Goal: Transaction & Acquisition: Purchase product/service

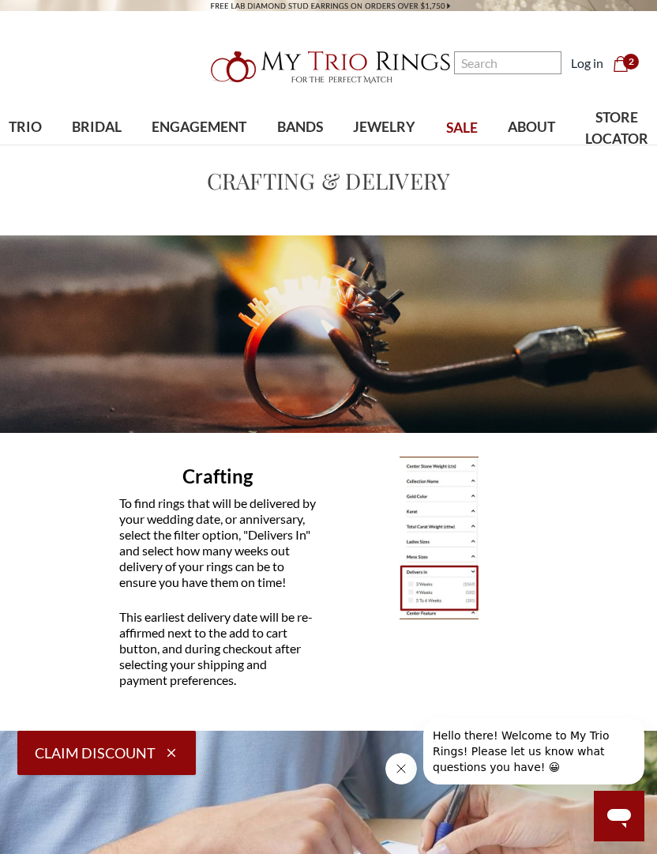
click at [635, 62] on span "2" at bounding box center [631, 62] width 16 height 16
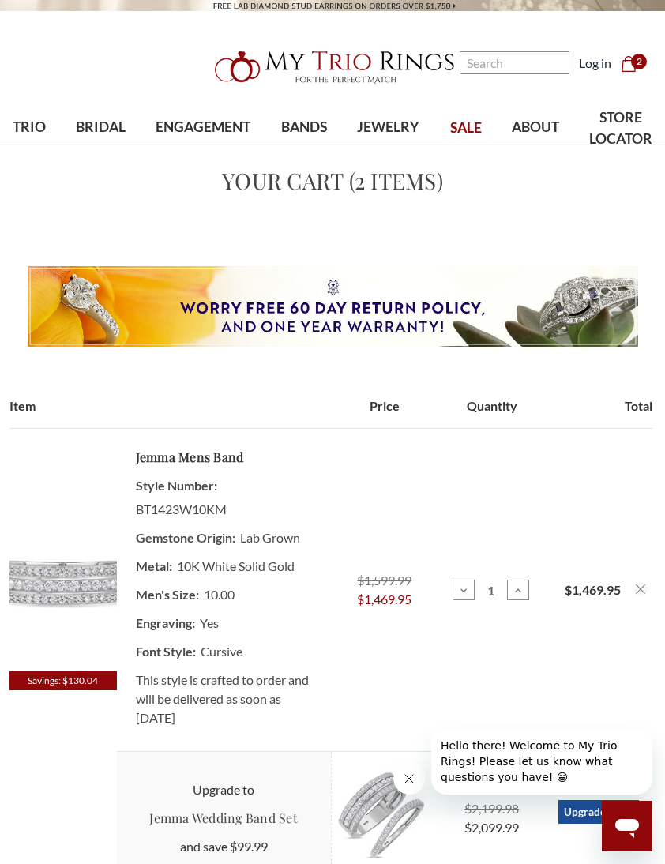
click at [74, 621] on img at bounding box center [62, 581] width 107 height 182
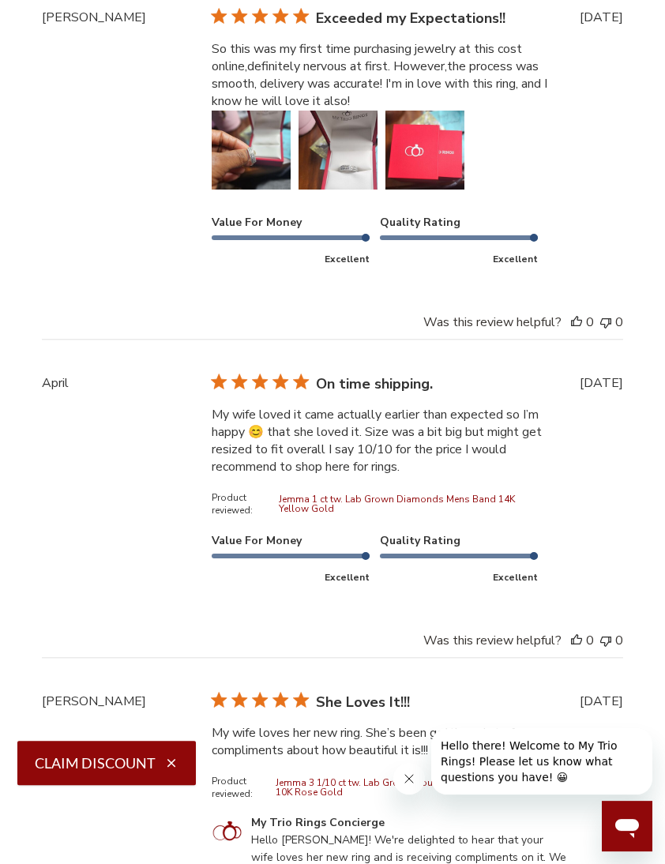
scroll to position [4637, 0]
click at [227, 169] on button "Image of review by Ericka T. on February 22, 25 number 1" at bounding box center [251, 150] width 79 height 79
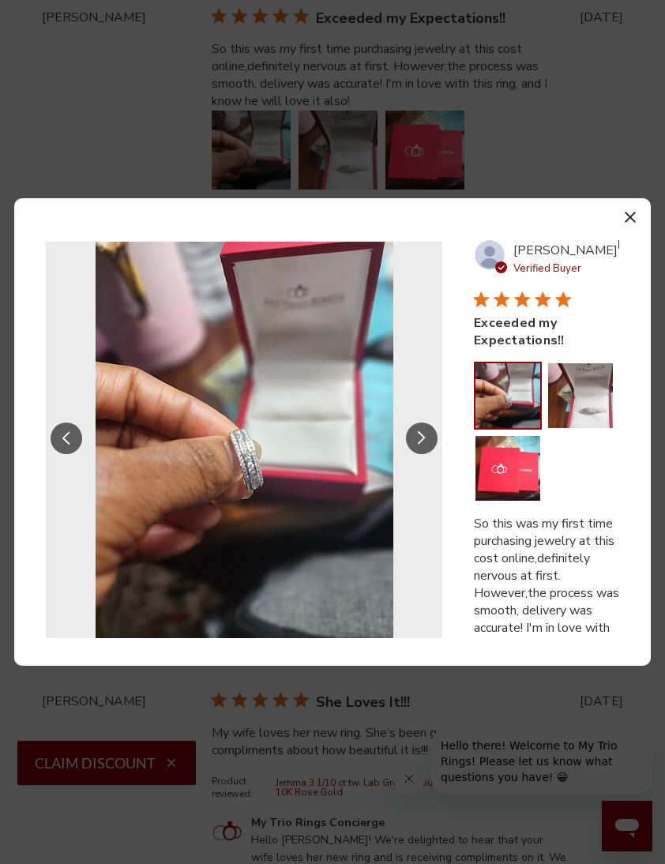
click at [428, 438] on button "Slide Controls" at bounding box center [422, 439] width 32 height 32
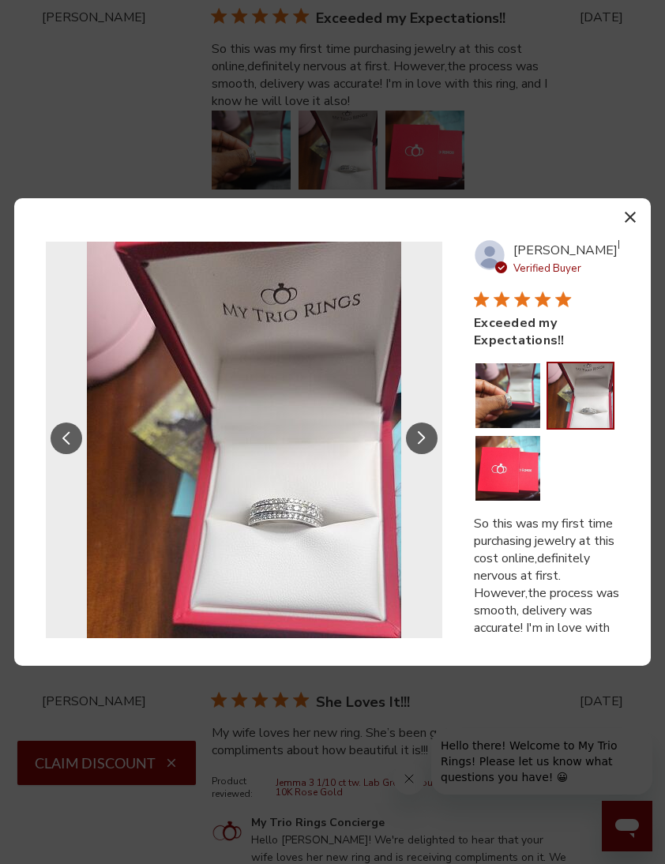
click at [422, 445] on button "Slide Controls" at bounding box center [422, 439] width 32 height 32
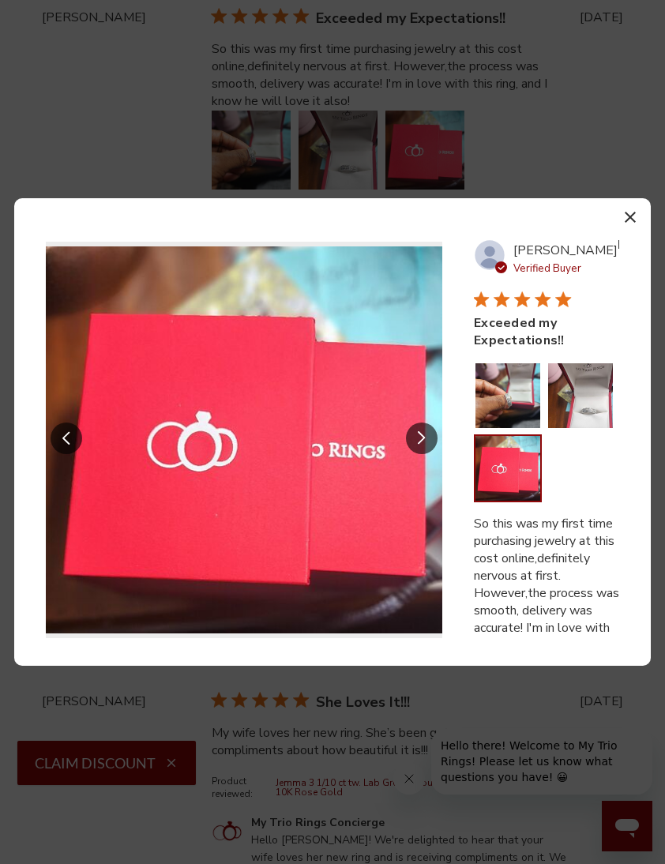
click at [431, 438] on button "Slide Controls" at bounding box center [422, 439] width 32 height 32
click at [419, 438] on icon "Slide Controls" at bounding box center [422, 437] width 8 height 13
click at [639, 226] on button "button" at bounding box center [629, 216] width 23 height 23
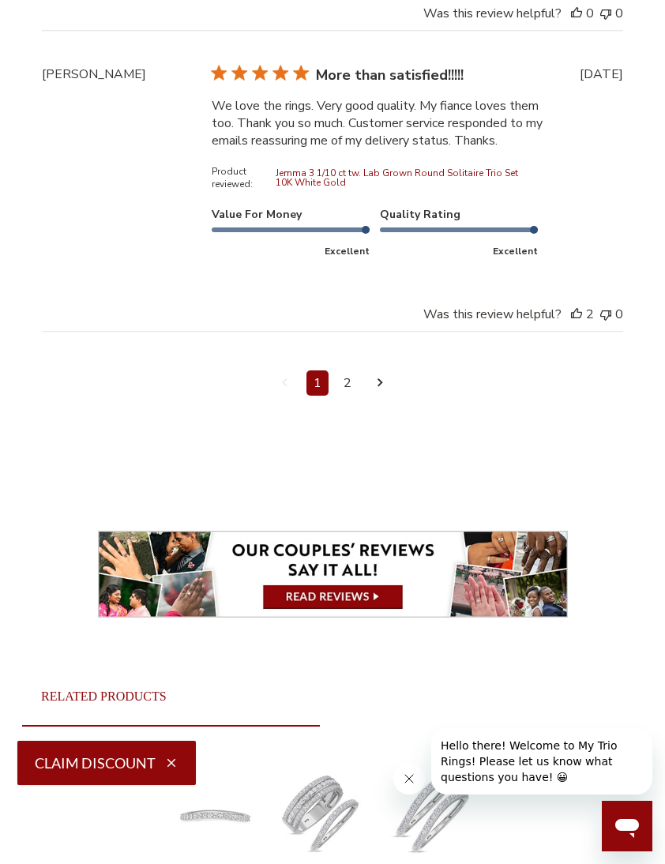
click at [344, 396] on link "2" at bounding box center [347, 382] width 22 height 25
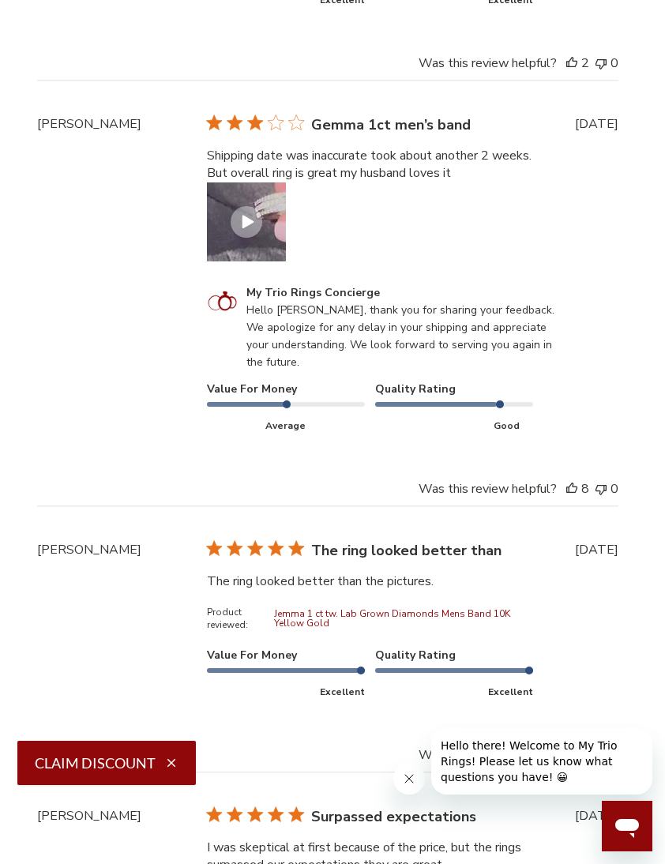
scroll to position [4211, 9]
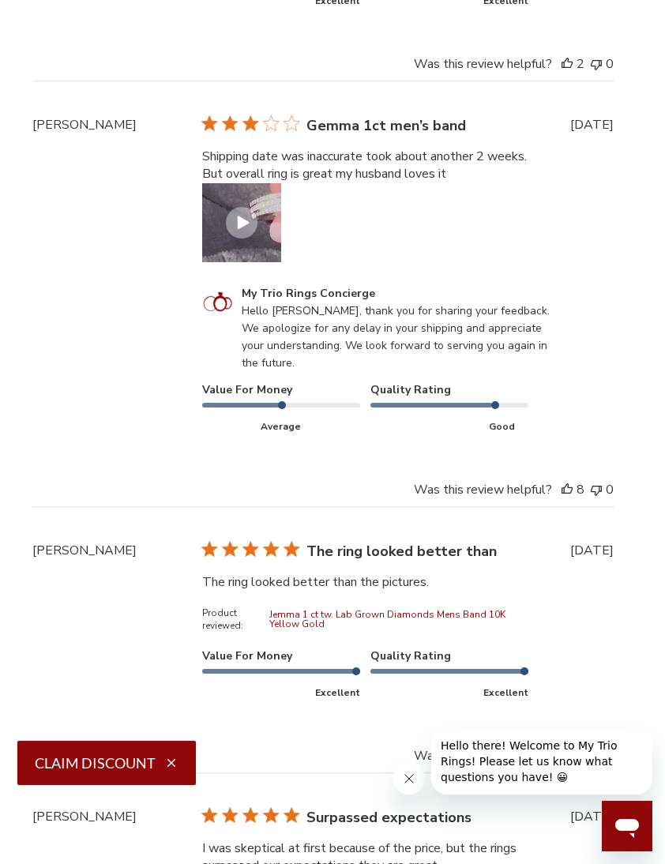
click at [261, 242] on button "Video of review by Rhonye B. on March 06, 24 number 1" at bounding box center [241, 222] width 79 height 79
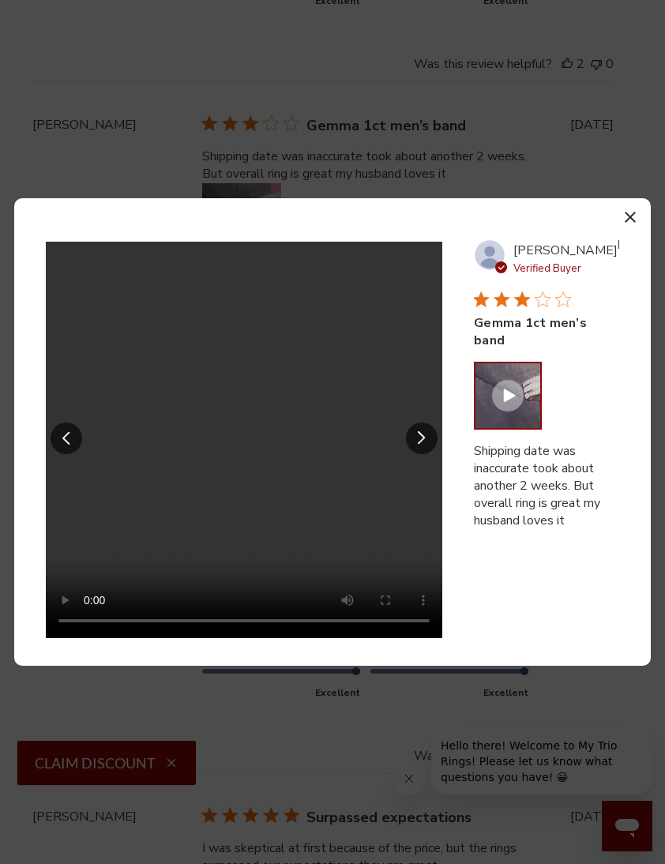
click at [246, 464] on video "Your browser does not support the video tag." at bounding box center [244, 440] width 396 height 396
click at [496, 411] on div at bounding box center [508, 396] width 32 height 32
click at [215, 477] on video "Your browser does not support the video tag." at bounding box center [244, 440] width 396 height 396
click at [257, 465] on video "Your browser does not support the video tag." at bounding box center [244, 440] width 396 height 396
click at [425, 445] on icon "Slide Controls" at bounding box center [422, 437] width 8 height 13
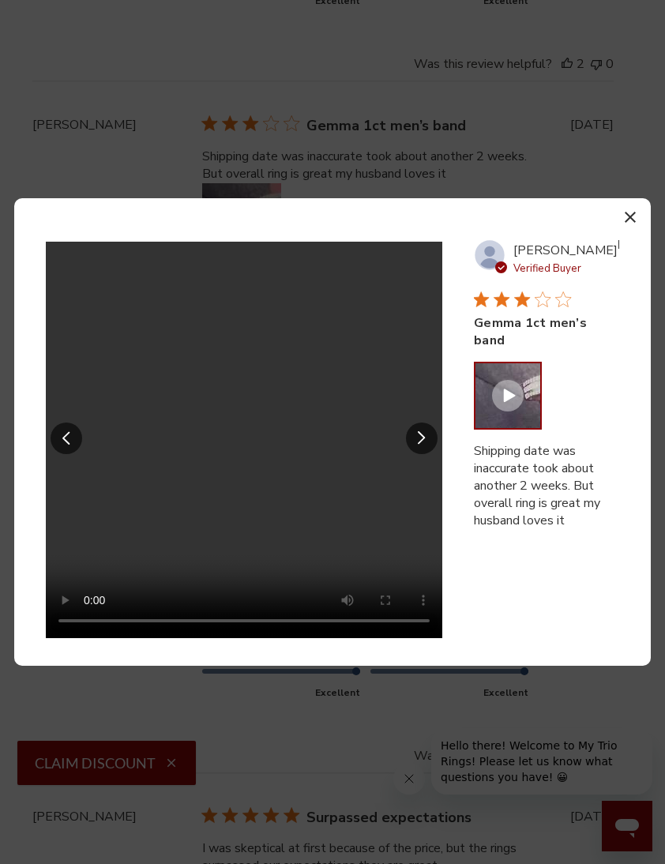
click at [55, 454] on button "Slide Controls" at bounding box center [67, 439] width 32 height 32
click at [632, 228] on button "button" at bounding box center [629, 216] width 23 height 23
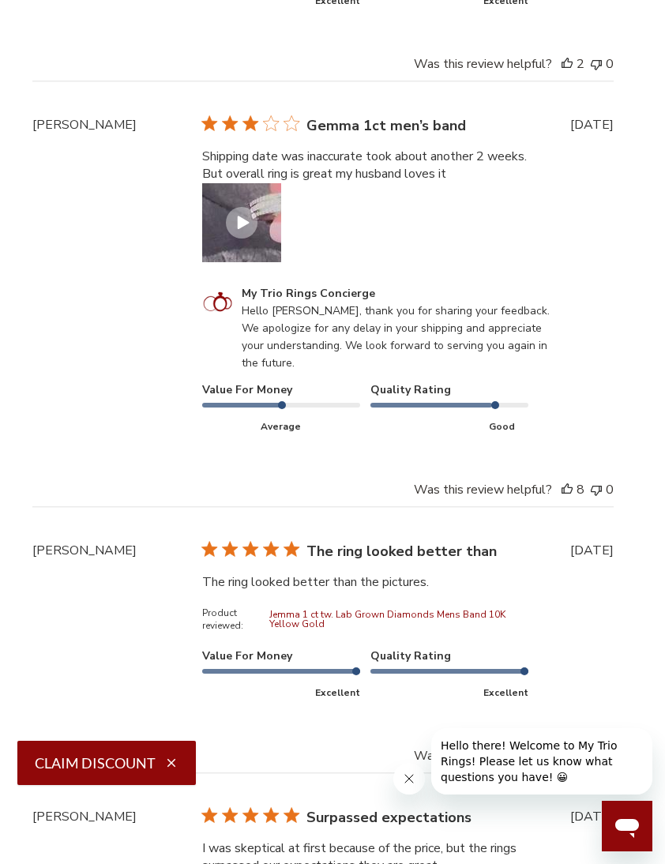
click at [242, 224] on div "Customer Reviews" at bounding box center [242, 223] width 32 height 32
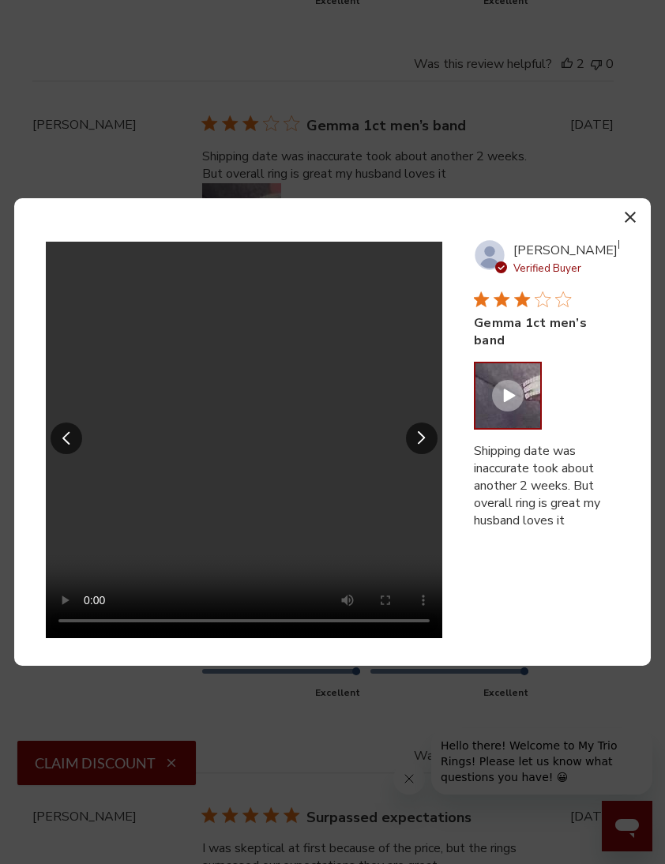
click at [251, 485] on video "Your browser does not support the video tag." at bounding box center [244, 440] width 396 height 396
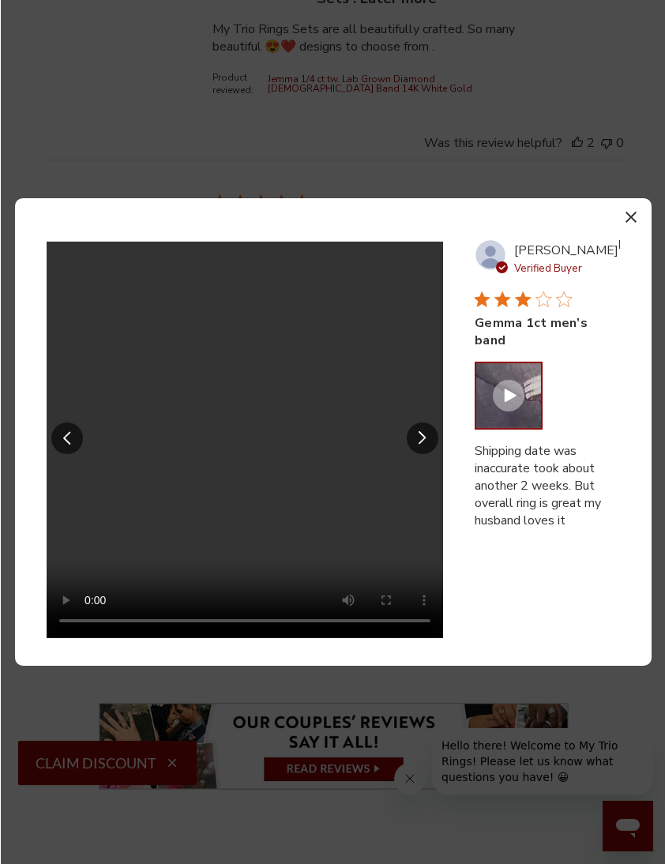
scroll to position [5259, 0]
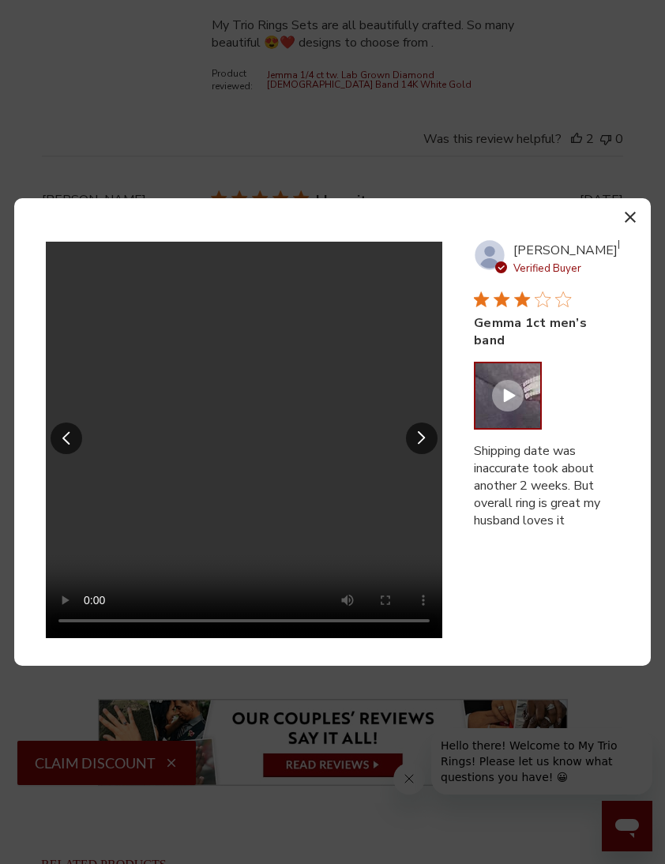
click at [618, 261] on section "Your browser does not support the video tag. Previous review media slide Next r…" at bounding box center [332, 432] width 637 height 468
click at [619, 228] on button "button" at bounding box center [629, 216] width 23 height 23
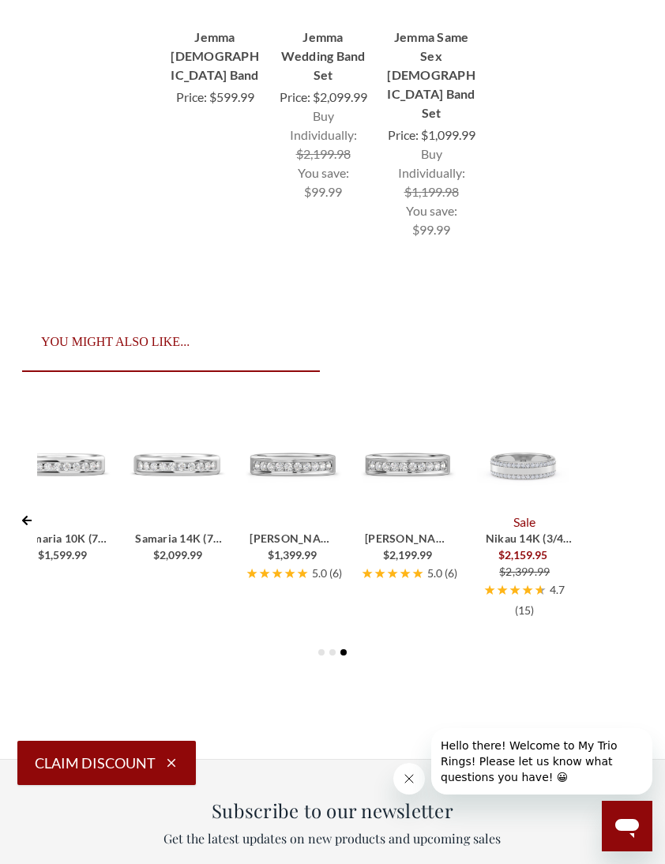
scroll to position [6283, 0]
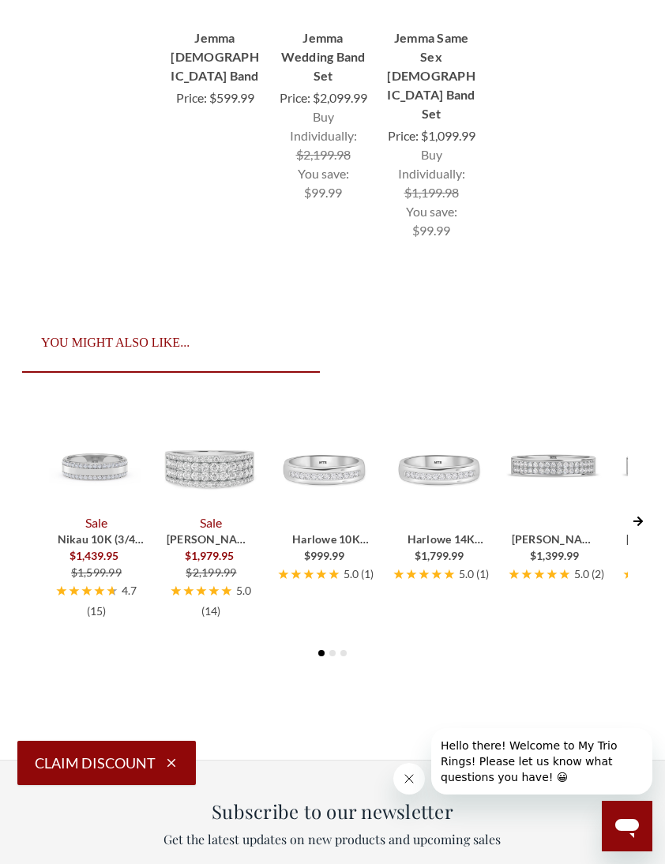
click at [231, 547] on div "Amado 10K (1 1/2 ct. tw.)" at bounding box center [211, 539] width 89 height 17
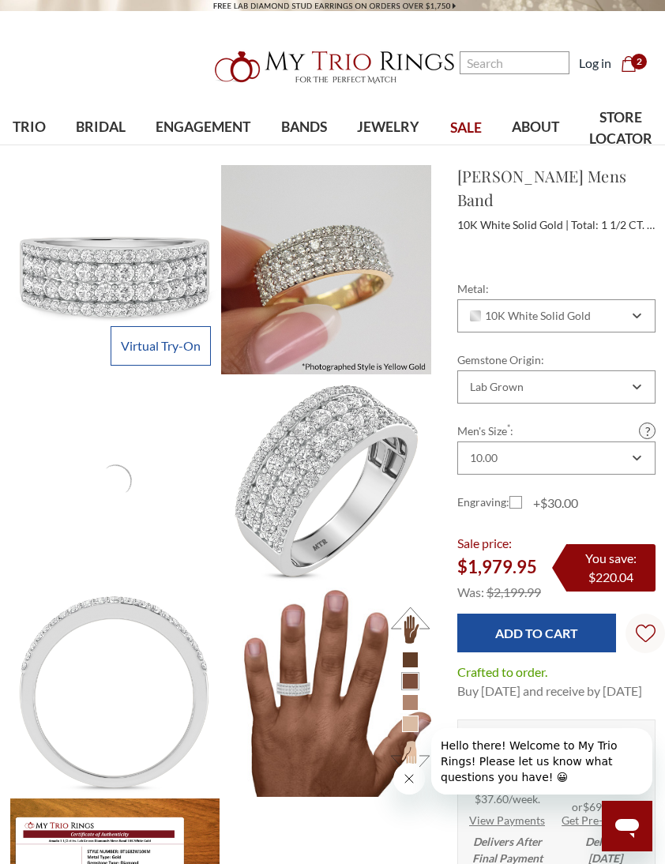
click at [519, 235] on div at bounding box center [556, 247] width 198 height 24
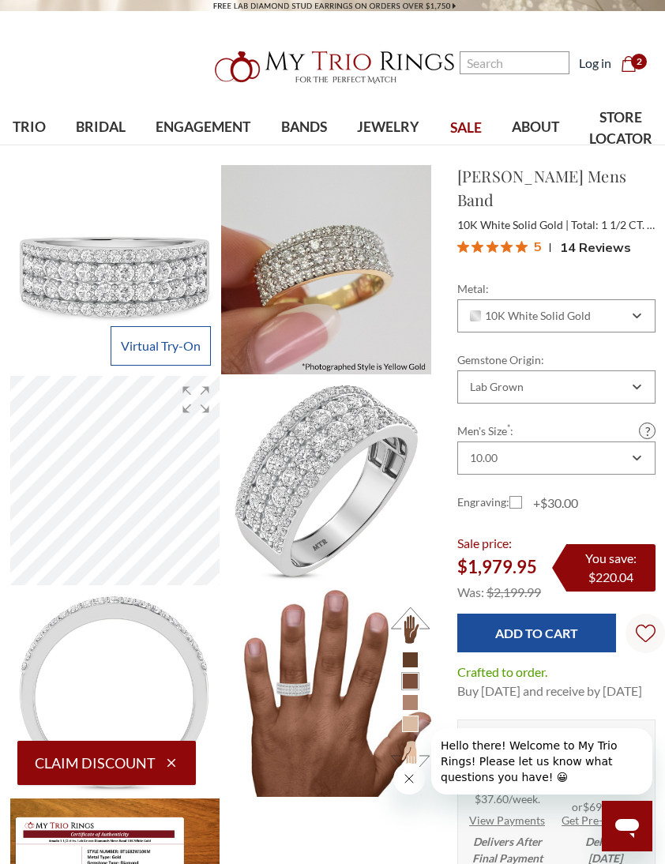
click at [531, 235] on span "Rated 5 out of 5 stars from 14 reviews. Jump to reviews." at bounding box center [495, 246] width 77 height 22
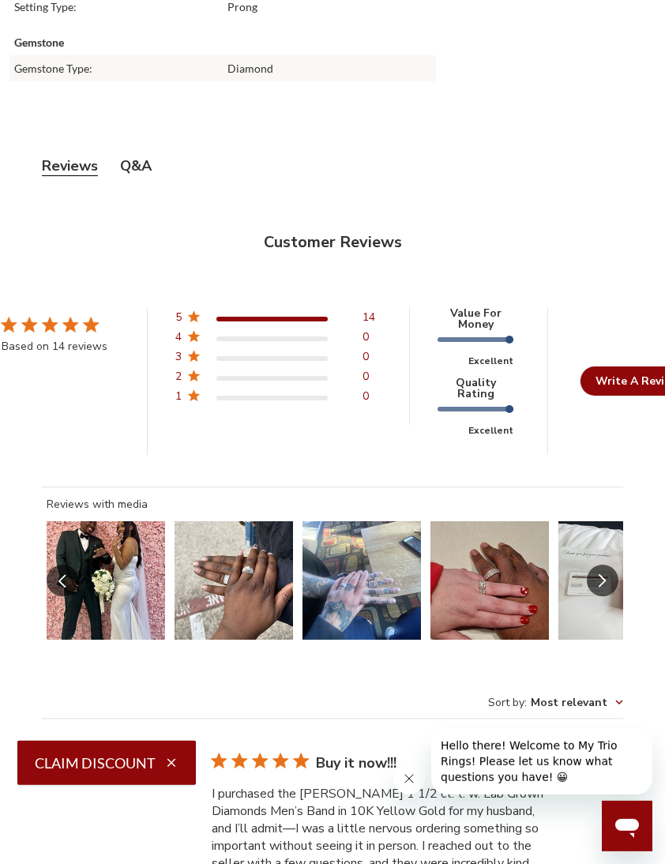
scroll to position [3404, 0]
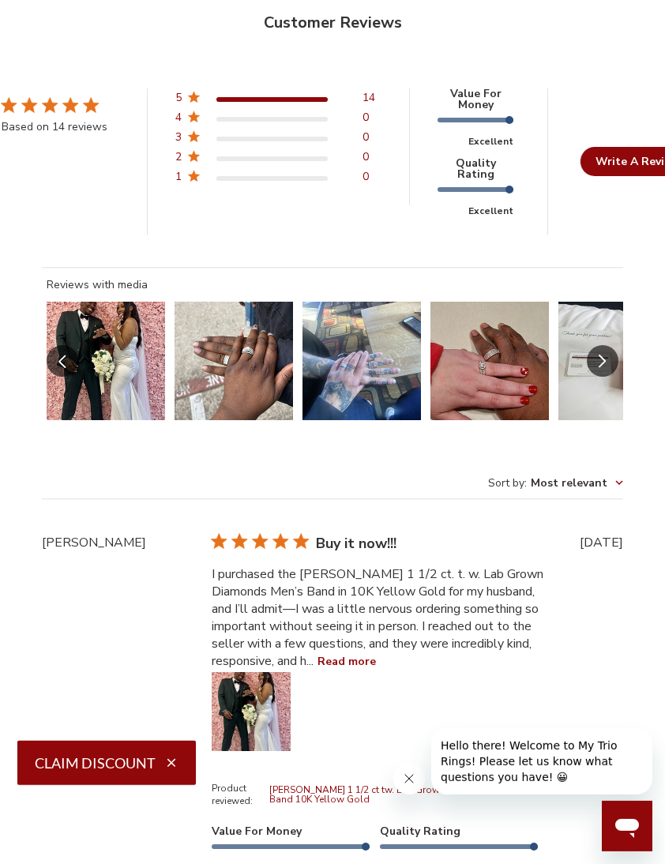
click at [366, 373] on button "Slide 3 of 7.\a Image of customer." at bounding box center [361, 361] width 118 height 118
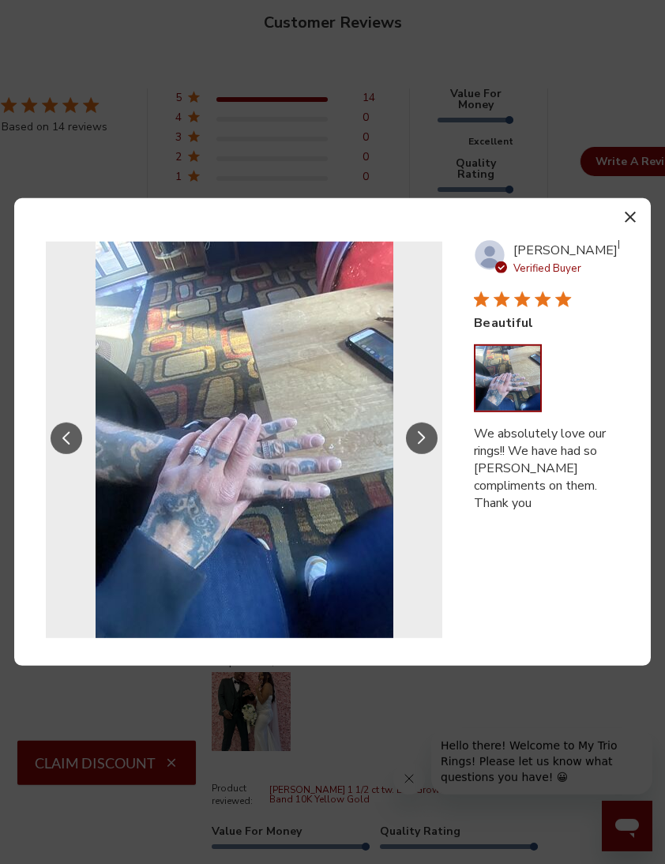
click at [419, 445] on icon "Slide Controls" at bounding box center [422, 437] width 8 height 13
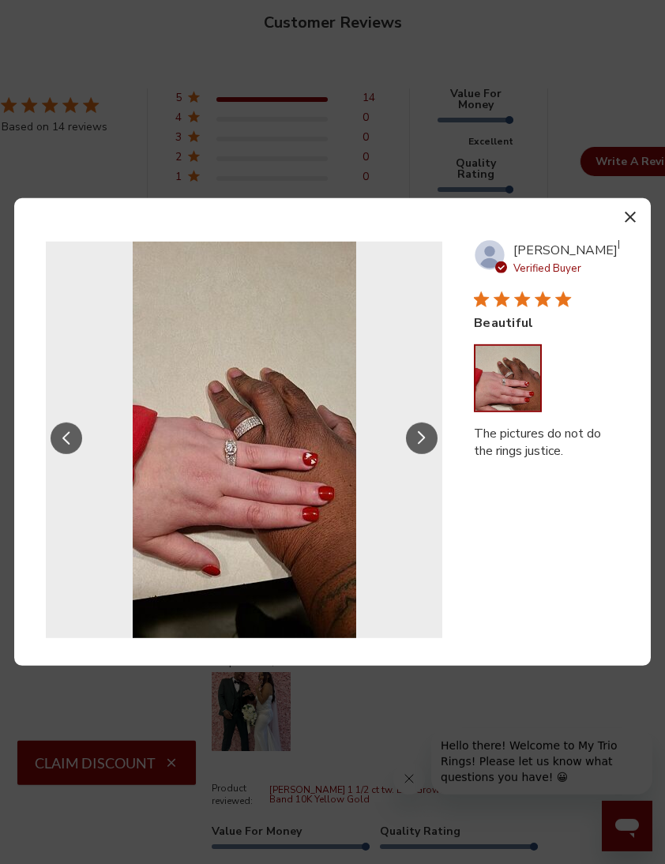
click at [427, 434] on div "Reviews with media" at bounding box center [244, 440] width 396 height 396
click at [425, 454] on button "Slide Controls" at bounding box center [422, 439] width 32 height 32
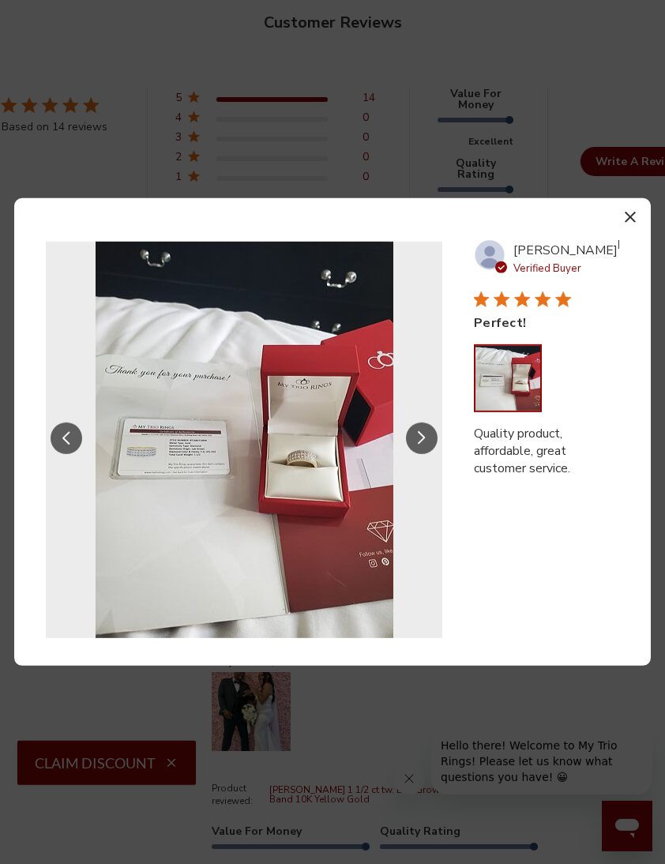
click at [324, 498] on img "Reviews with media" at bounding box center [245, 440] width 298 height 396
click at [421, 454] on button "Slide Controls" at bounding box center [422, 439] width 32 height 32
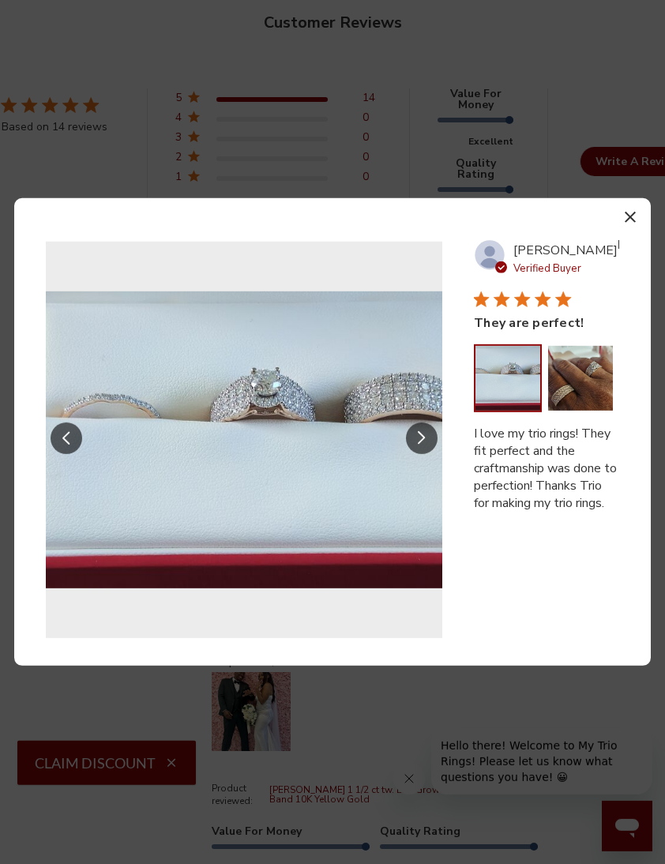
click at [588, 129] on div "Close modal Reviews with media Previous review media slide Next review media sl…" at bounding box center [332, 432] width 665 height 864
click at [430, 454] on button "Slide Controls" at bounding box center [422, 439] width 32 height 32
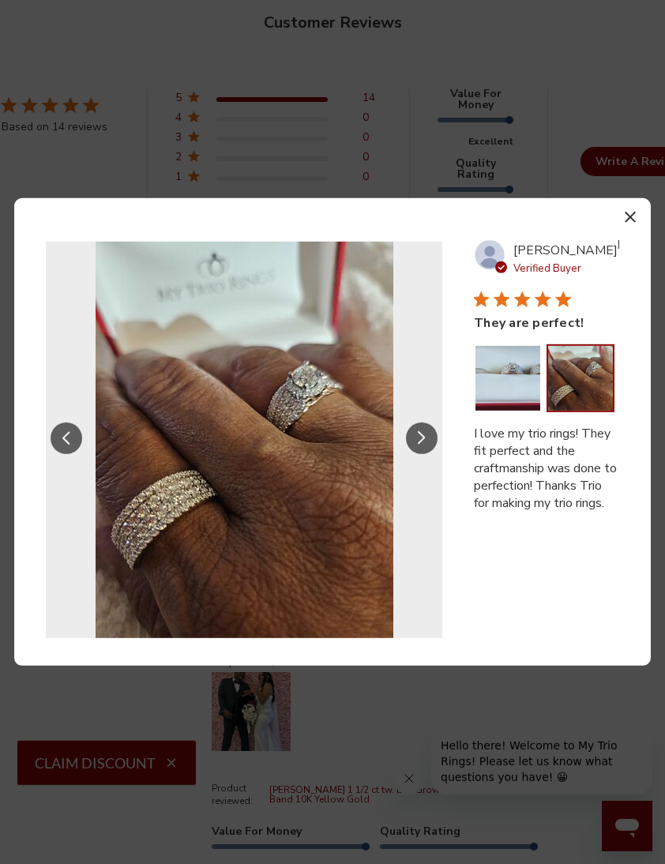
click at [633, 223] on icon "button" at bounding box center [630, 217] width 11 height 11
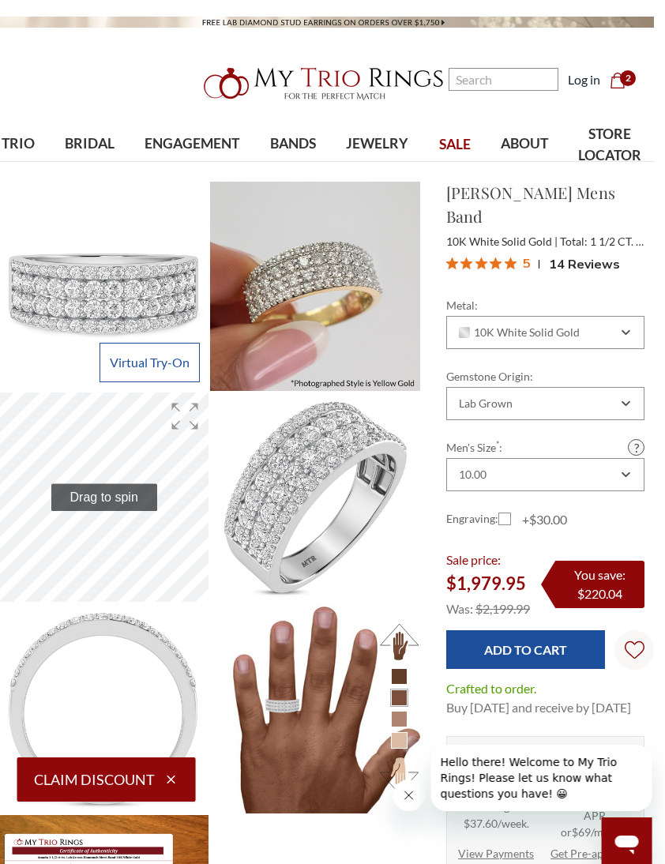
scroll to position [0, 12]
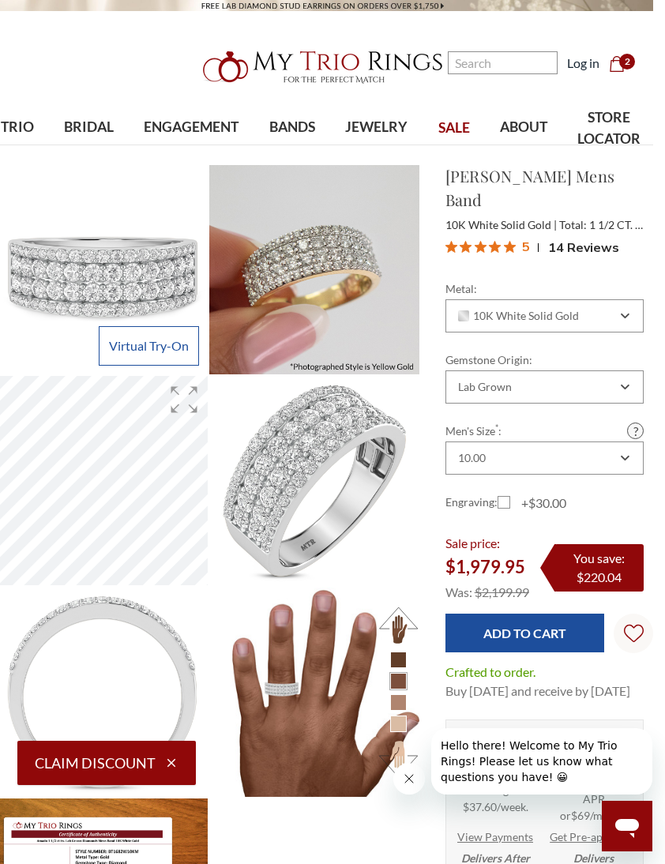
click at [592, 235] on span "14 Reviews" at bounding box center [583, 247] width 71 height 24
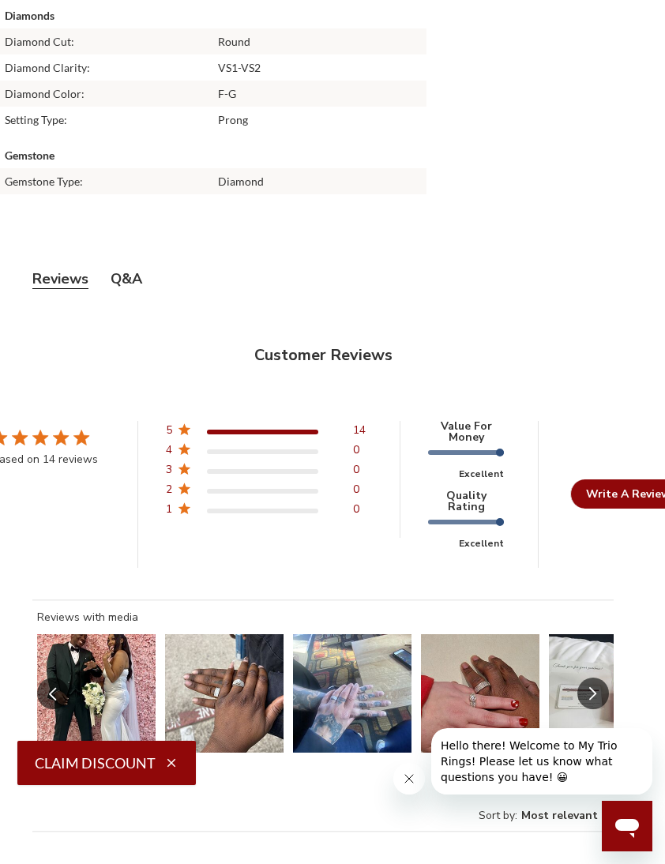
scroll to position [3339, 9]
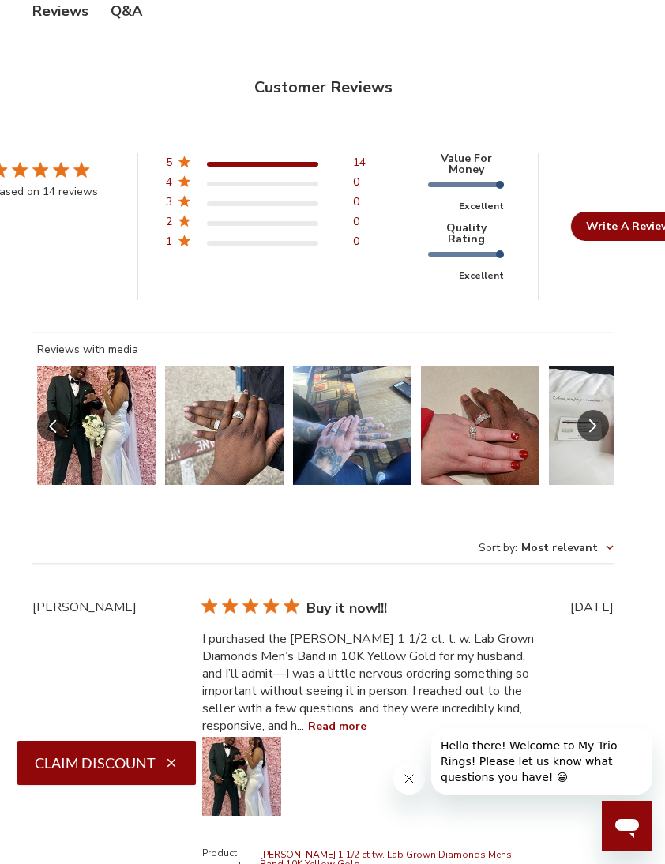
click at [207, 405] on button "Slide 2 of 7.\a Image of customer." at bounding box center [224, 425] width 118 height 118
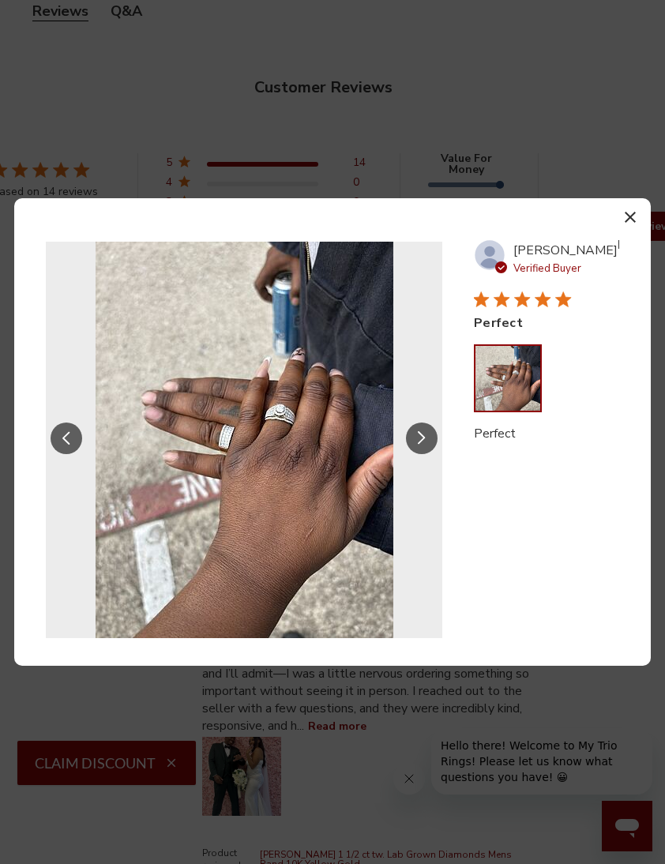
click at [199, 366] on img "Reviews with media" at bounding box center [245, 440] width 298 height 396
click at [202, 358] on img "Reviews with media" at bounding box center [245, 440] width 298 height 396
click at [344, 418] on img "Reviews with media" at bounding box center [245, 440] width 298 height 396
click at [411, 437] on button "Slide Controls" at bounding box center [422, 439] width 32 height 32
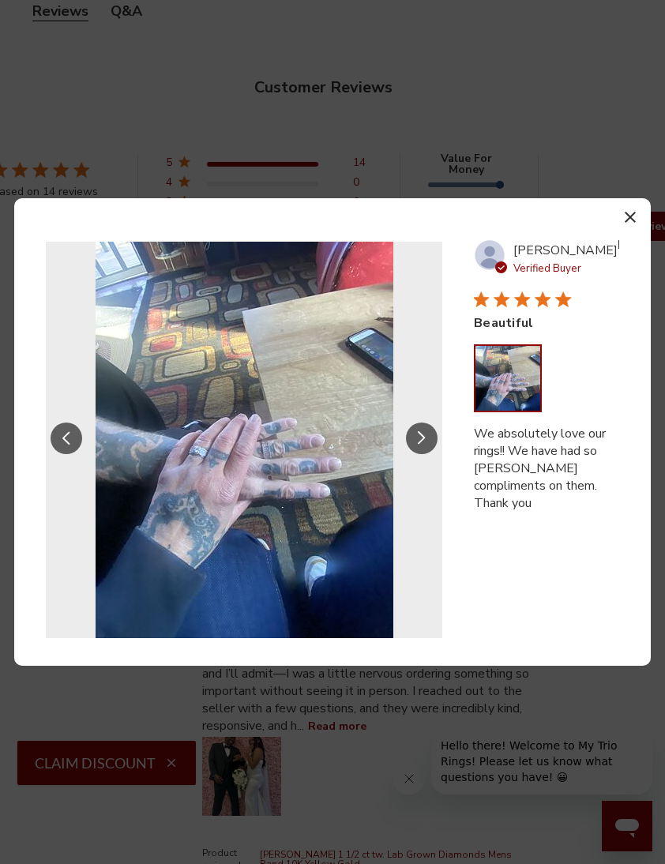
click at [75, 444] on button "Slide Controls" at bounding box center [67, 439] width 32 height 32
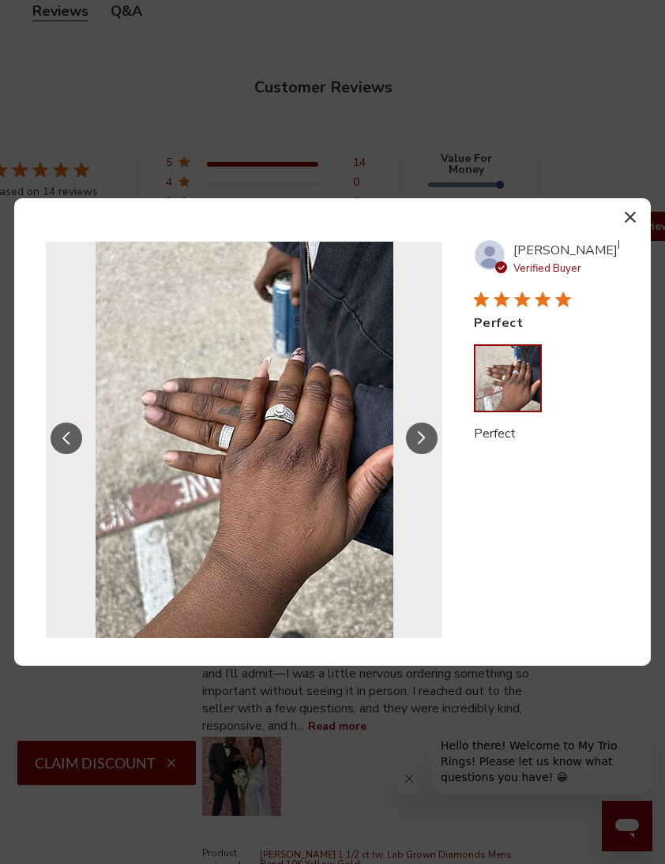
click at [630, 212] on icon "button" at bounding box center [630, 217] width 11 height 11
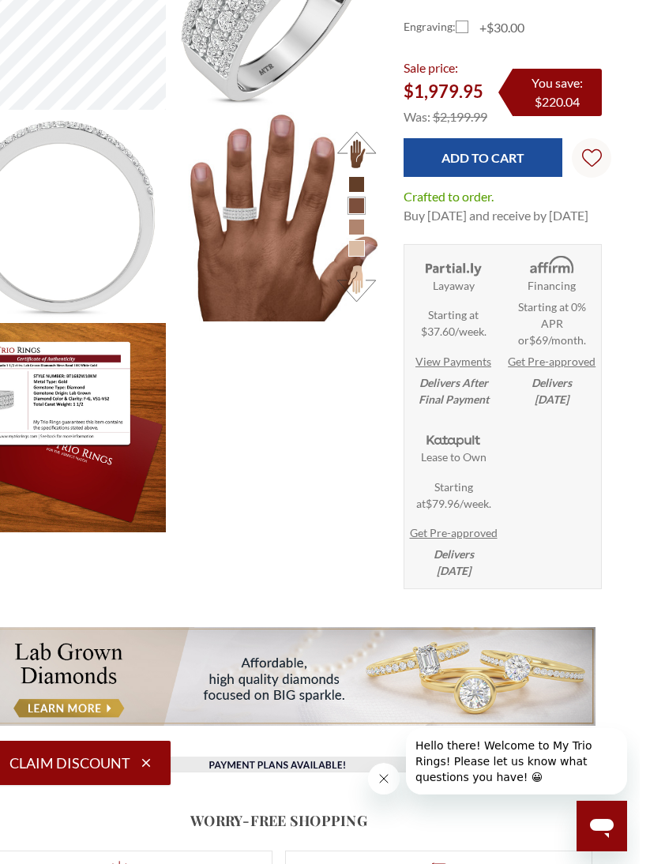
scroll to position [0, 28]
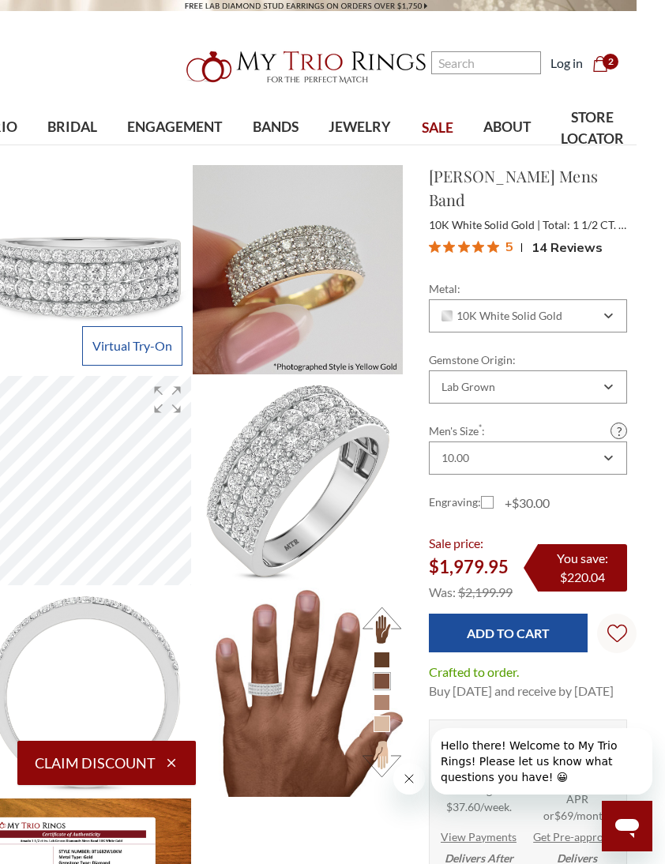
click at [611, 39] on nav "Search Search Search Log in Cart Cart 2" at bounding box center [534, 53] width 186 height 107
click at [603, 68] on icon "Cart Cart" at bounding box center [600, 64] width 16 height 16
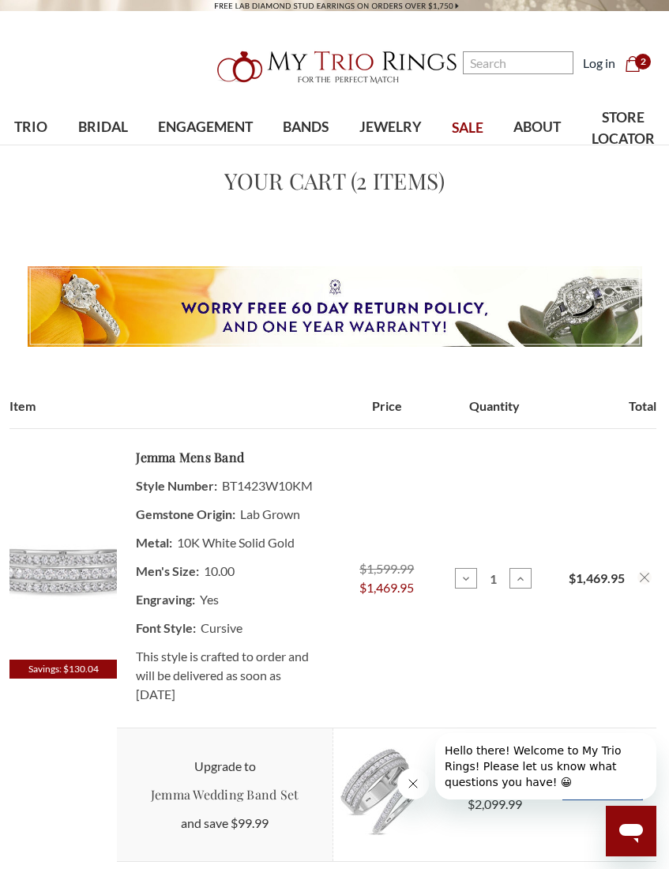
click at [68, 607] on img at bounding box center [62, 569] width 107 height 182
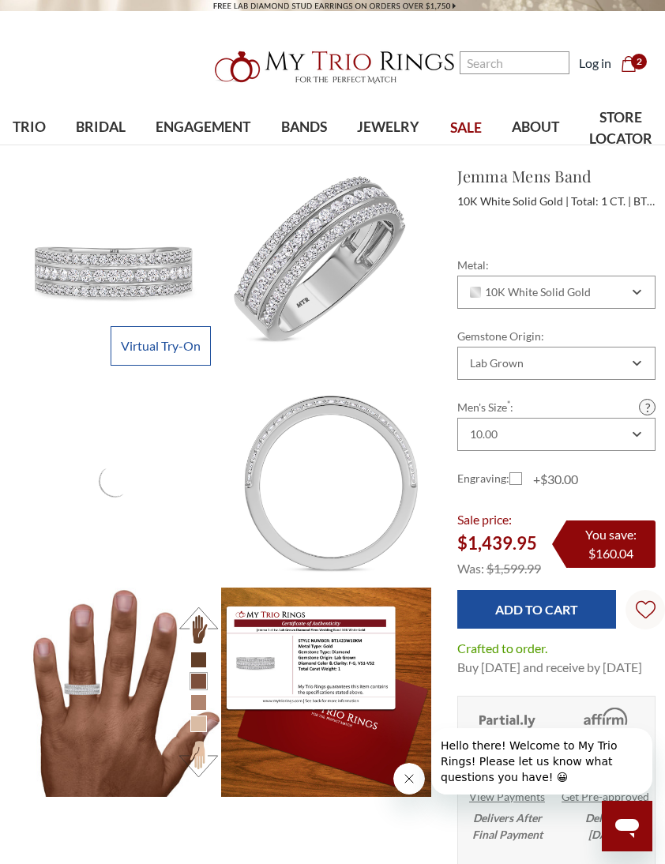
click at [500, 224] on div at bounding box center [556, 224] width 198 height 24
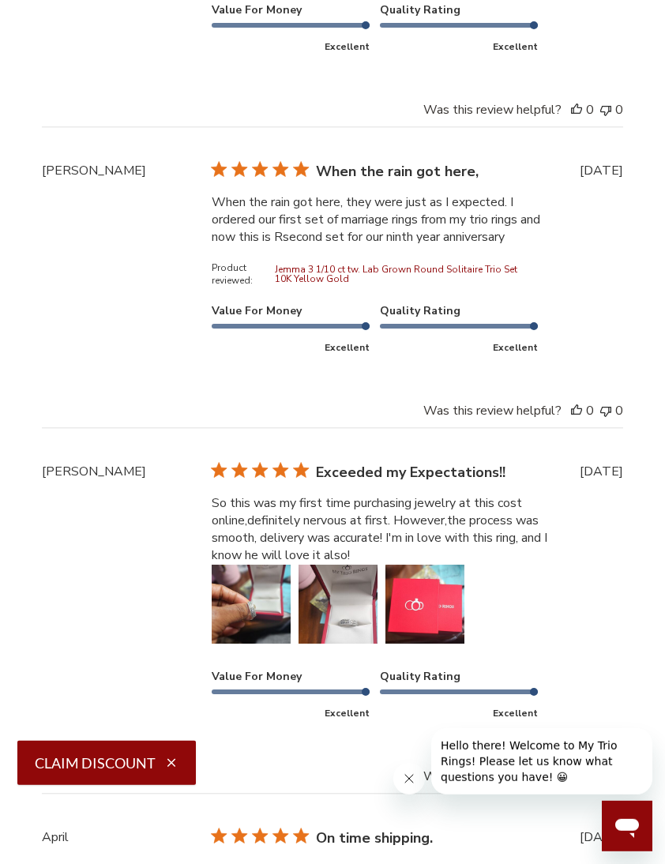
scroll to position [4371, 0]
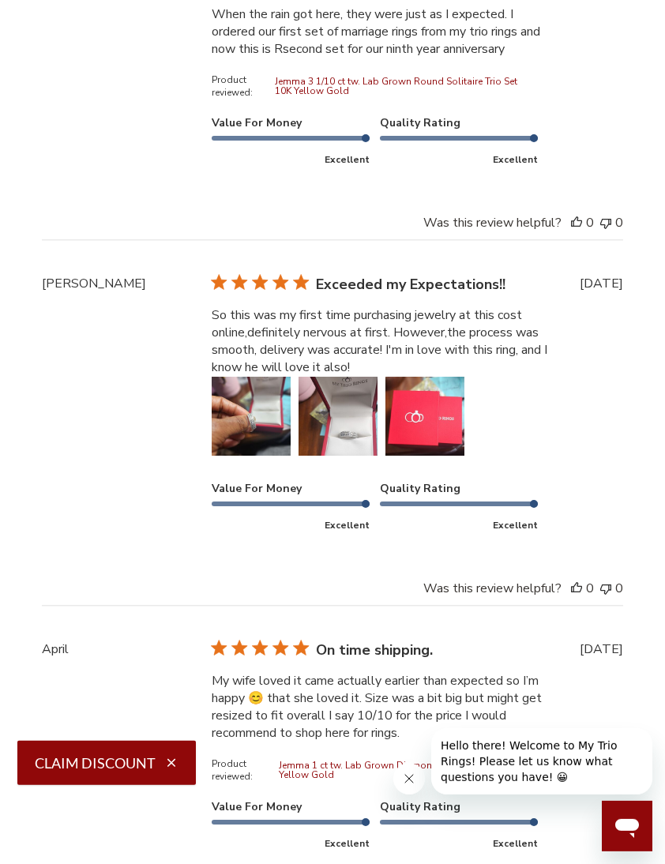
click at [282, 448] on button "Image of review by Ericka T. on February 22, 25 number 1" at bounding box center [251, 416] width 79 height 79
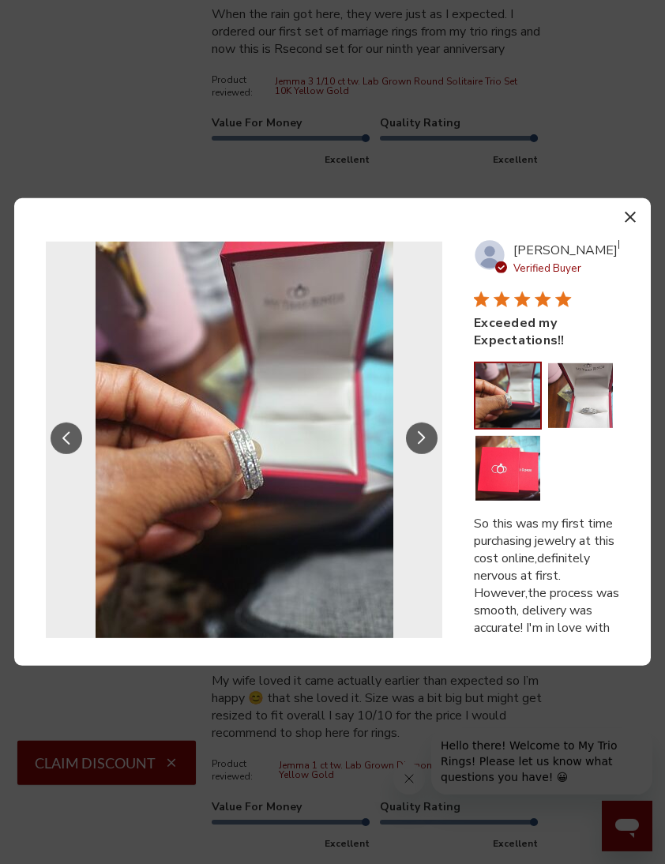
click at [628, 223] on icon "button" at bounding box center [630, 217] width 11 height 11
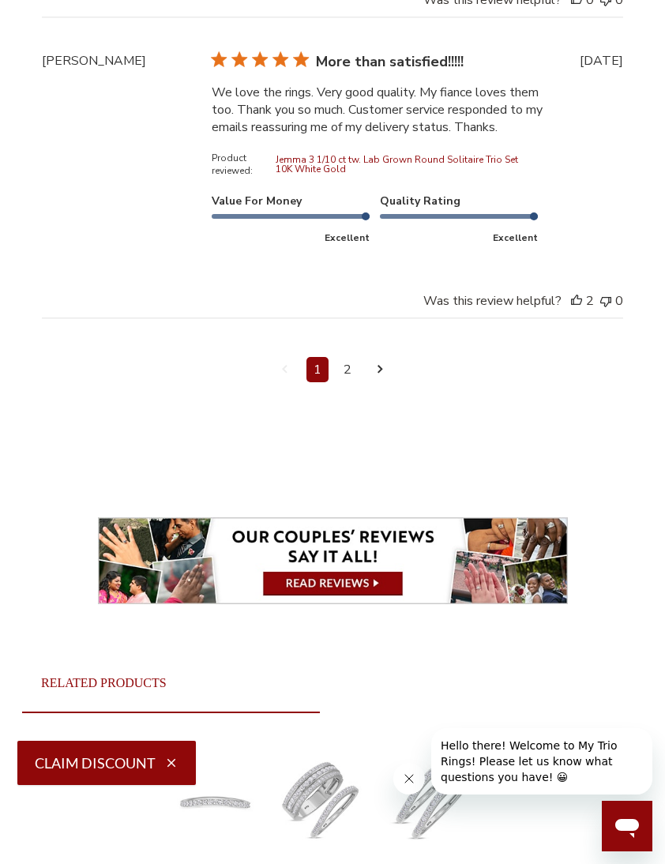
scroll to position [6002, 0]
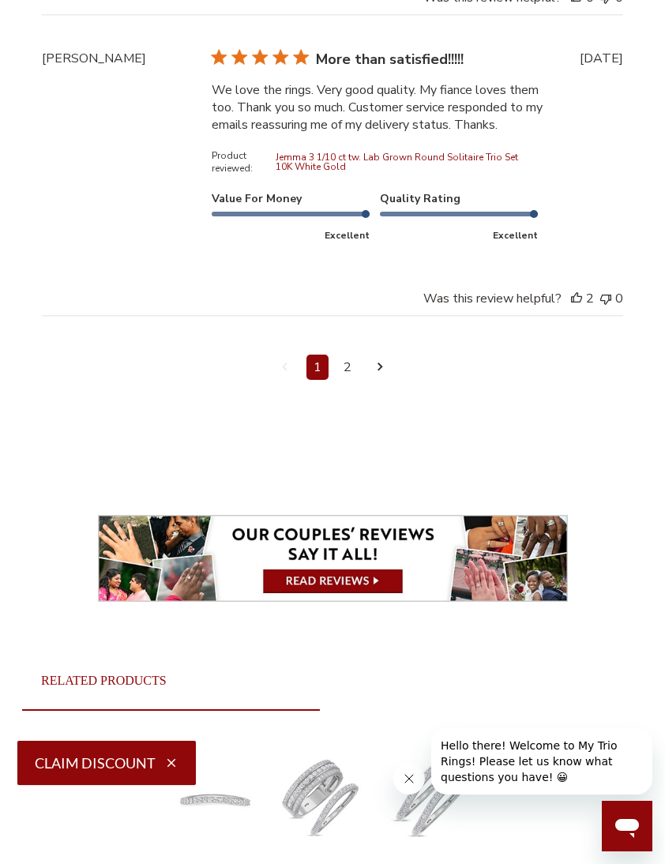
click at [350, 380] on link "2" at bounding box center [347, 367] width 22 height 25
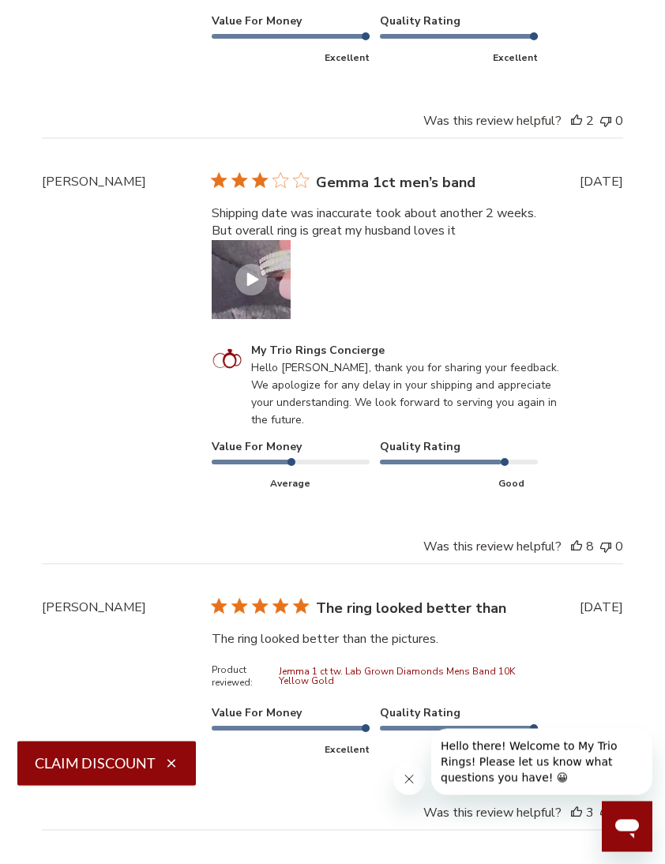
scroll to position [4154, 0]
click at [253, 319] on button "Video of review by Rhonye B. on March 06, 24 number 1" at bounding box center [251, 279] width 79 height 79
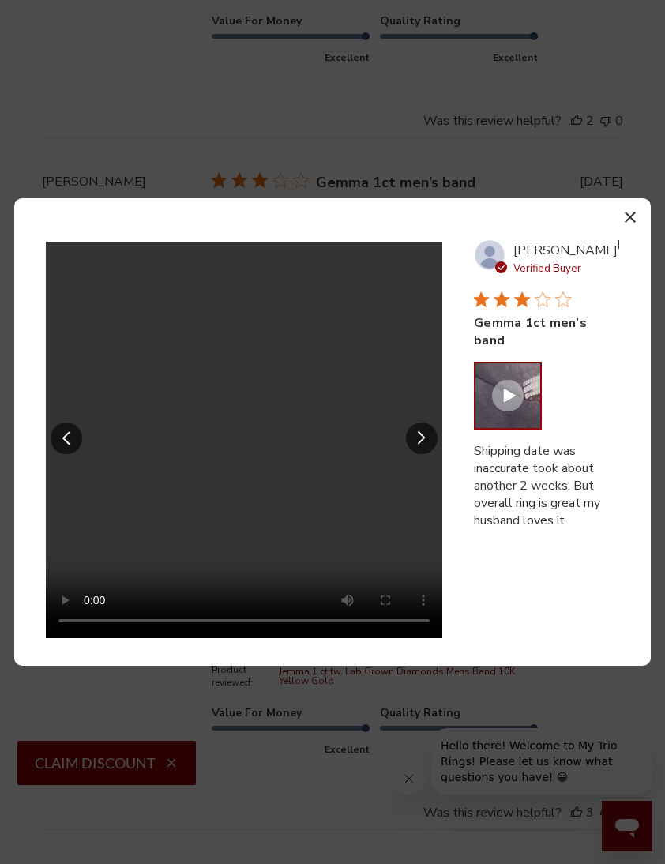
click at [247, 469] on video "Your browser does not support the video tag." at bounding box center [244, 440] width 396 height 396
click at [633, 223] on icon "button" at bounding box center [630, 217] width 11 height 11
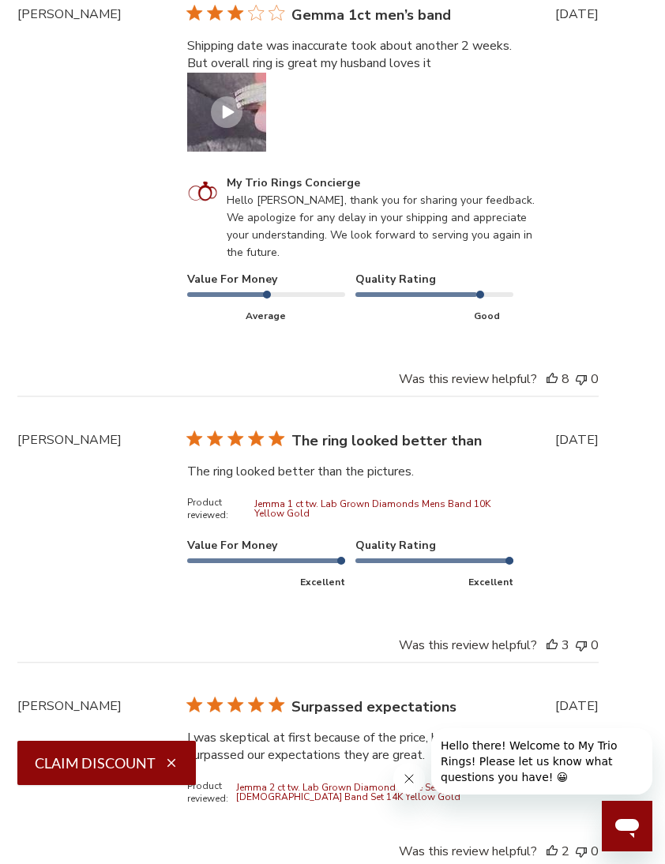
scroll to position [4225, 24]
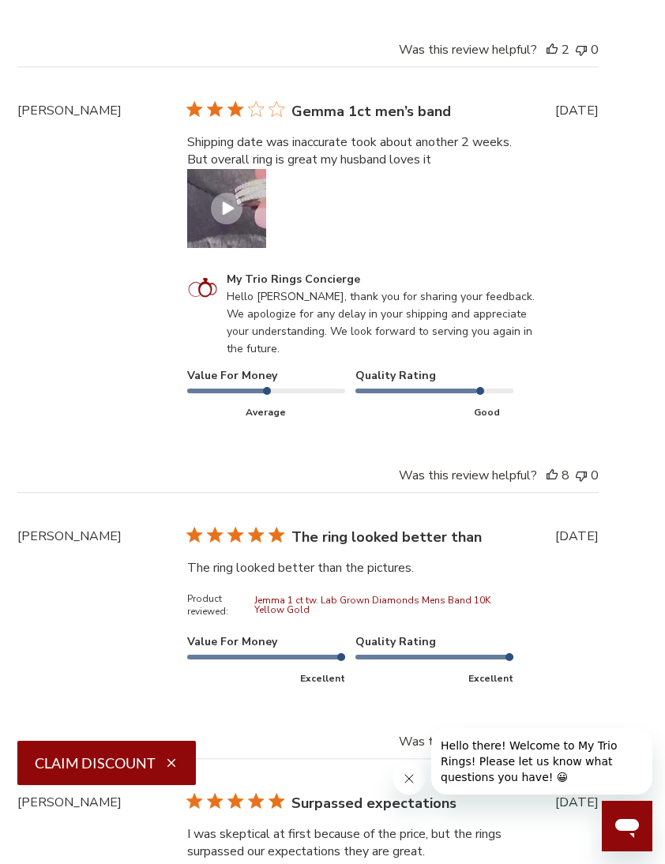
click at [219, 246] on button "Video of review by Rhonye B. on March 06, 24 number 1" at bounding box center [226, 208] width 79 height 79
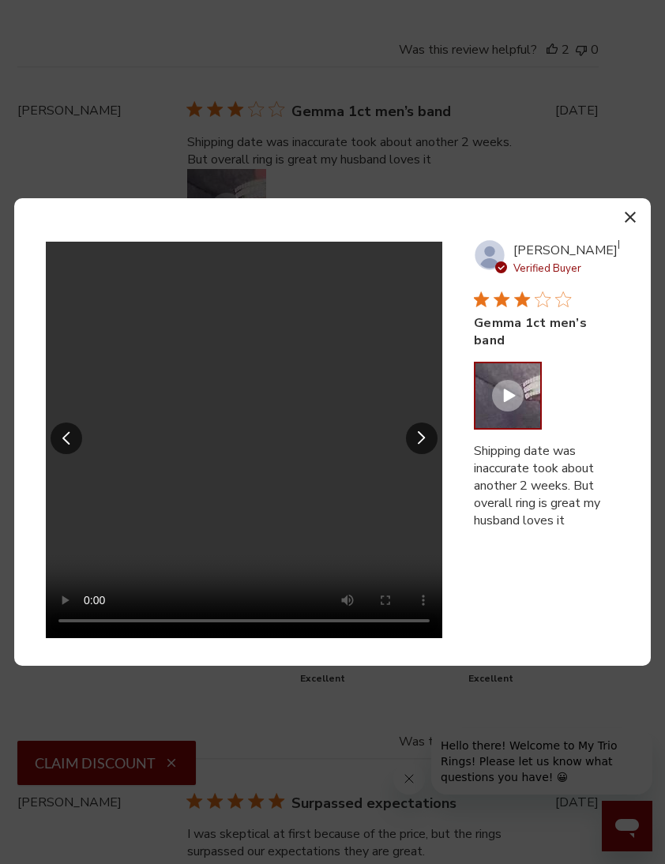
click at [252, 438] on video "Your browser does not support the video tag." at bounding box center [244, 440] width 396 height 396
click at [527, 366] on button "Video of review by Rhonye B. on March 06, 24 number 1" at bounding box center [507, 395] width 65 height 65
click at [68, 441] on icon "Slide Controls" at bounding box center [66, 437] width 8 height 13
click at [520, 366] on button "Video of review by Rhonye B. on March 06, 24 number 1" at bounding box center [507, 395] width 65 height 65
click at [636, 214] on button "button" at bounding box center [629, 216] width 23 height 23
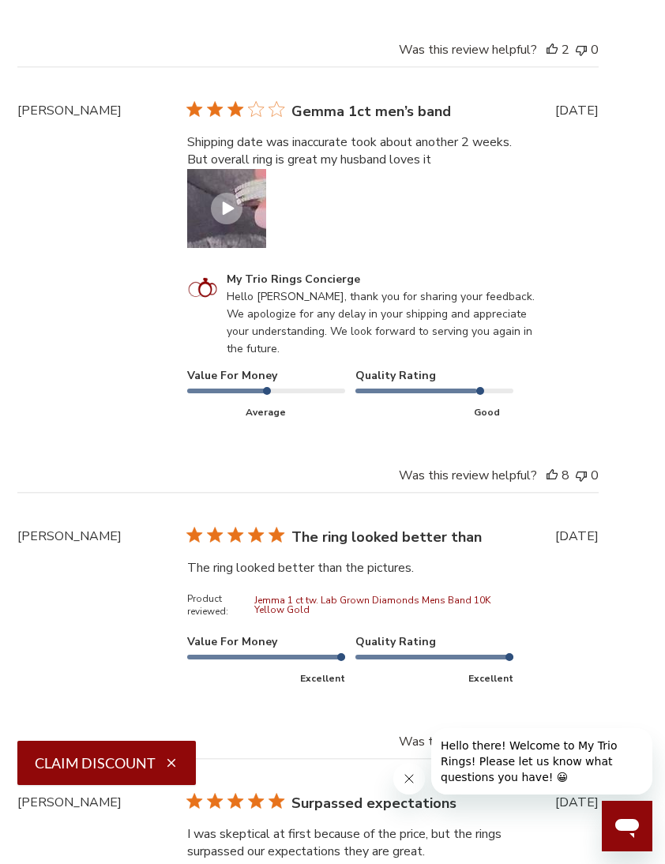
click at [209, 230] on button "Video of review by Rhonye B. on March 06, 24 number 1" at bounding box center [226, 208] width 79 height 79
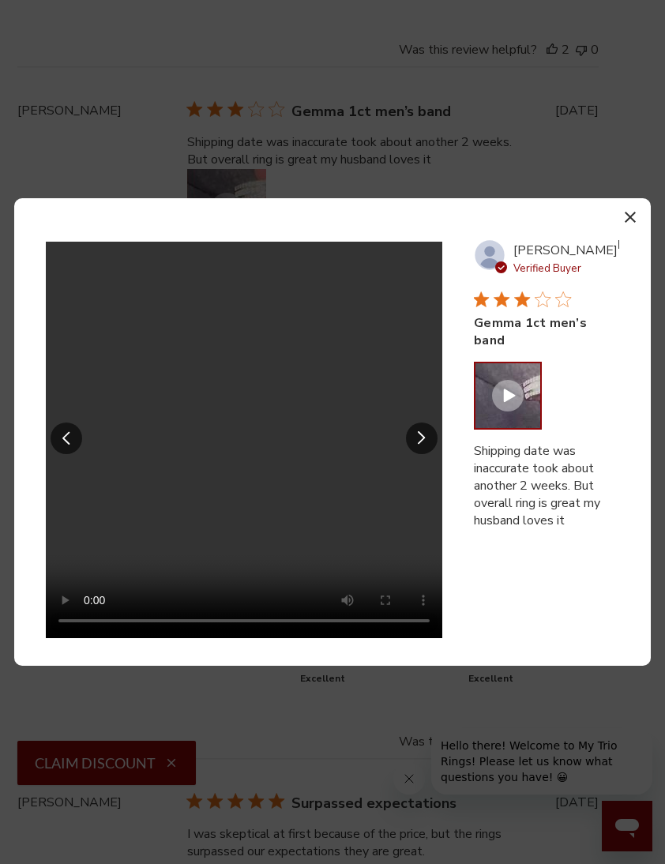
click at [505, 391] on div at bounding box center [508, 396] width 32 height 32
click at [509, 389] on icon at bounding box center [510, 395] width 12 height 13
click at [243, 434] on video "Your browser does not support the video tag." at bounding box center [244, 440] width 396 height 396
click at [517, 380] on div at bounding box center [508, 396] width 32 height 32
click at [422, 619] on video "Your browser does not support the video tag." at bounding box center [244, 440] width 396 height 396
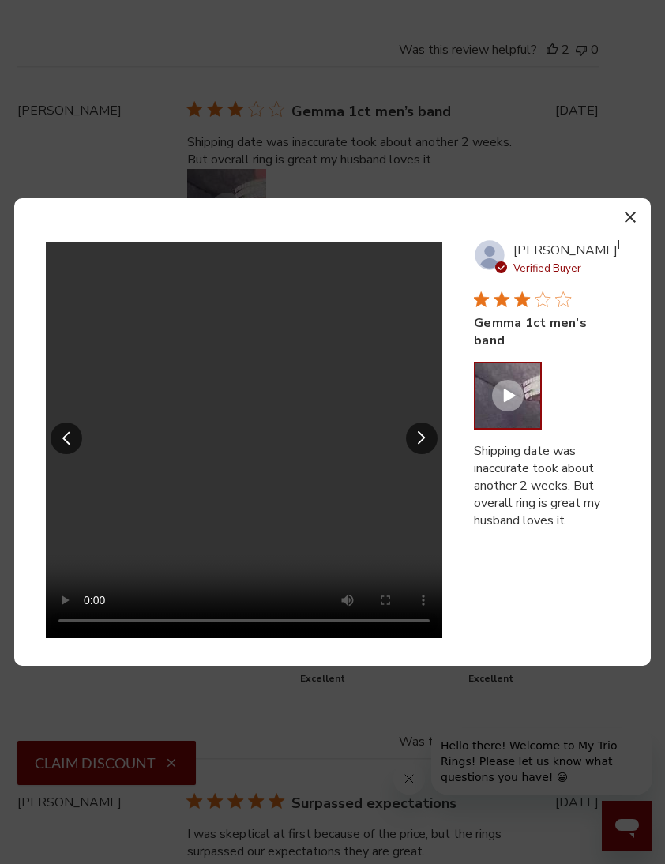
click at [368, 336] on video "Your browser does not support the video tag." at bounding box center [244, 440] width 396 height 396
click at [355, 334] on video "Your browser does not support the video tag." at bounding box center [244, 440] width 396 height 396
click at [54, 266] on video "Your browser does not support the video tag." at bounding box center [244, 440] width 396 height 396
click at [57, 250] on video "Your browser does not support the video tag." at bounding box center [244, 440] width 396 height 396
click at [370, 385] on video "Your browser does not support the video tag." at bounding box center [244, 440] width 396 height 396
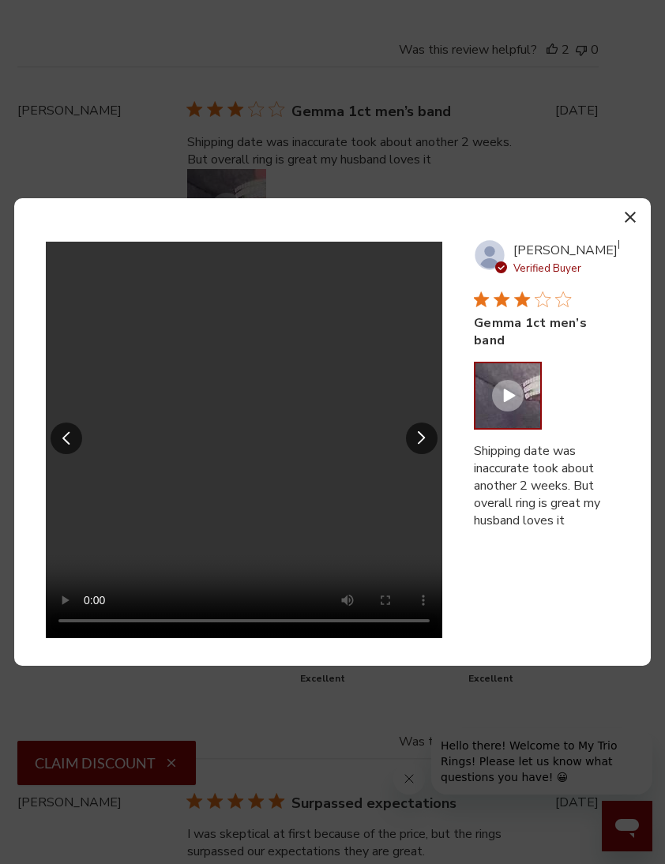
click at [434, 410] on video "Your browser does not support the video tag." at bounding box center [244, 440] width 396 height 396
click at [428, 420] on video "Your browser does not support the video tag." at bounding box center [244, 440] width 396 height 396
click at [634, 213] on icon "button" at bounding box center [630, 217] width 11 height 11
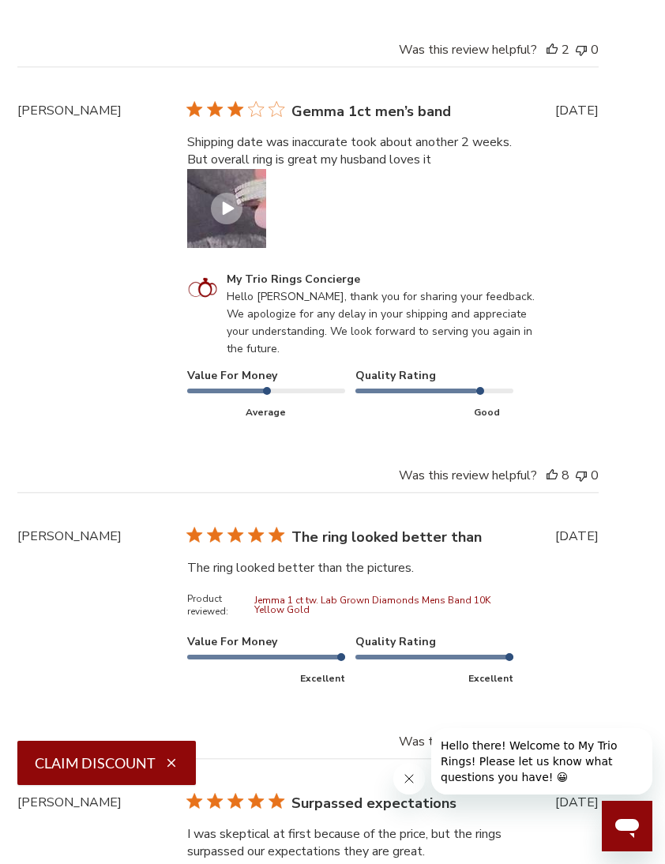
click at [226, 215] on icon "Customer Reviews" at bounding box center [229, 207] width 12 height 13
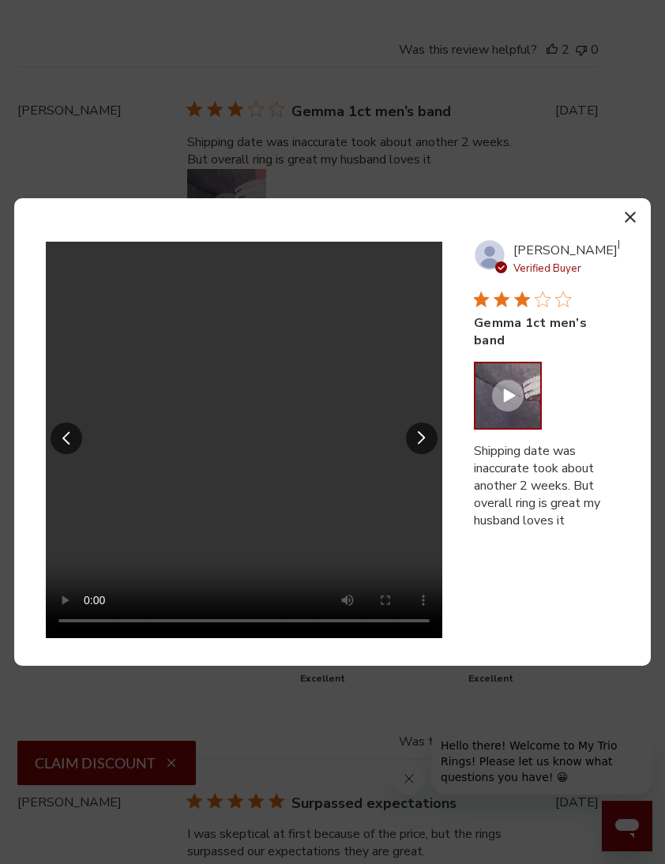
click at [373, 299] on video "Your browser does not support the video tag." at bounding box center [244, 440] width 396 height 396
click at [631, 216] on icon "button" at bounding box center [630, 217] width 11 height 11
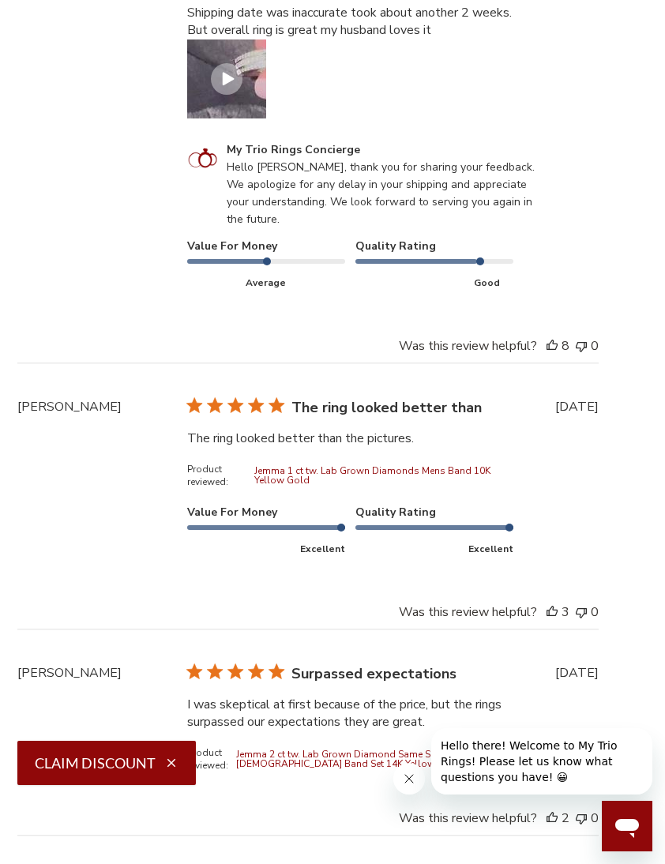
scroll to position [4326, 24]
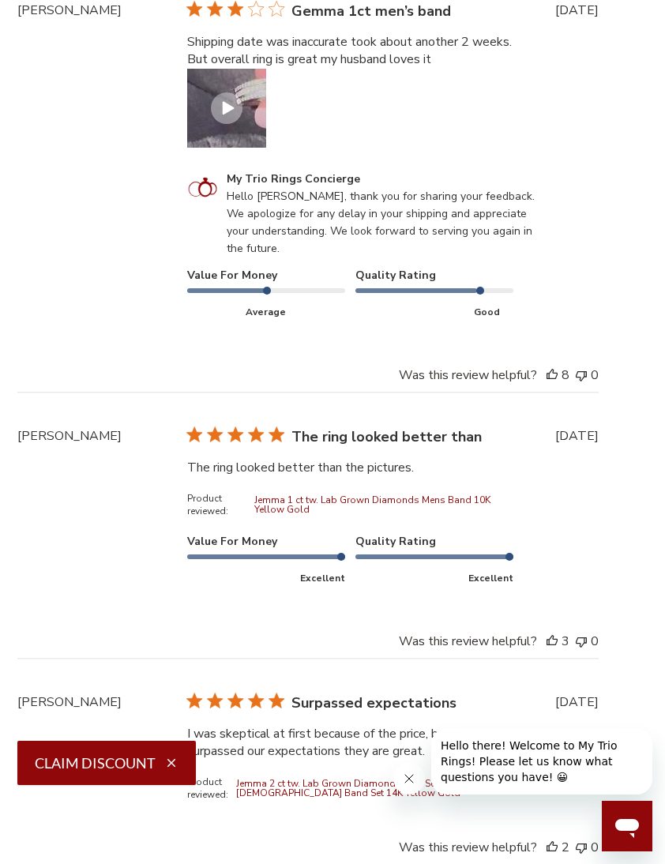
click at [231, 124] on div "Customer Reviews" at bounding box center [227, 108] width 32 height 32
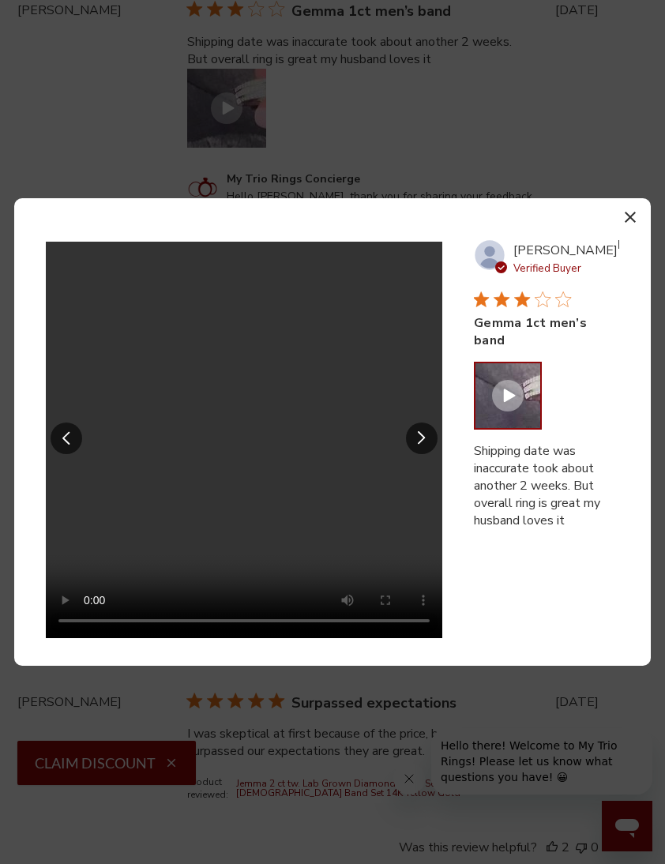
click at [519, 363] on button "Video of review by Rhonye B. on March 06, 24 number 1" at bounding box center [507, 395] width 65 height 65
click at [640, 211] on button "button" at bounding box center [629, 216] width 23 height 23
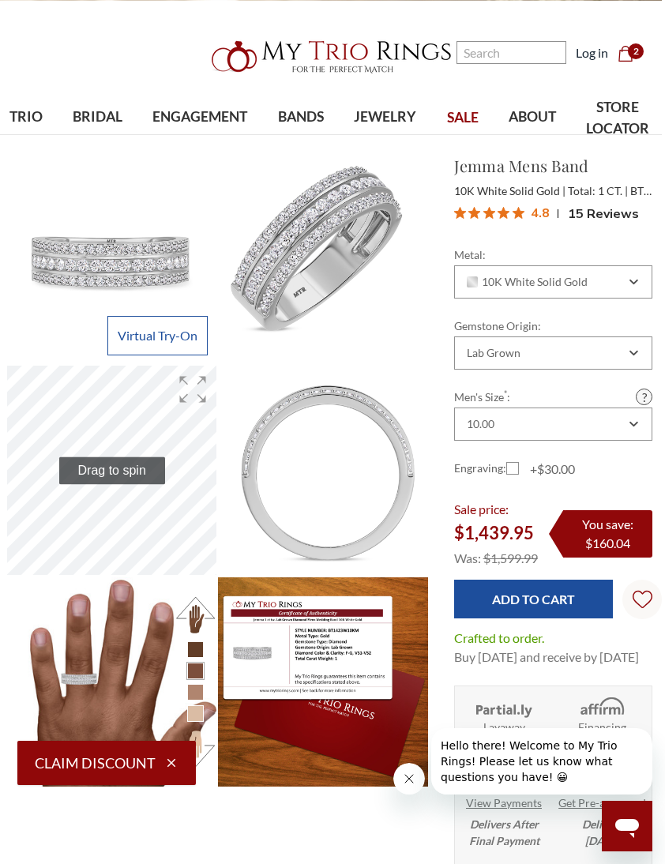
scroll to position [13, 3]
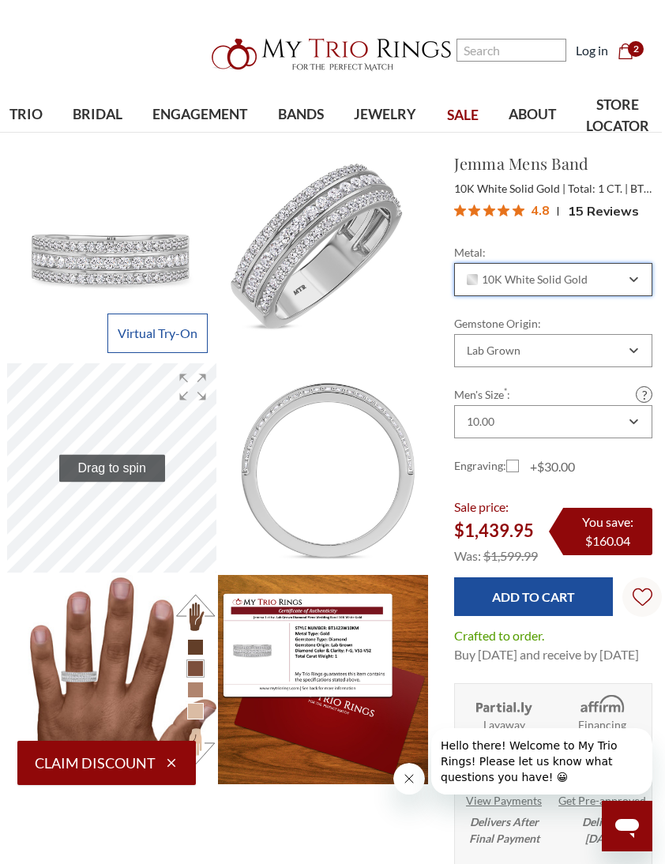
click at [536, 265] on div "10K White Solid Gold" at bounding box center [553, 279] width 198 height 33
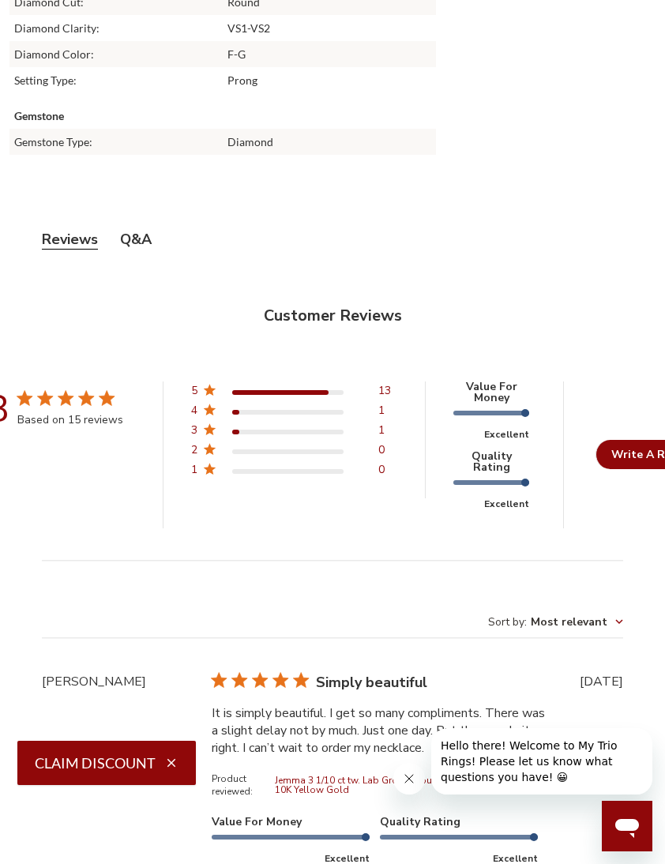
scroll to position [3087, 0]
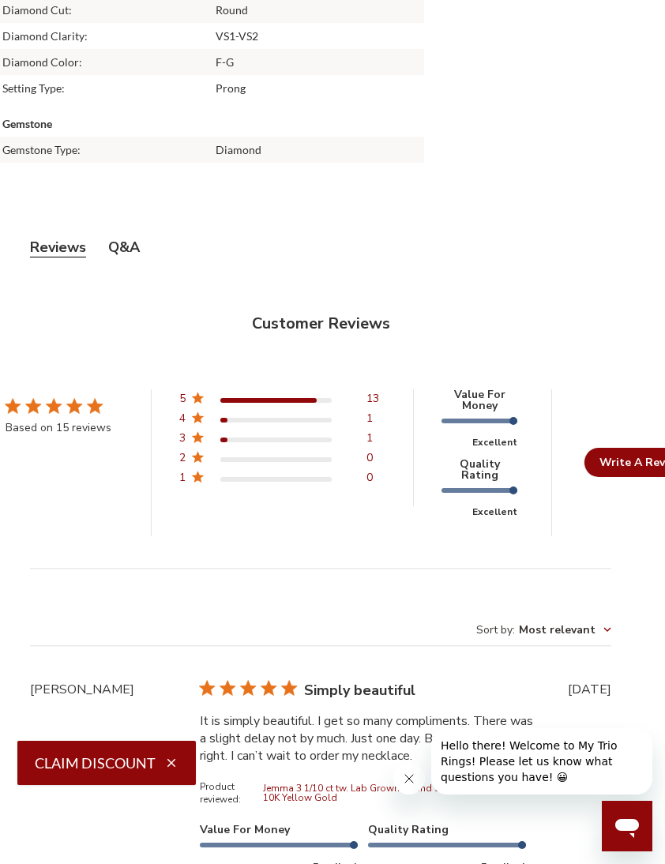
click at [133, 243] on button "Q&A" at bounding box center [124, 248] width 32 height 20
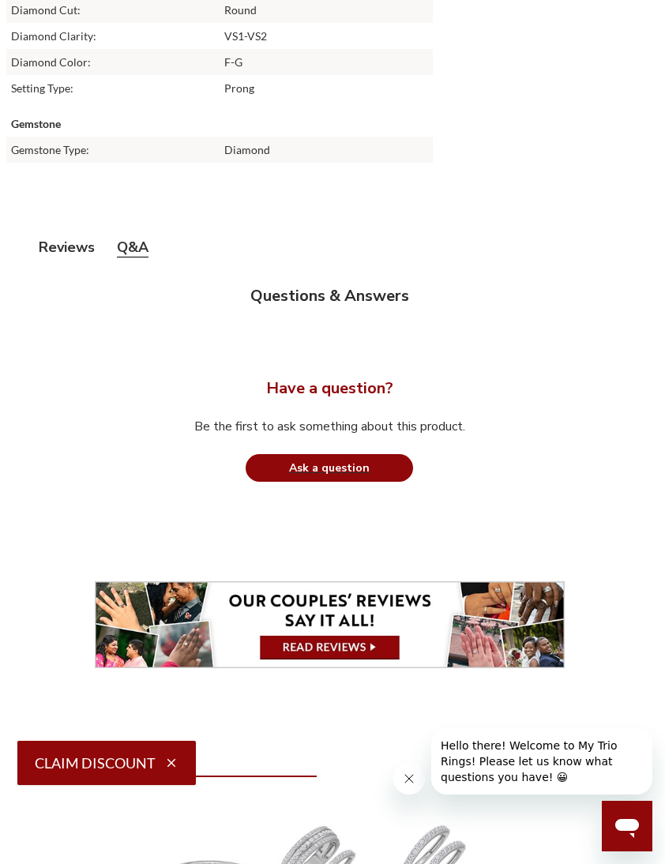
scroll to position [3079, 5]
click at [62, 249] on button "Reviews" at bounding box center [67, 248] width 56 height 20
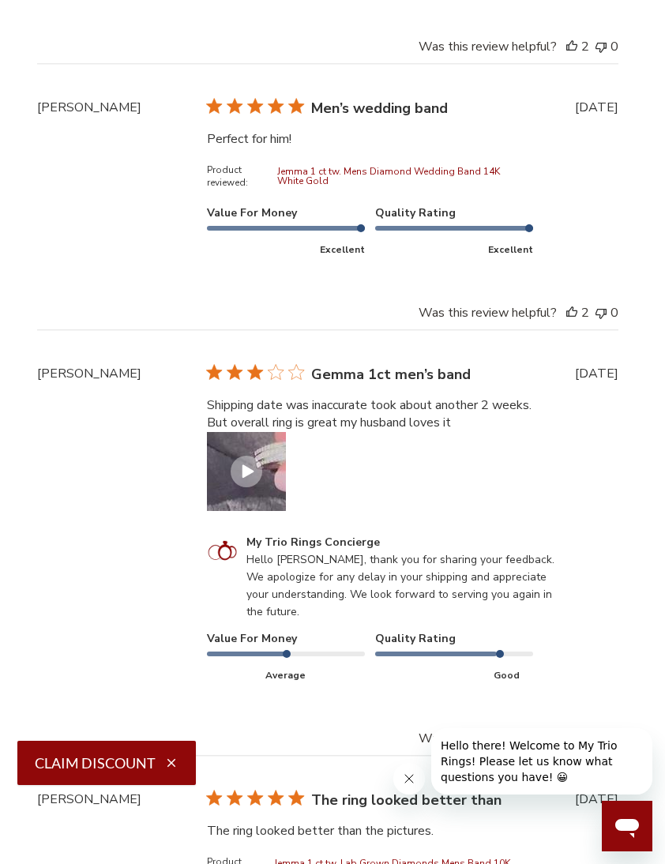
scroll to position [4118, 5]
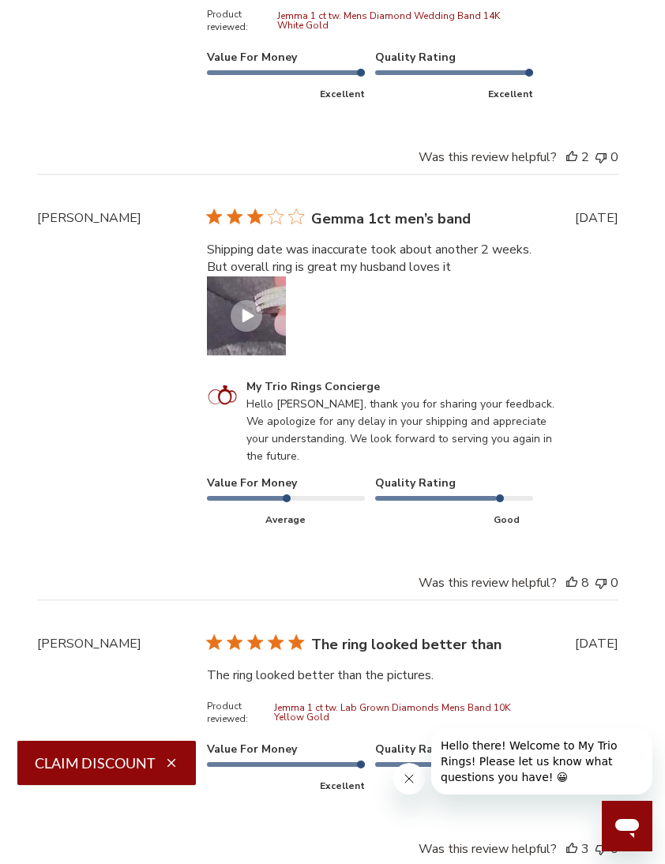
click at [221, 310] on button "Video of review by Rhonye B. on March 06, 24 number 1" at bounding box center [246, 315] width 79 height 79
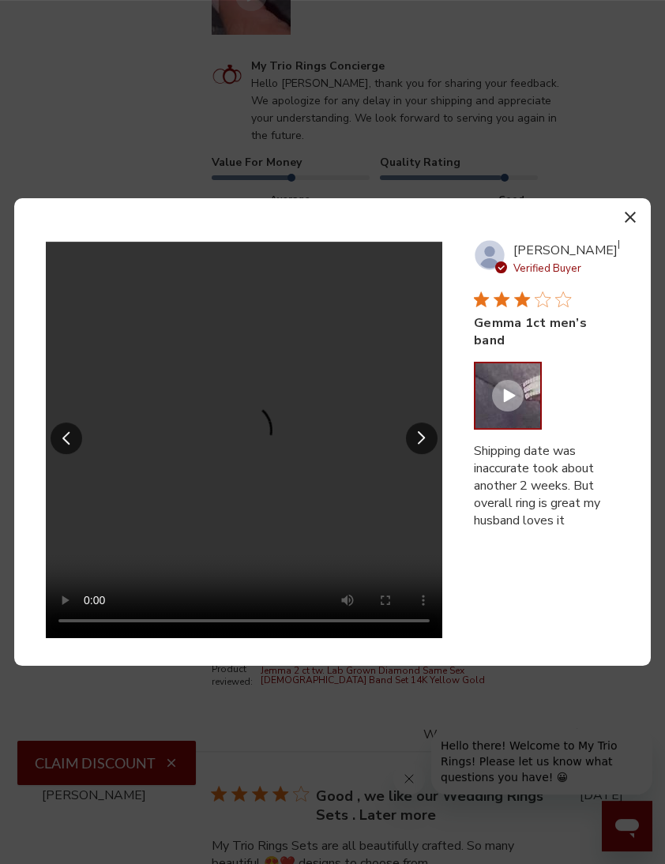
scroll to position [4439, 0]
click at [257, 468] on video "Your browser does not support the video tag." at bounding box center [244, 440] width 396 height 396
click at [246, 464] on video "Your browser does not support the video tag." at bounding box center [244, 440] width 396 height 396
click at [236, 469] on video "Your browser does not support the video tag." at bounding box center [244, 440] width 396 height 396
click at [645, 235] on section "Your browser does not support the video tag. Previous review media slide Next r…" at bounding box center [332, 432] width 637 height 468
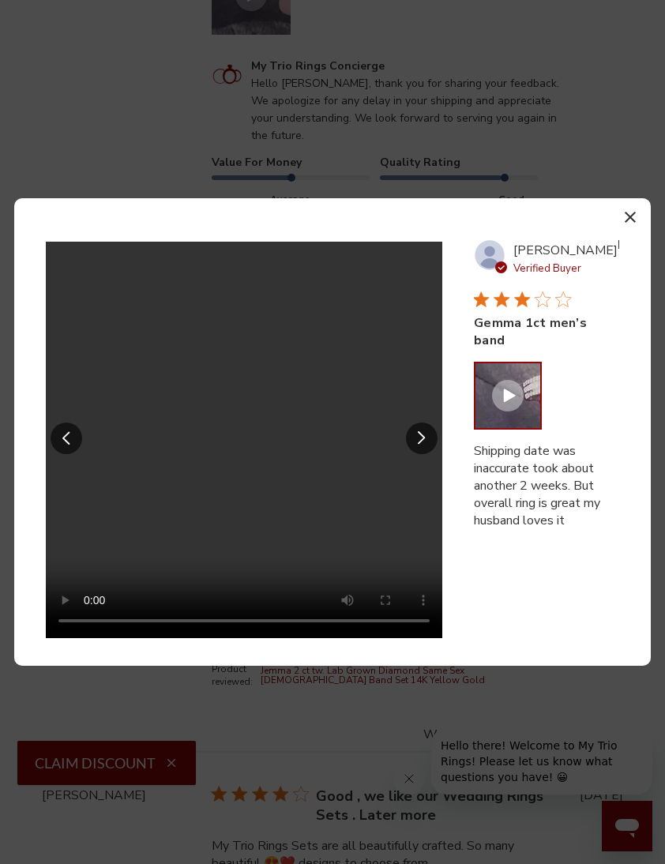
click at [641, 228] on button "button" at bounding box center [629, 216] width 23 height 23
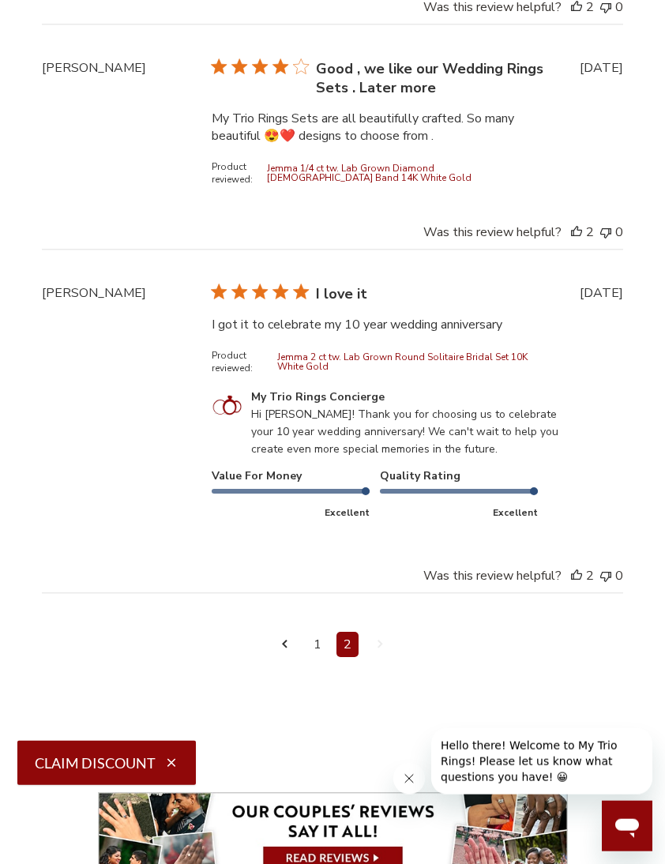
scroll to position [5166, 0]
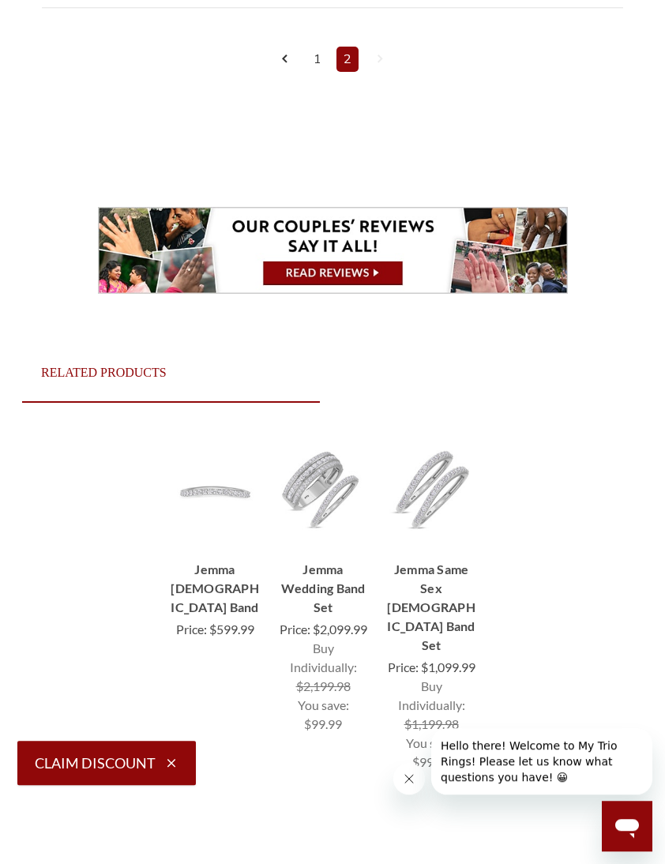
click at [327, 72] on link "1" at bounding box center [317, 59] width 22 height 25
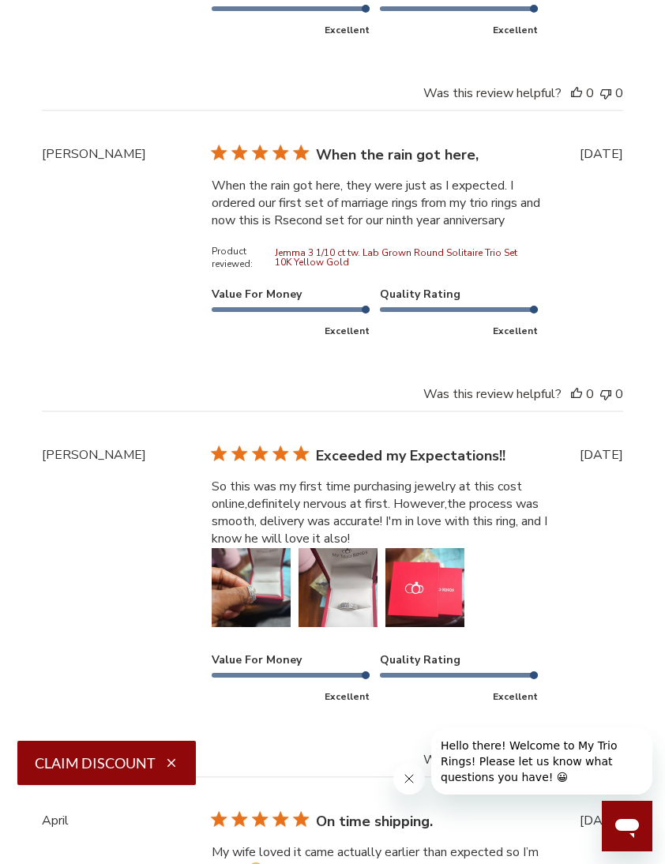
scroll to position [4205, 0]
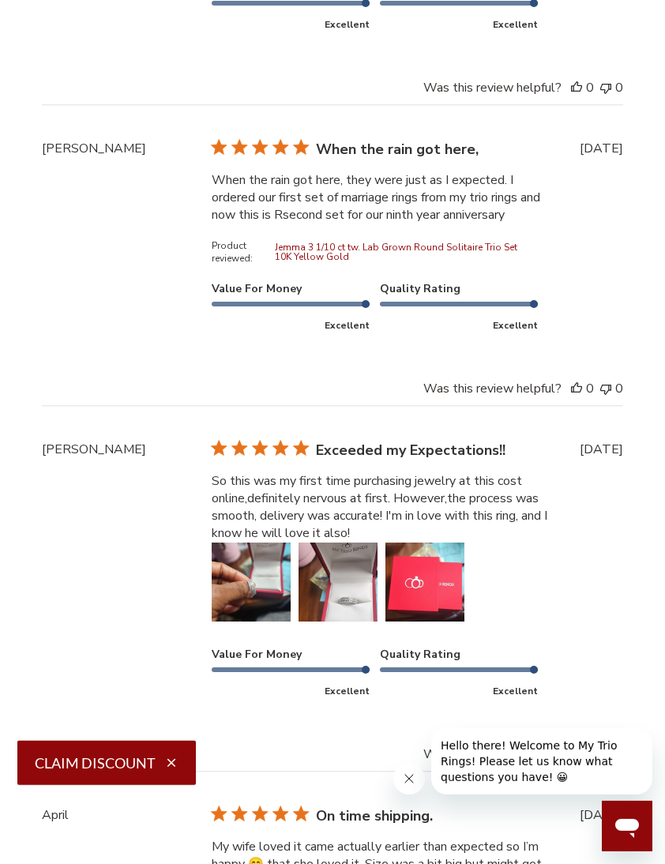
click at [269, 576] on button "Image of review by Ericka T. on February 22, 25 number 1" at bounding box center [251, 582] width 79 height 79
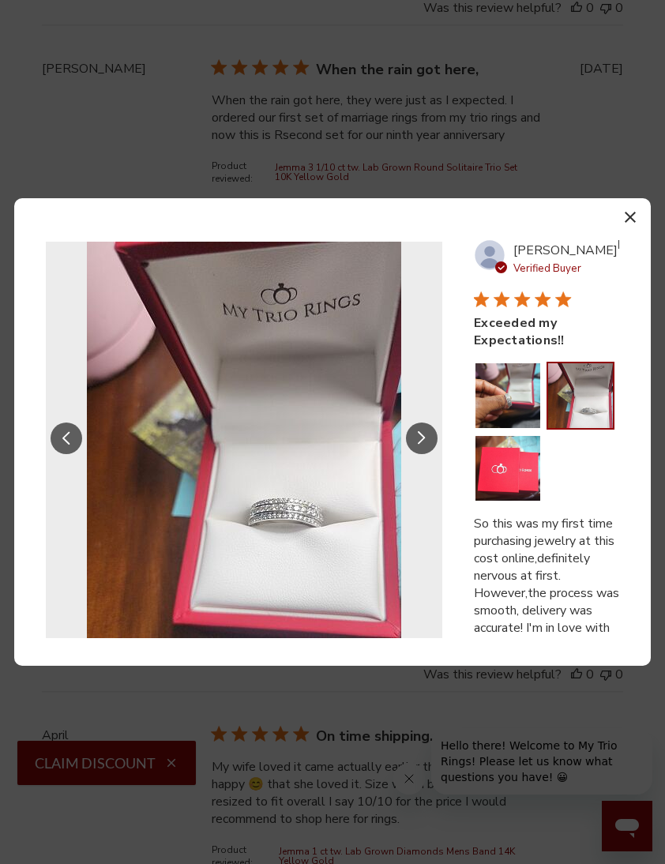
scroll to position [4285, 0]
click at [69, 454] on button "Slide Controls" at bounding box center [67, 439] width 32 height 32
click at [57, 454] on button "Slide Controls" at bounding box center [67, 439] width 32 height 32
click at [641, 228] on button "button" at bounding box center [629, 216] width 23 height 23
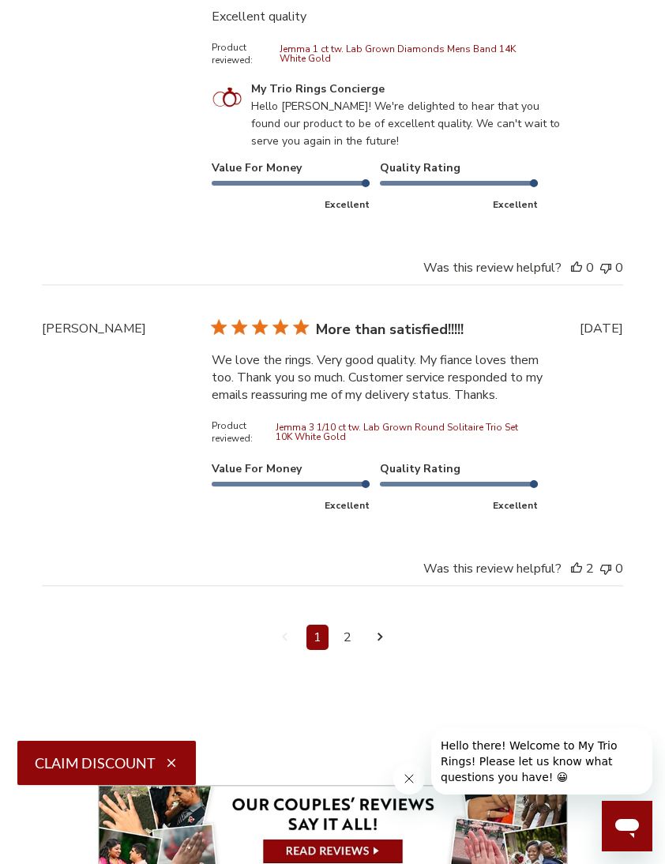
scroll to position [5731, 0]
click at [388, 650] on link "Navigate to next page" at bounding box center [380, 637] width 20 height 25
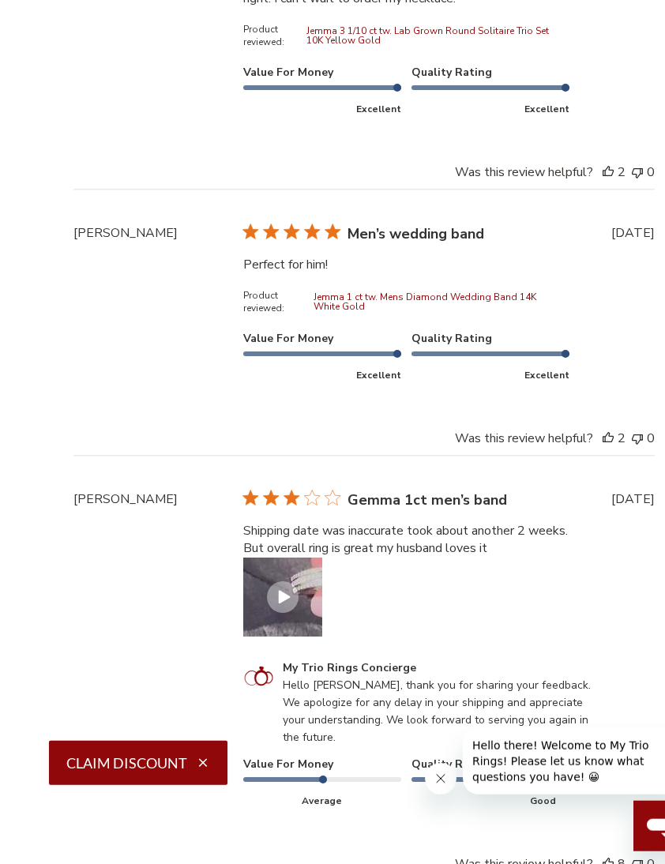
scroll to position [4162, 0]
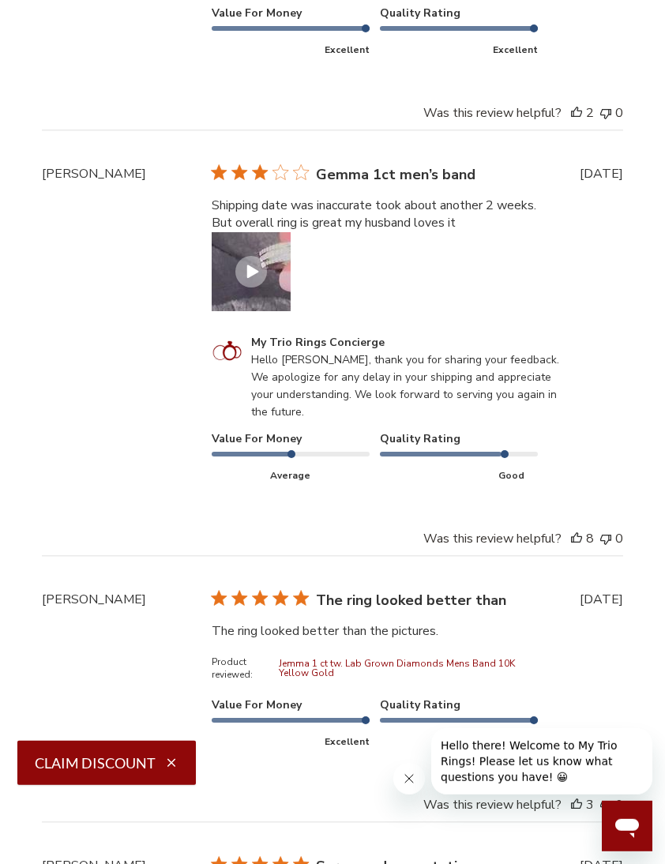
click at [215, 205] on div "Gemma 1ct men’s band Shipping date was inaccurate took about another 2 weeks. B…" at bounding box center [390, 331] width 380 height 333
click at [249, 269] on div "Customer Reviews" at bounding box center [251, 272] width 32 height 32
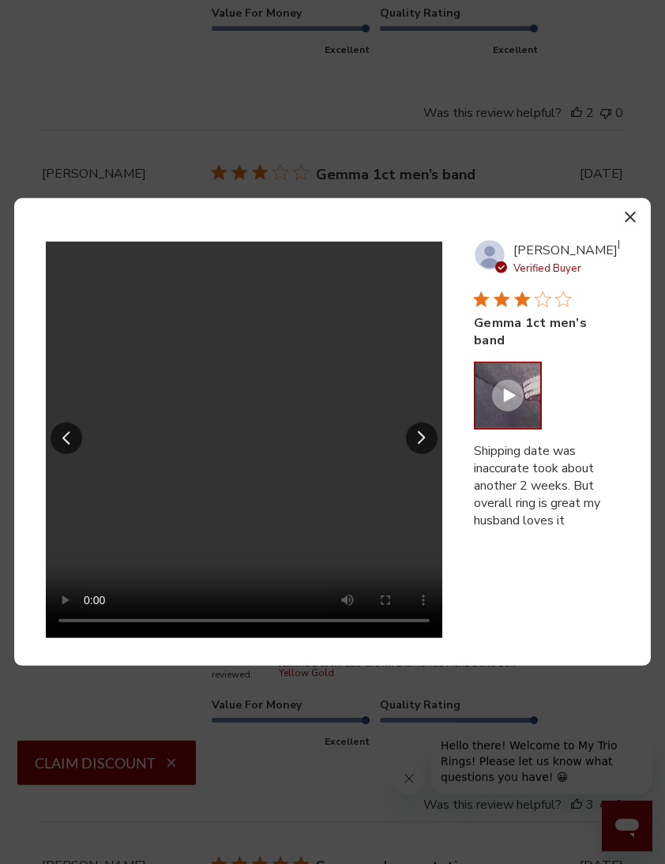
click at [237, 464] on video "Your browser does not support the video tag." at bounding box center [244, 440] width 396 height 396
click at [626, 223] on icon "button" at bounding box center [630, 217] width 11 height 11
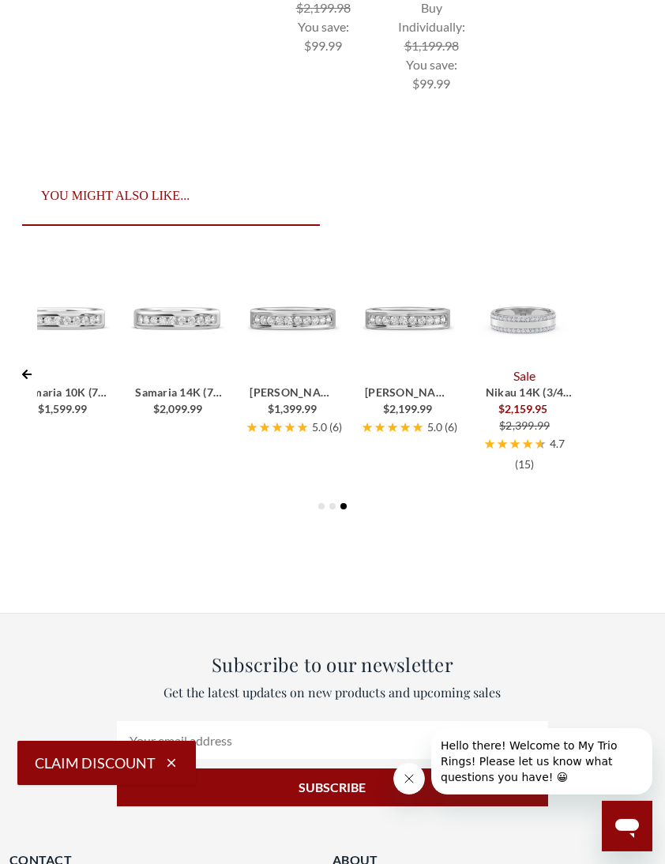
scroll to position [6432, 0]
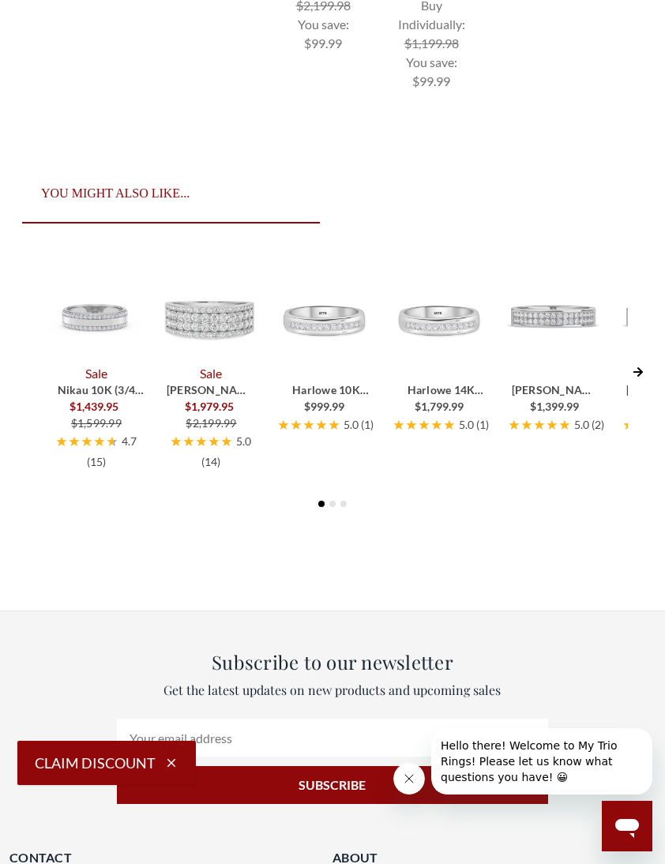
click at [212, 412] on span "Amado 10K (1 1/2 ct. tw.)" at bounding box center [212, 406] width 91 height 47
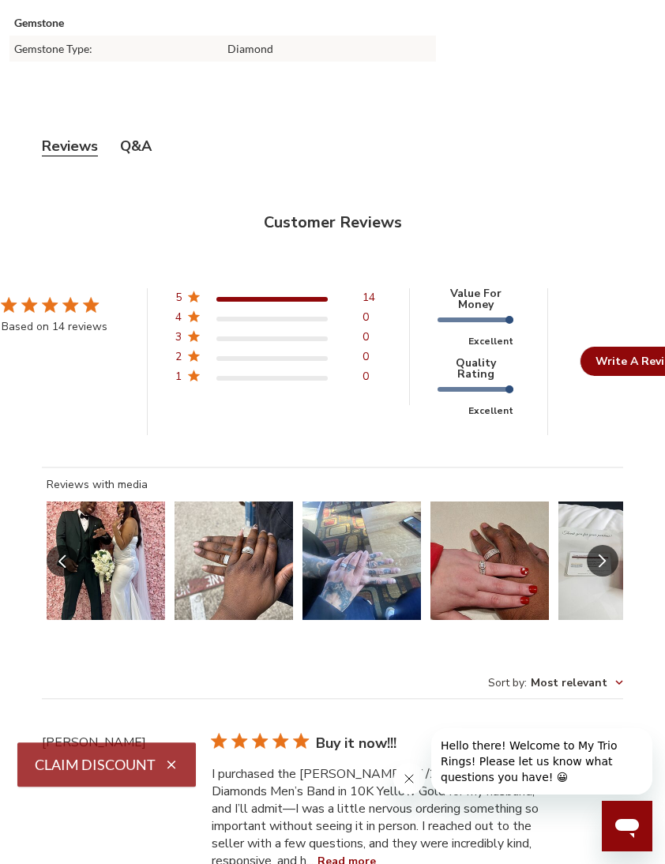
scroll to position [3330, 0]
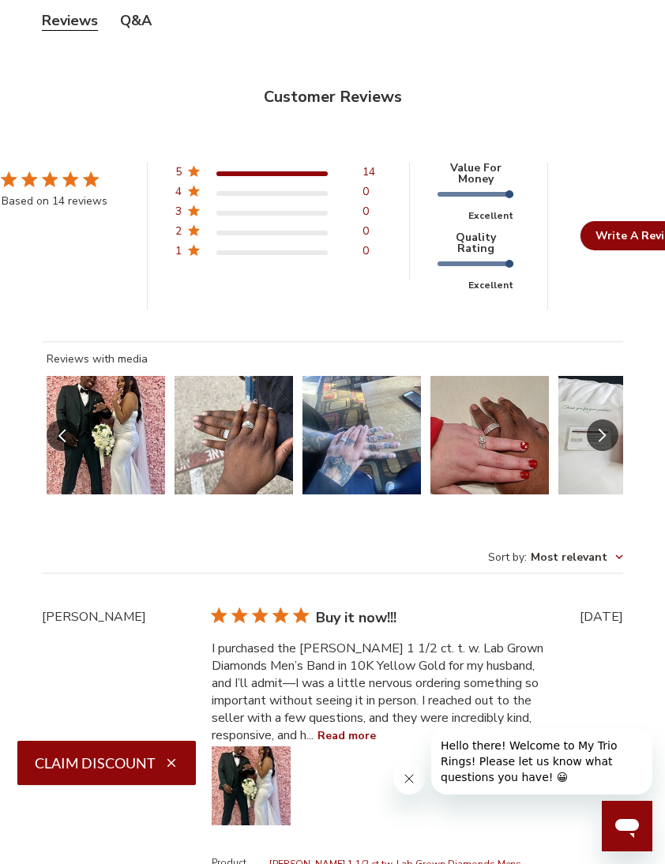
click at [103, 400] on button "Slide 1 of 7.\a Image of customer." at bounding box center [106, 435] width 118 height 118
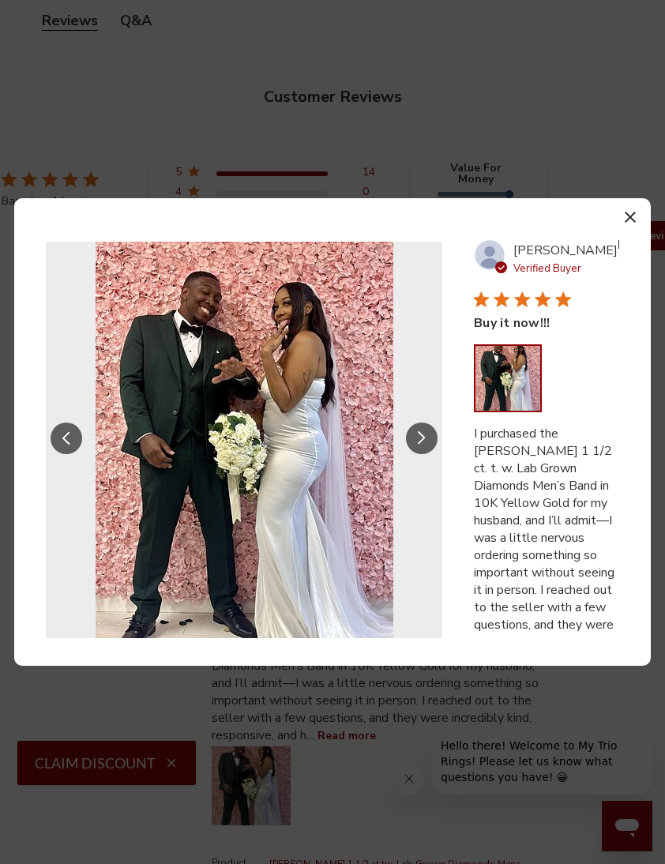
click at [414, 454] on button "Slide Controls" at bounding box center [422, 439] width 32 height 32
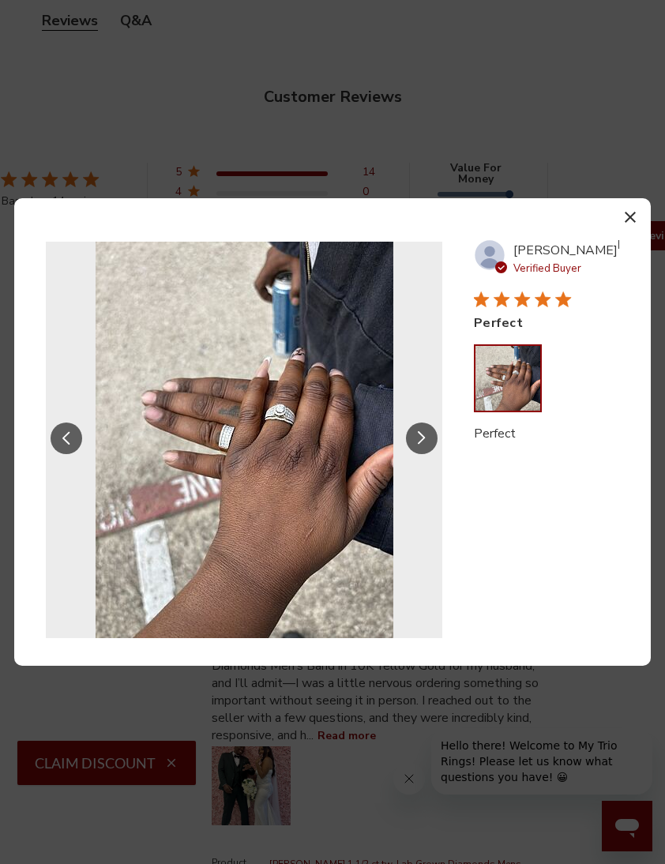
click at [411, 488] on div "Reviews with media" at bounding box center [244, 440] width 396 height 396
click at [422, 445] on icon "Slide Controls" at bounding box center [422, 437] width 8 height 13
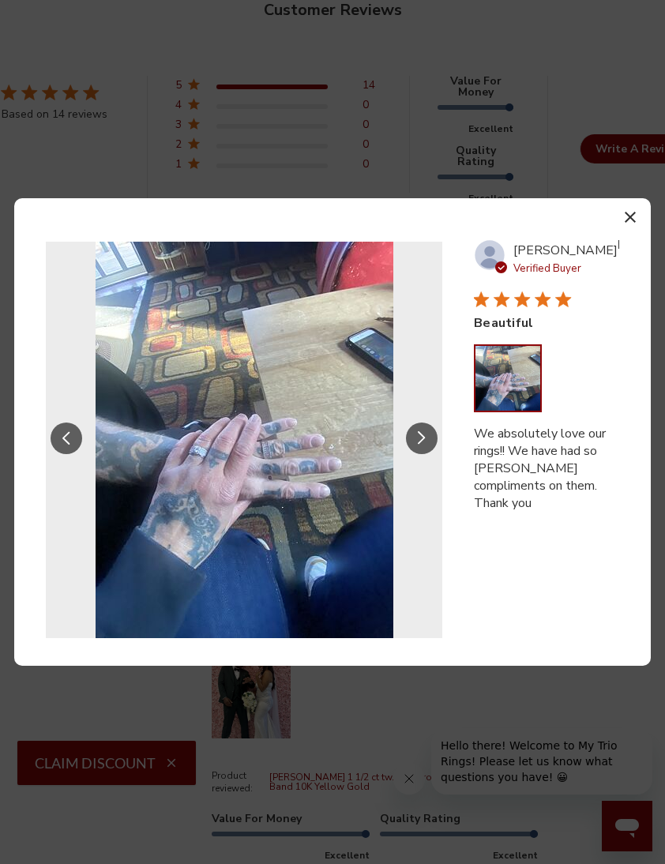
scroll to position [3419, 0]
click at [429, 454] on button "Slide Controls" at bounding box center [422, 439] width 32 height 32
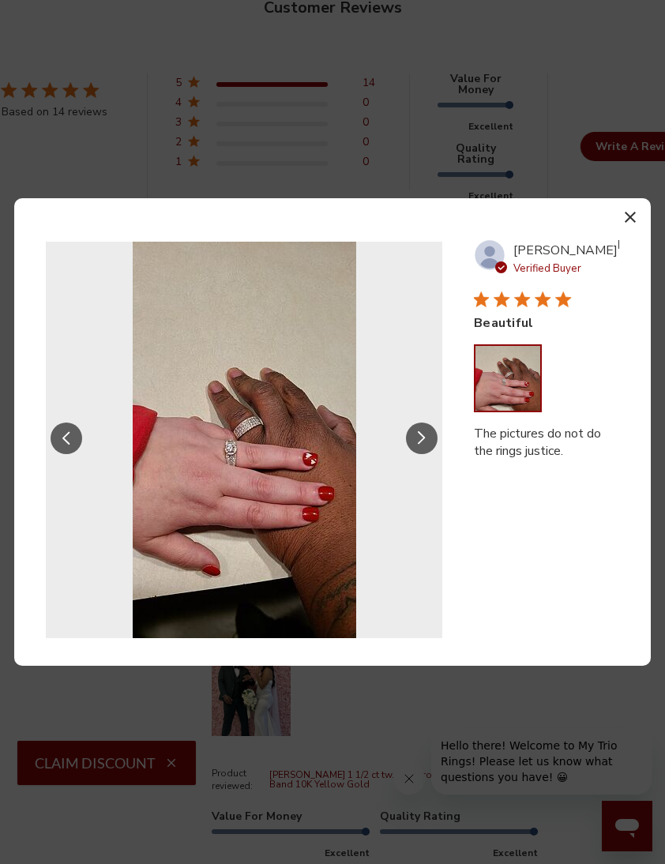
click at [411, 454] on button "Slide Controls" at bounding box center [422, 439] width 32 height 32
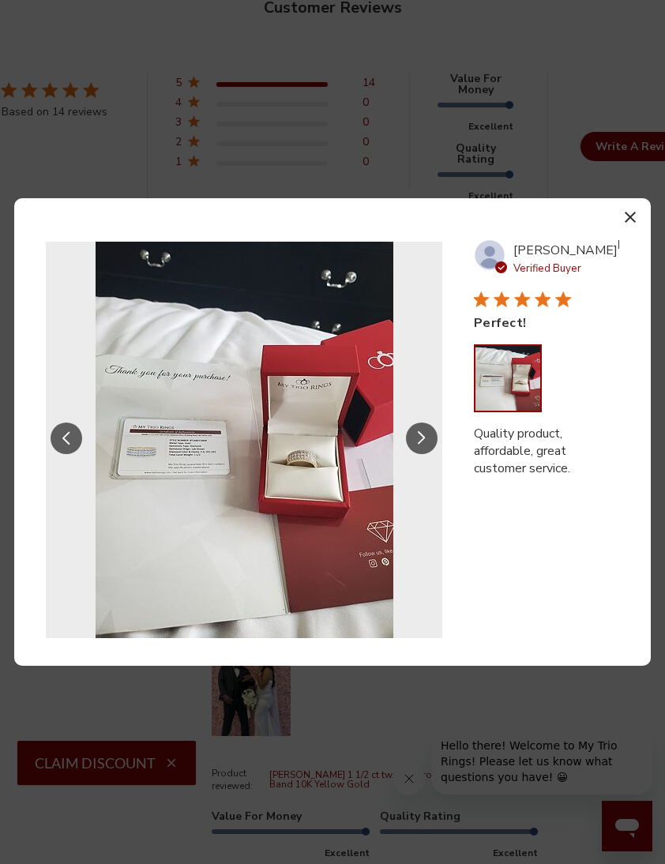
click at [412, 454] on button "Slide Controls" at bounding box center [422, 439] width 32 height 32
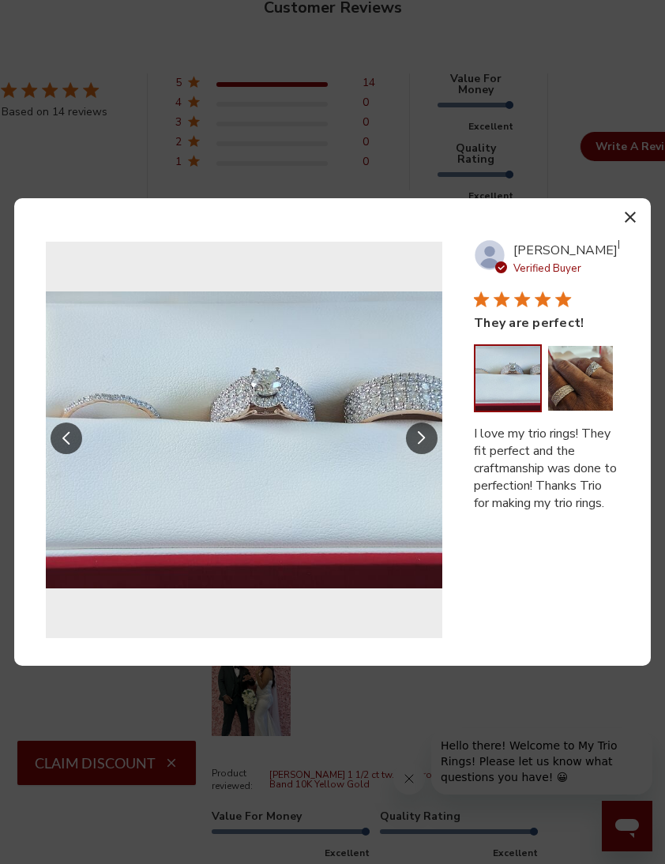
click at [626, 228] on button "button" at bounding box center [629, 216] width 23 height 23
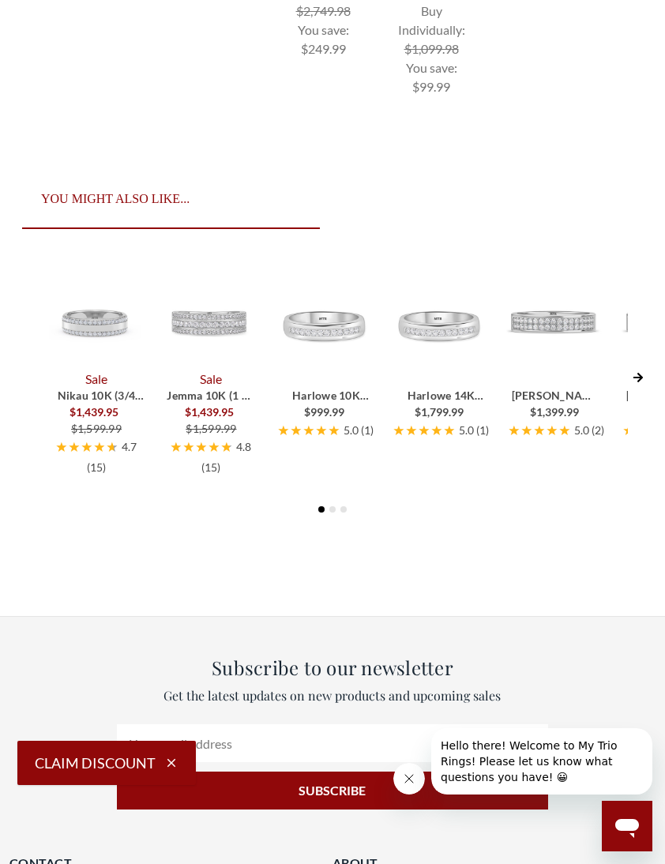
scroll to position [7272, 0]
click at [639, 390] on button "Next Slide" at bounding box center [638, 374] width 21 height 31
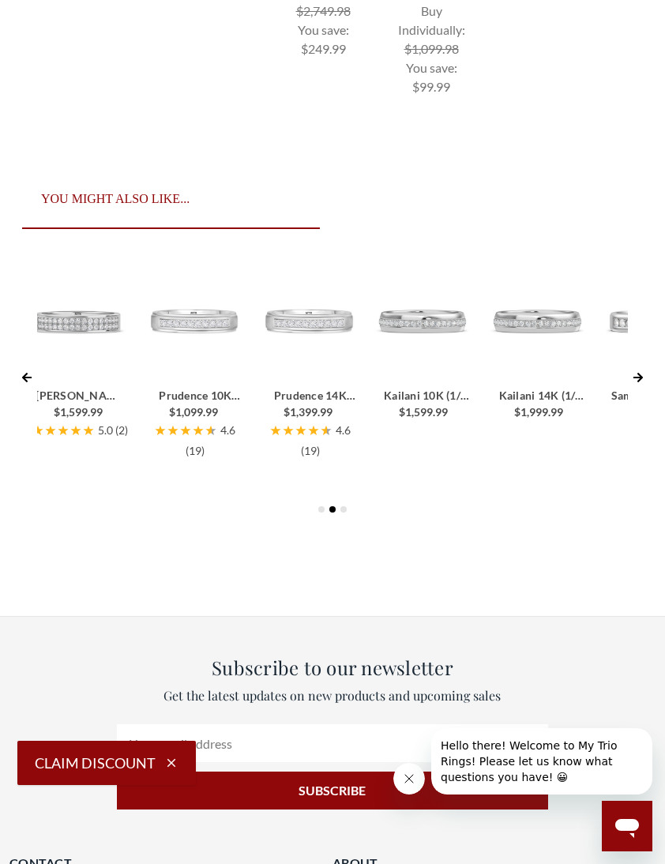
click at [639, 390] on button "Next Slide" at bounding box center [638, 374] width 21 height 31
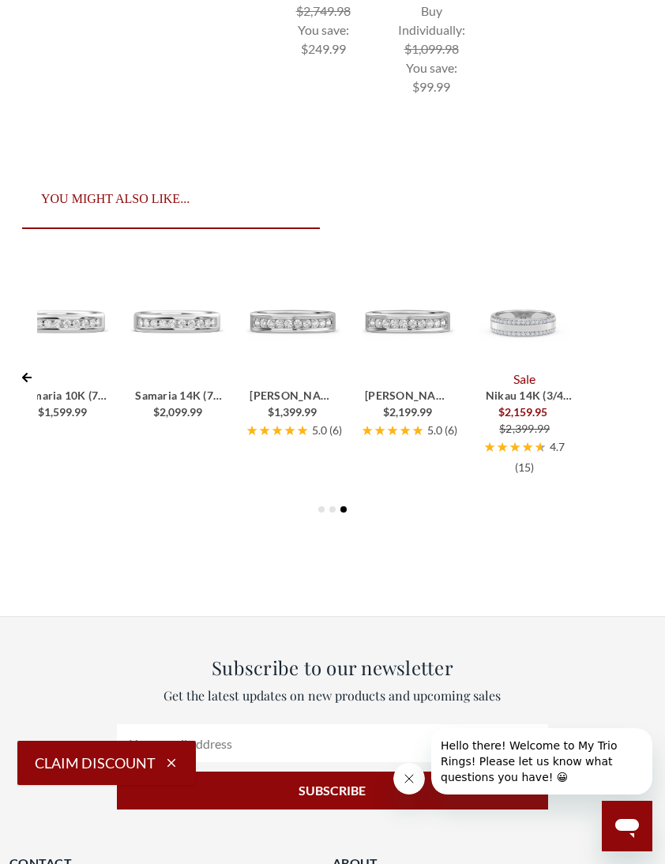
click at [639, 415] on div "Sale Nikau 10K (3/4 ct. tw.) $1,439.95 $1,599.99 4.7 ( 15 ) Sale Jemma 10K (1 c…" at bounding box center [333, 376] width 632 height 222
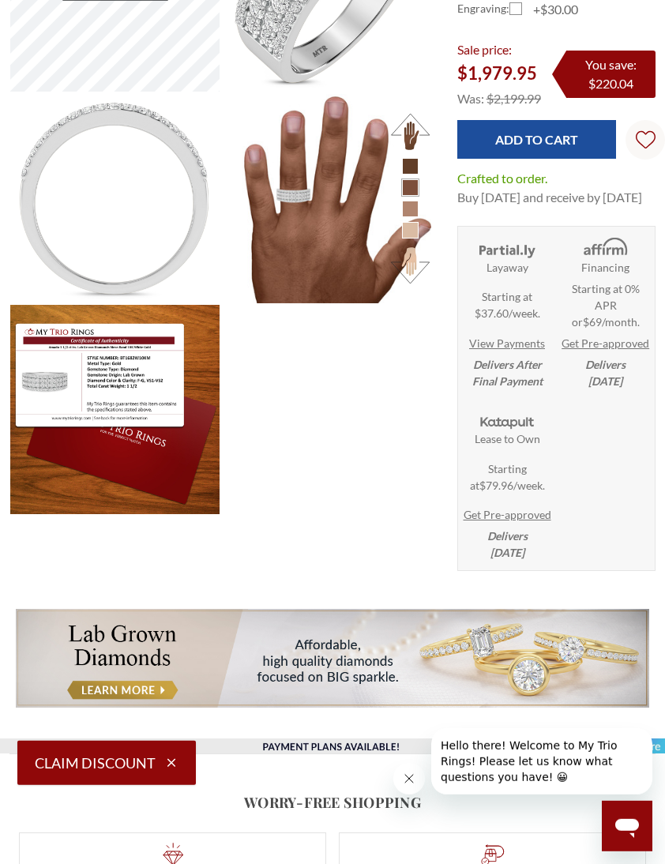
scroll to position [0, 0]
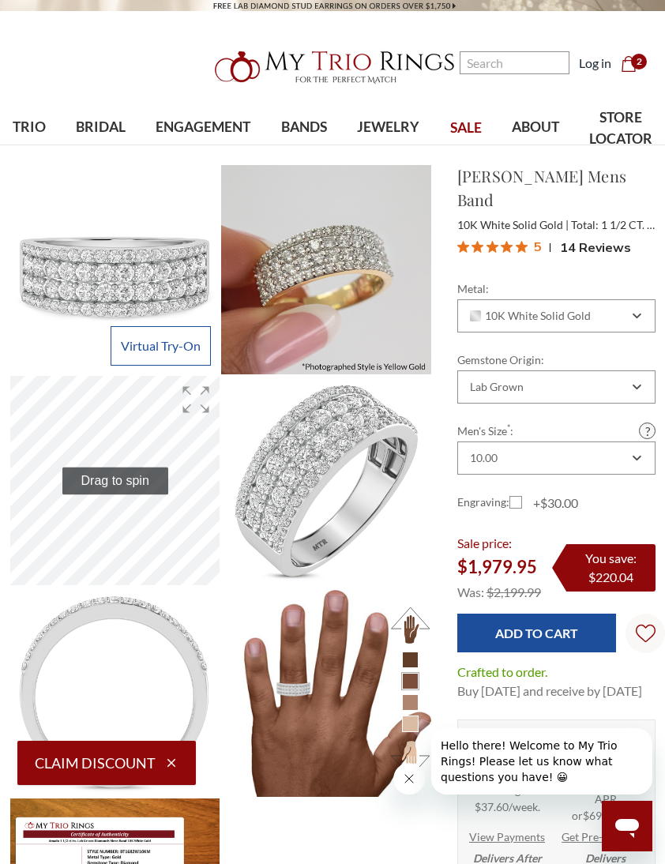
click at [338, 231] on span "Lab Grown Men's Bands" at bounding box center [317, 234] width 180 height 19
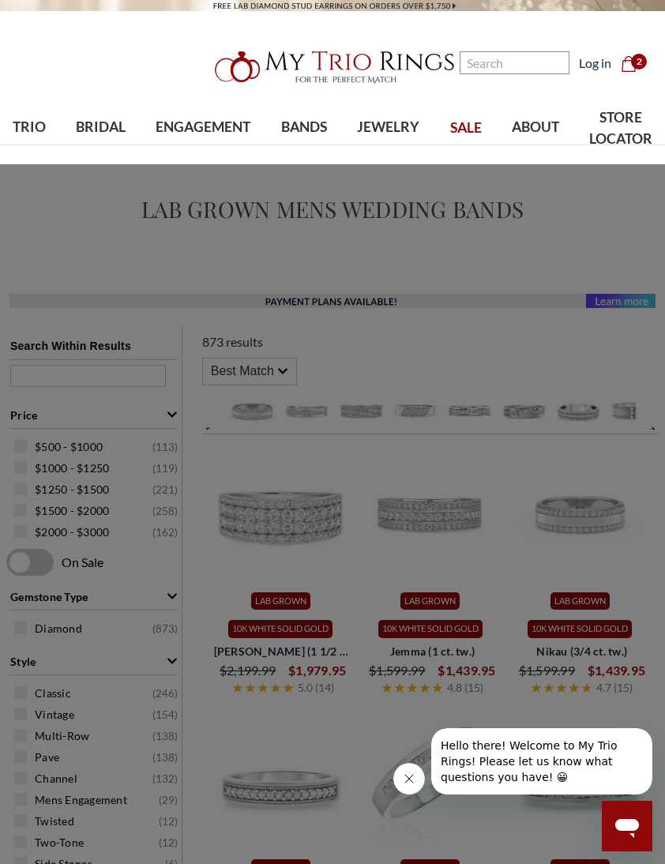
click at [308, 117] on link "BANDS" at bounding box center [304, 127] width 76 height 51
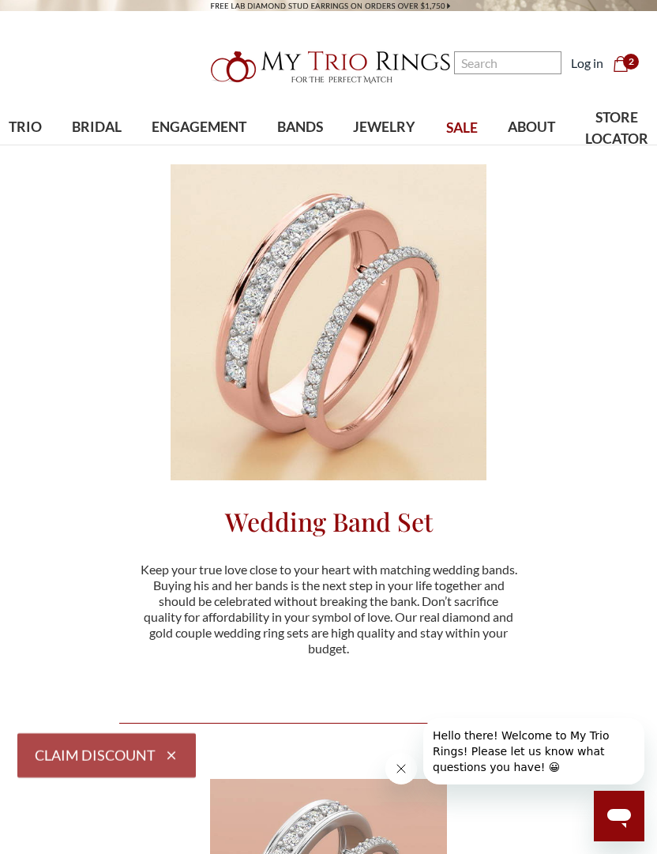
click at [302, 127] on span "BANDS" at bounding box center [300, 127] width 46 height 21
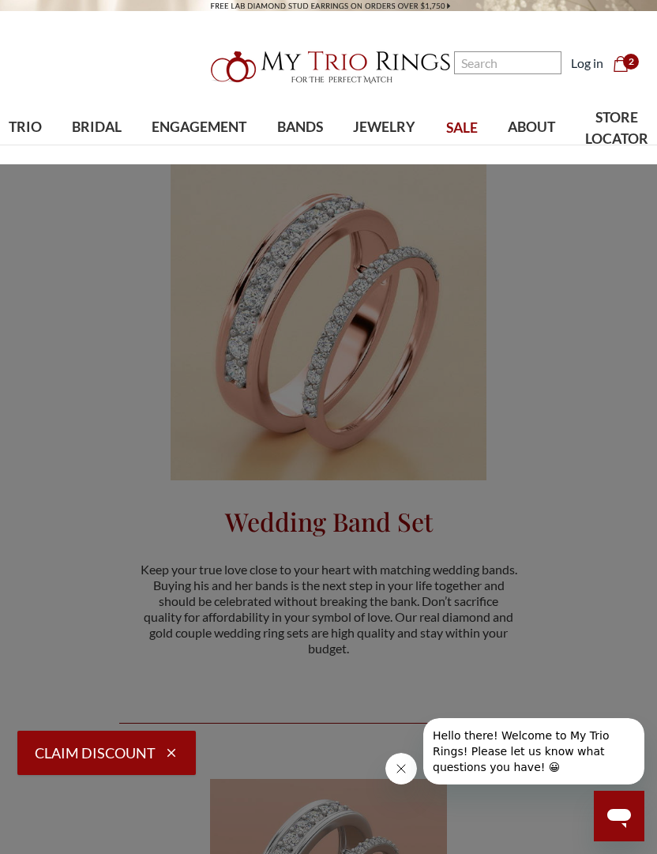
click at [339, 235] on span "Lab Grown Men's Bands" at bounding box center [313, 234] width 178 height 19
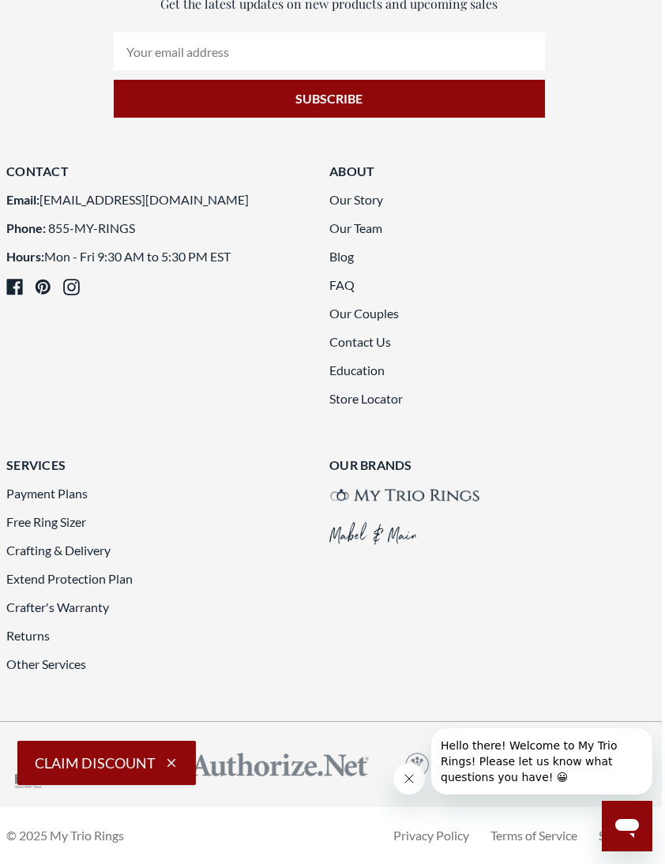
scroll to position [2838, 5]
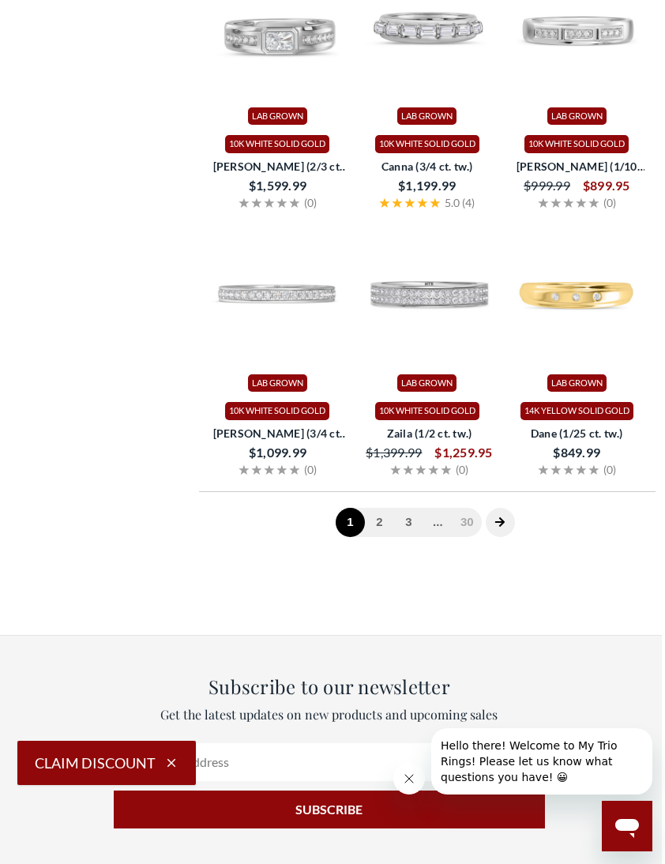
scroll to position [308, 5]
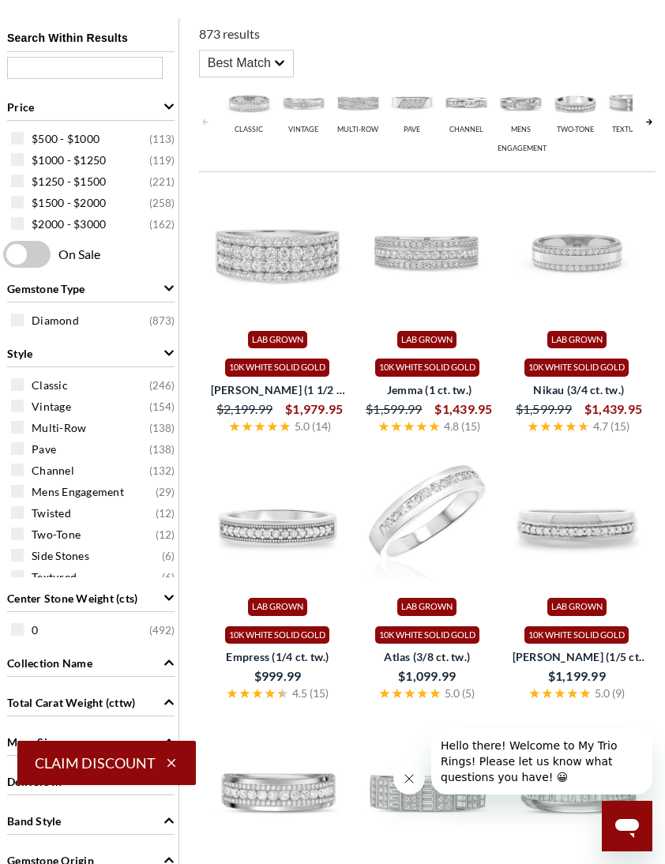
click at [441, 382] on span "Jemma (1 ct. tw.)" at bounding box center [429, 389] width 140 height 17
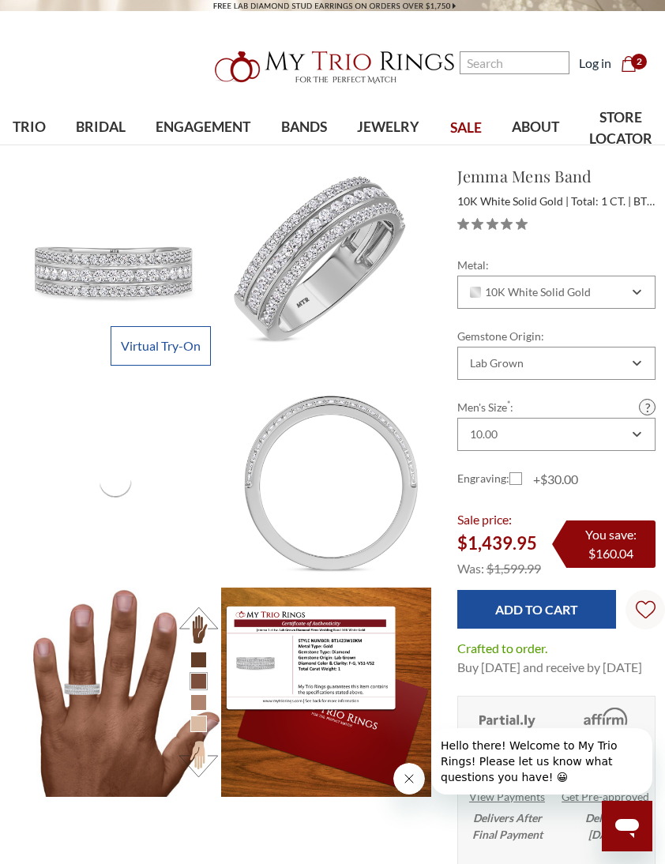
click at [198, 636] on button at bounding box center [198, 624] width 43 height 43
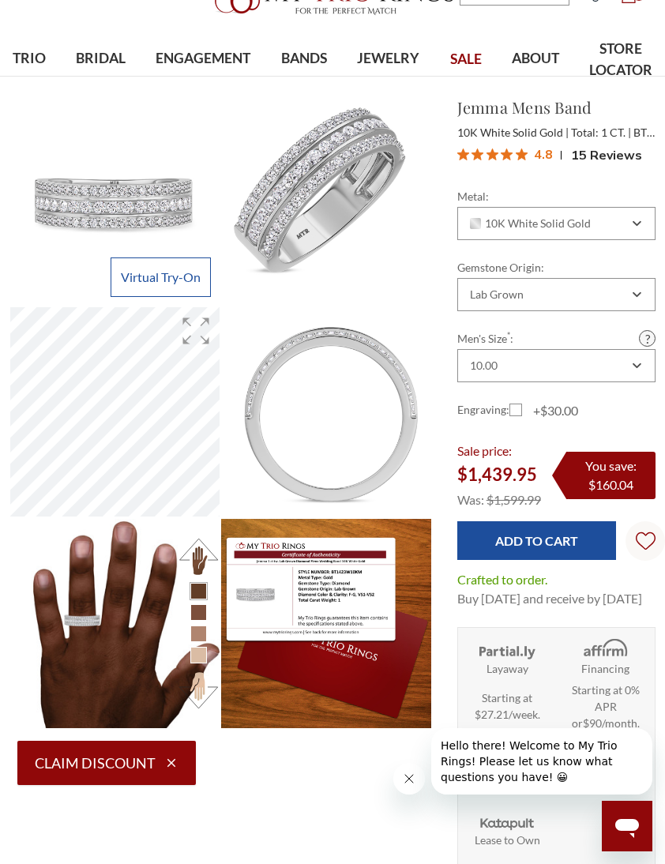
scroll to position [445, 646]
click at [595, 152] on span "15 Reviews" at bounding box center [606, 155] width 71 height 24
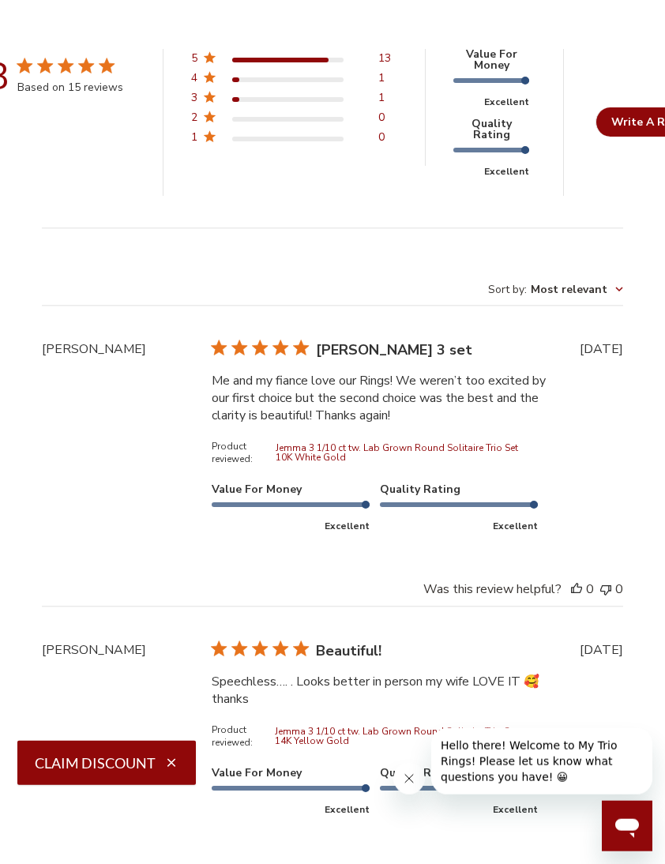
scroll to position [3423, 0]
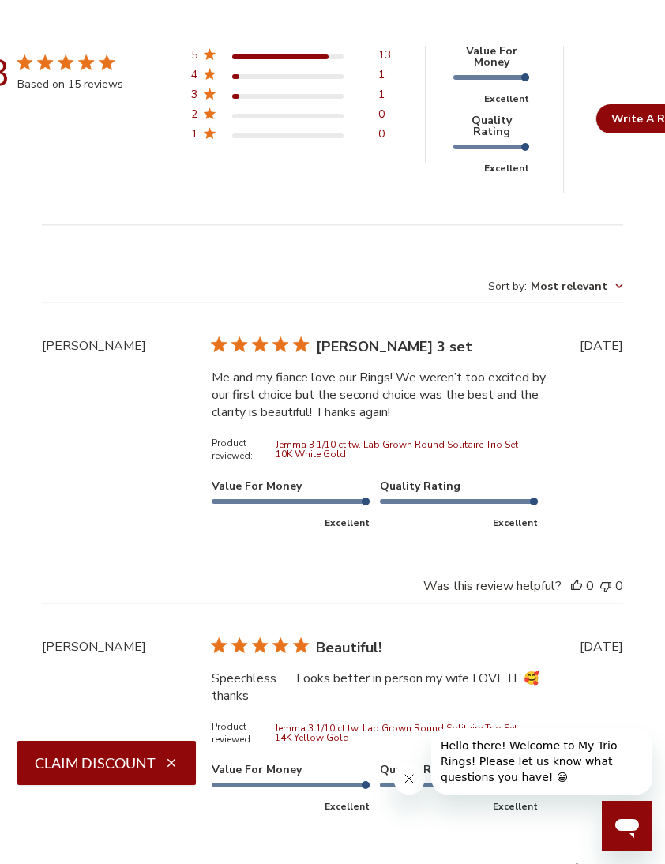
click at [551, 289] on span "Most relevant" at bounding box center [569, 286] width 77 height 15
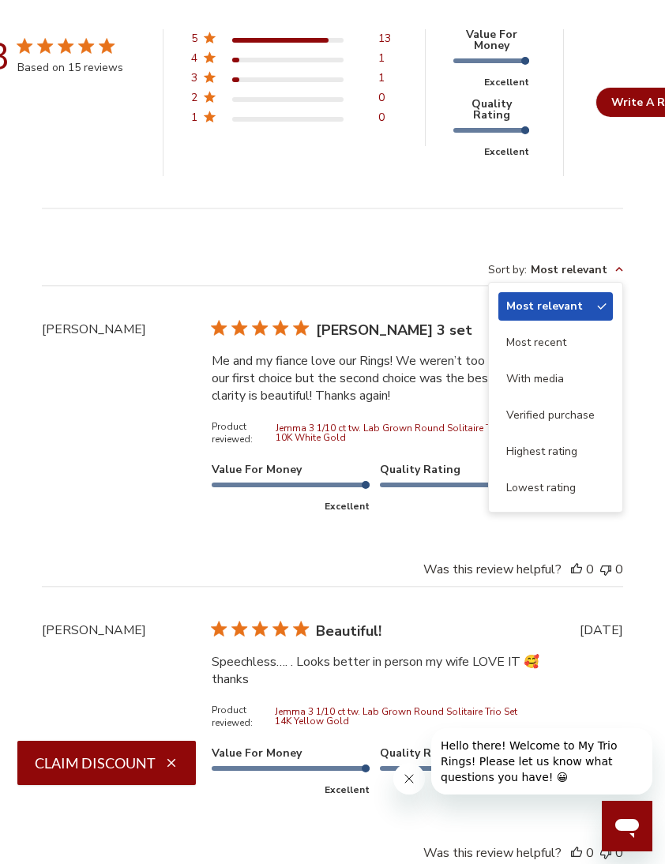
scroll to position [3443, 0]
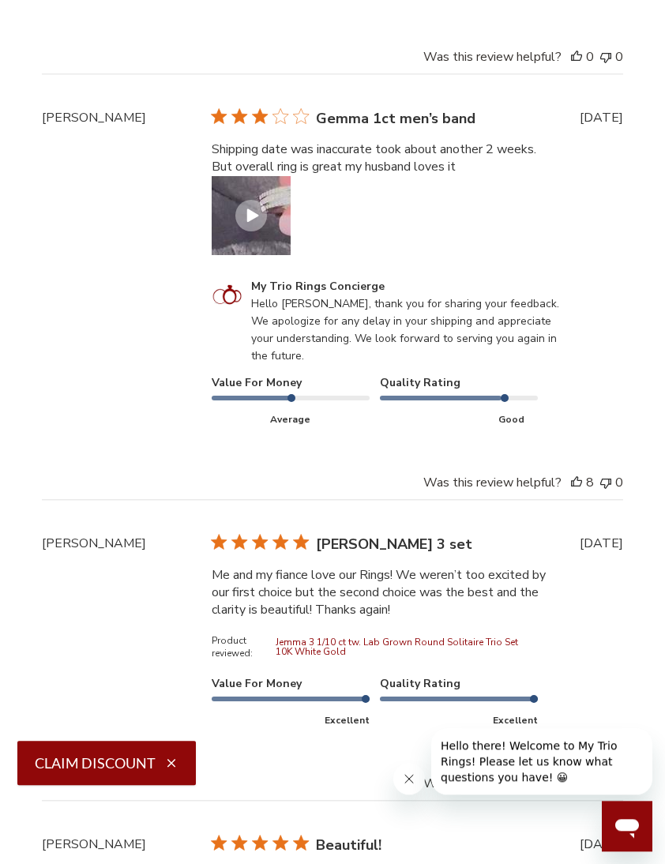
scroll to position [4007, 0]
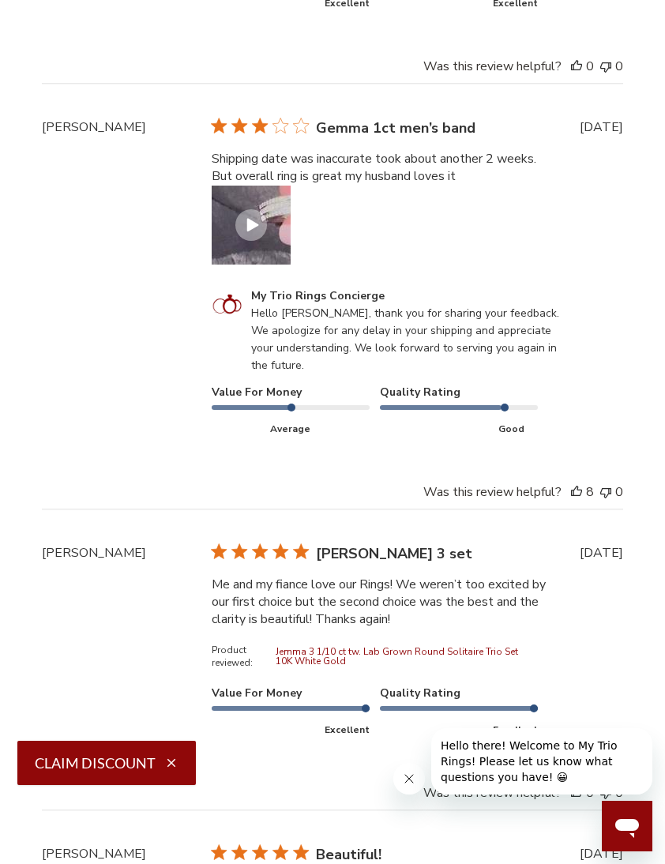
click at [258, 226] on icon "Customer Reviews" at bounding box center [252, 225] width 13 height 14
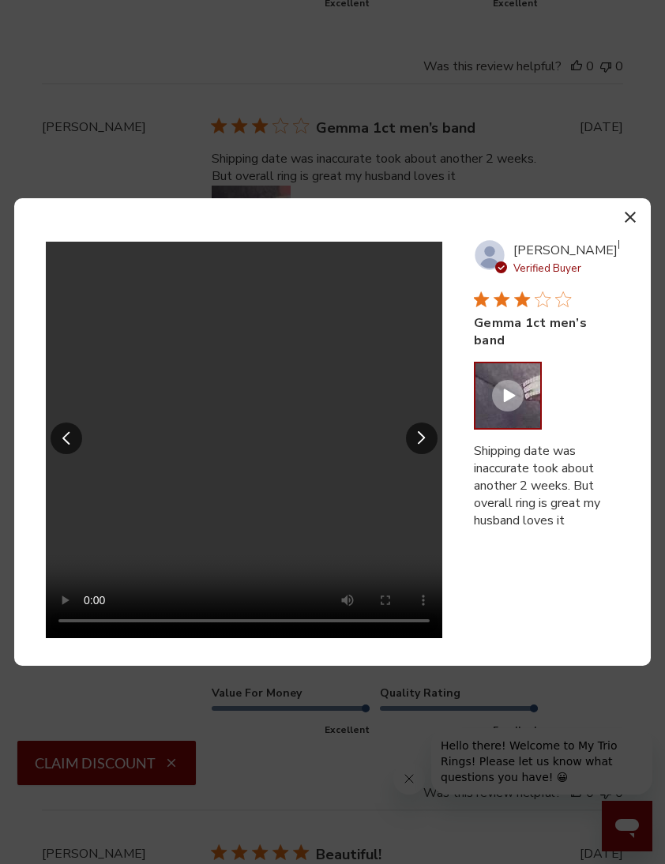
click at [255, 431] on video "Your browser does not support the video tag." at bounding box center [244, 440] width 396 height 396
click at [244, 434] on video "Your browser does not support the video tag." at bounding box center [244, 440] width 396 height 396
click at [499, 380] on div at bounding box center [508, 396] width 32 height 32
click at [632, 224] on button "button" at bounding box center [629, 216] width 23 height 23
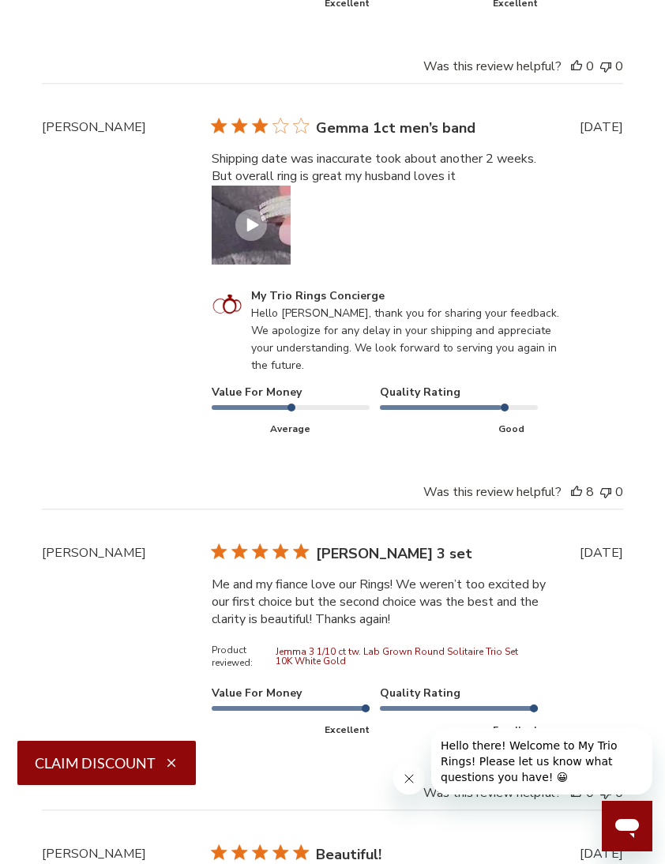
click at [254, 232] on icon "Customer Reviews" at bounding box center [252, 225] width 13 height 14
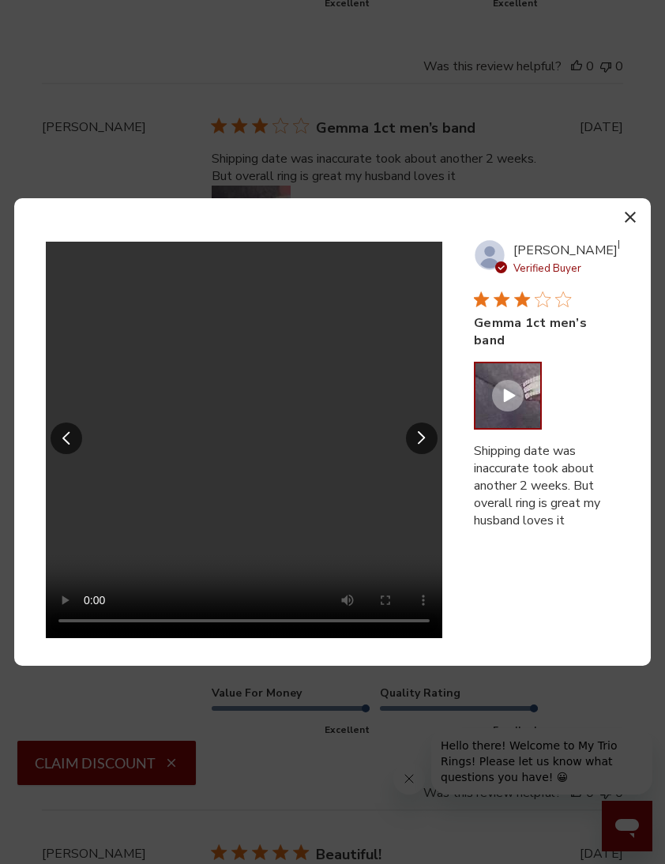
click at [238, 415] on video "Your browser does not support the video tag." at bounding box center [244, 440] width 396 height 396
click at [627, 200] on section "Your browser does not support the video tag. Previous review media slide Next r…" at bounding box center [332, 432] width 637 height 468
click at [635, 205] on button "button" at bounding box center [629, 216] width 23 height 23
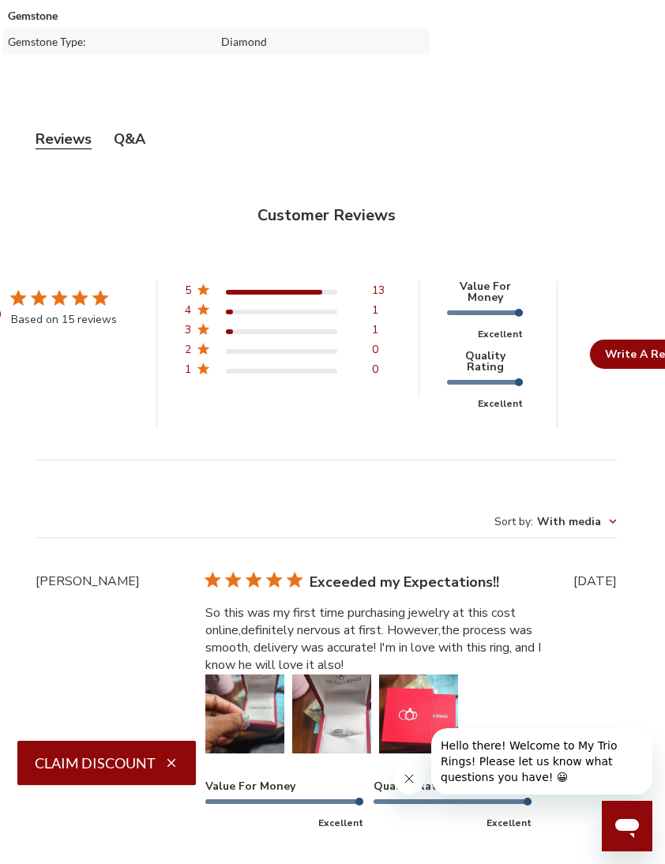
scroll to position [3187, 6]
click at [252, 692] on button "Image of review by Ericka T. on February 22, 25 number 1" at bounding box center [244, 714] width 79 height 79
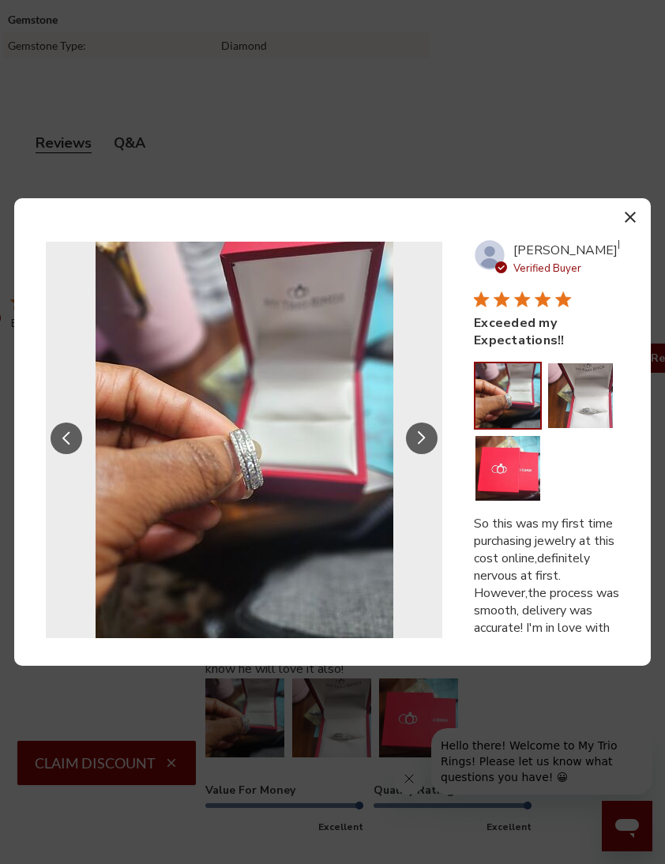
scroll to position [3183, 6]
click at [629, 223] on icon "button" at bounding box center [630, 217] width 11 height 11
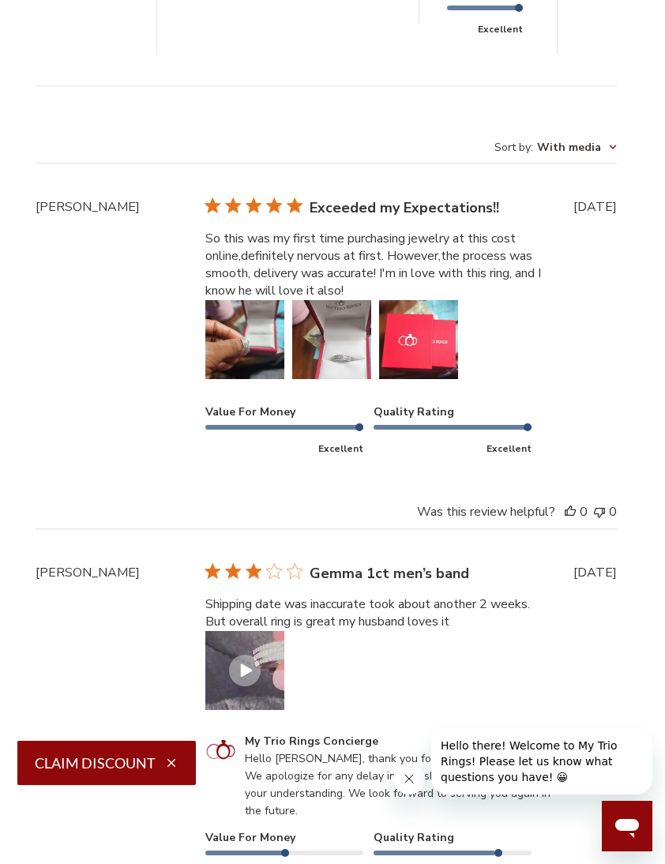
scroll to position [3596, 6]
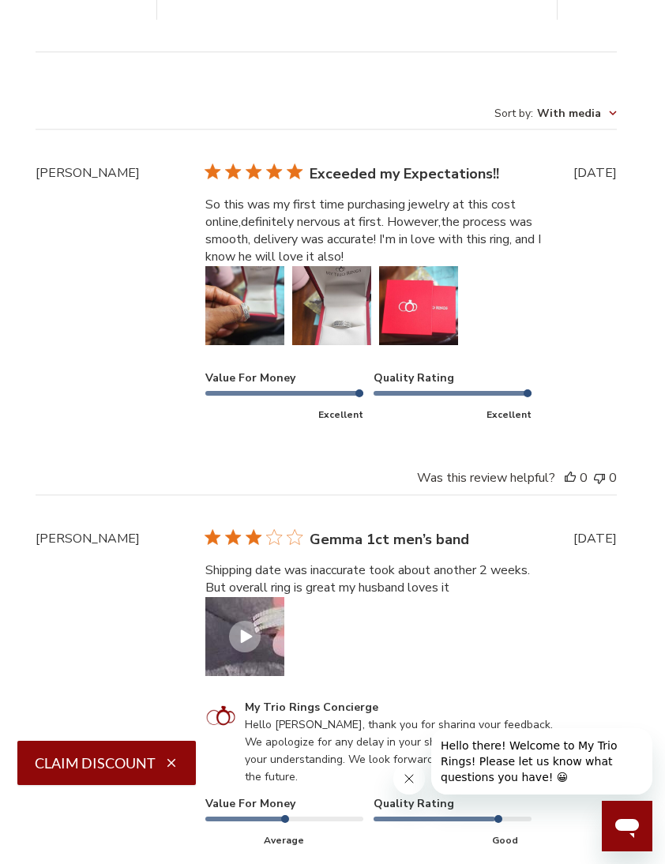
click at [257, 314] on button "Image of review by Ericka T. on February 22, 25 number 1" at bounding box center [244, 305] width 79 height 79
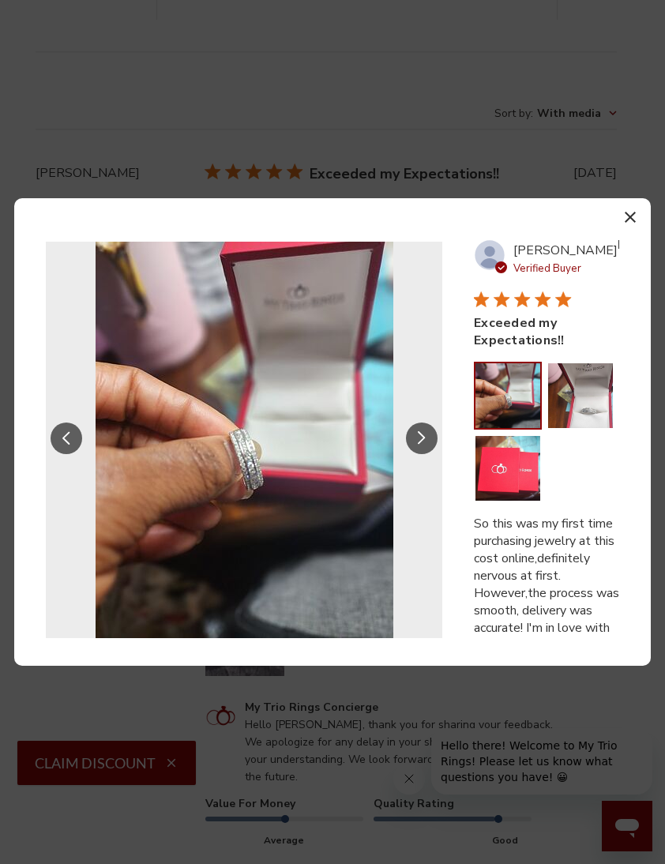
click at [632, 223] on icon "button" at bounding box center [630, 217] width 11 height 11
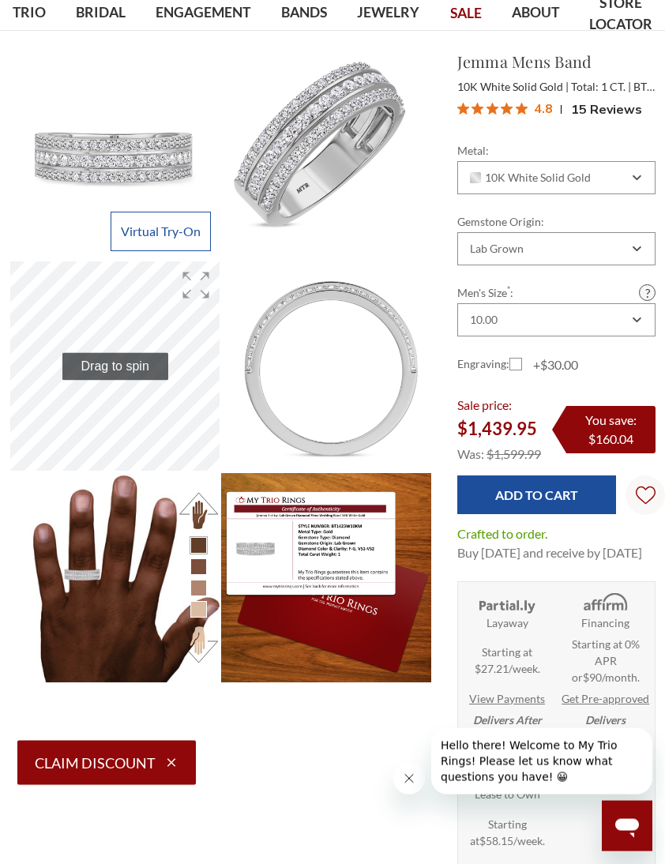
scroll to position [115, 0]
click at [611, 223] on label "Gemstone Origin:" at bounding box center [556, 221] width 198 height 17
click at [0, 0] on select "Choose Options Natural Lab Grown" at bounding box center [0, 0] width 0 height 0
click at [599, 251] on div "Lab Grown" at bounding box center [548, 248] width 161 height 13
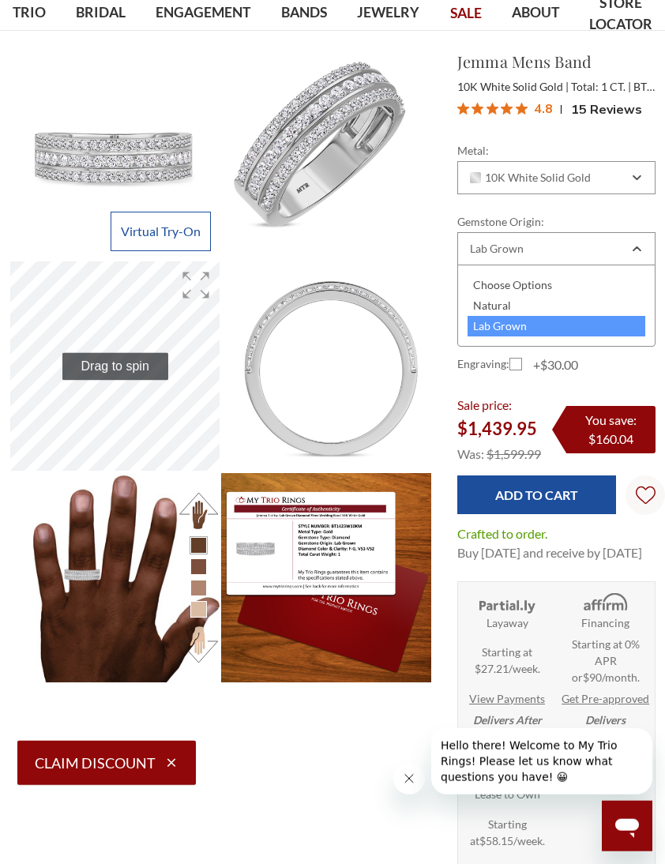
click at [536, 308] on div "Natural" at bounding box center [557, 305] width 178 height 21
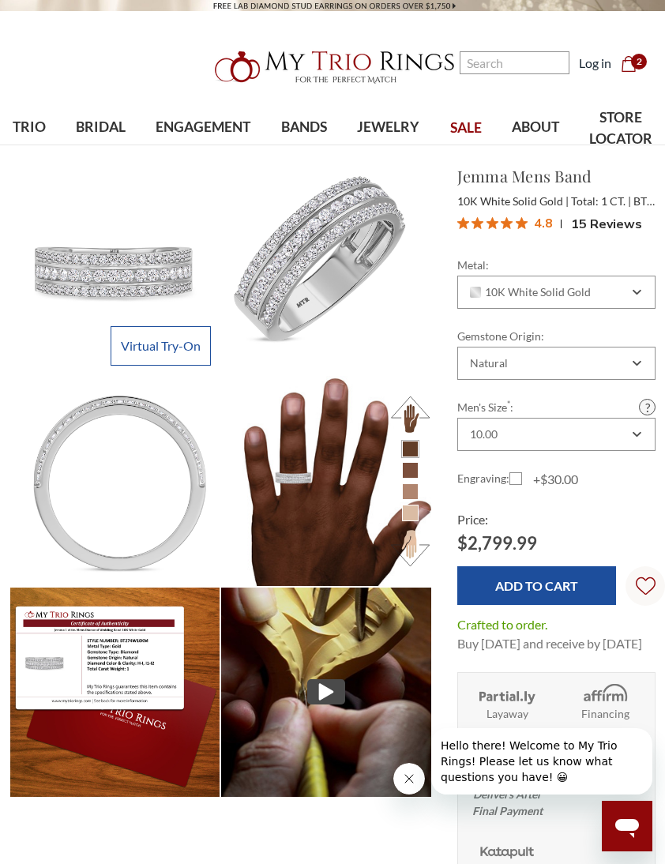
click at [539, 371] on div "Natural" at bounding box center [556, 363] width 198 height 33
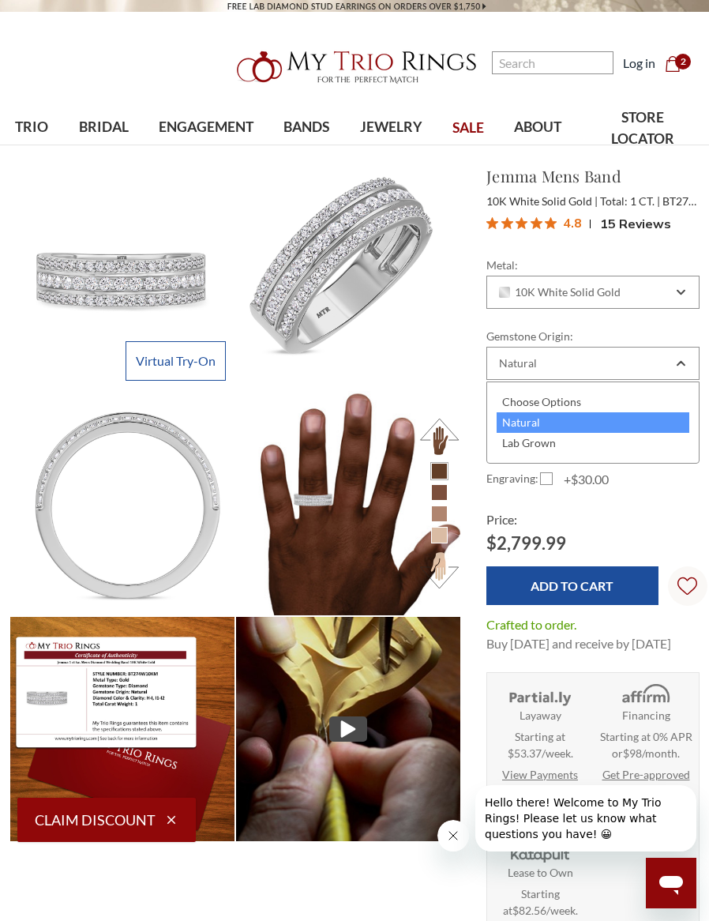
click at [554, 445] on div "Lab Grown" at bounding box center [593, 443] width 193 height 21
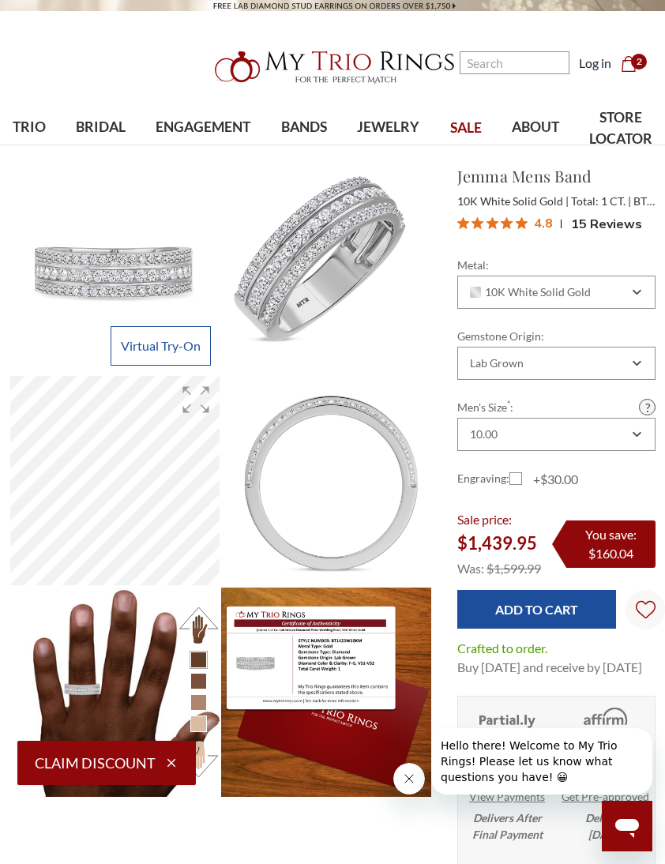
click at [519, 483] on label "+$30.00" at bounding box center [543, 479] width 69 height 19
click at [517, 483] on input "+$30.00" at bounding box center [516, 482] width 1 height 1
checkbox input "true"
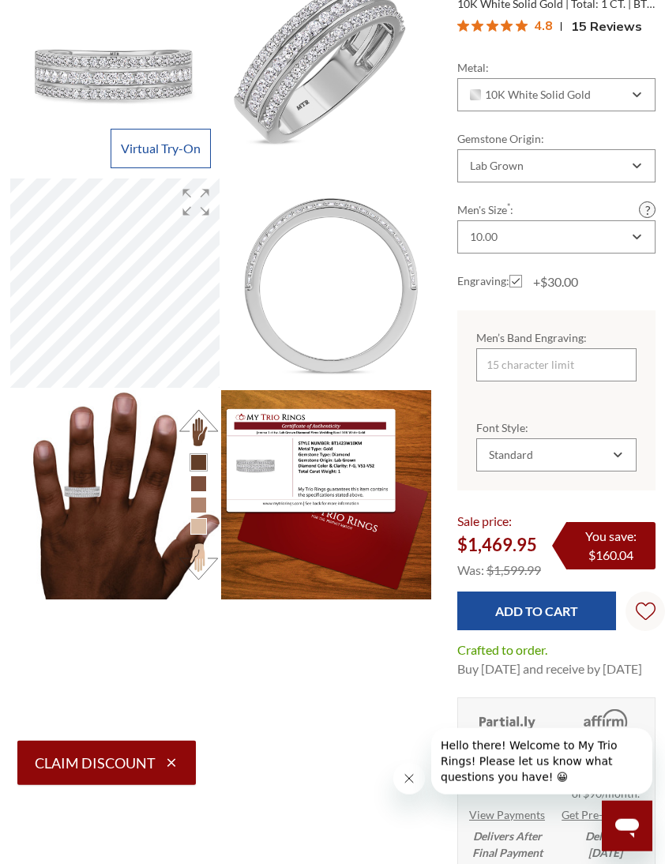
scroll to position [198, 0]
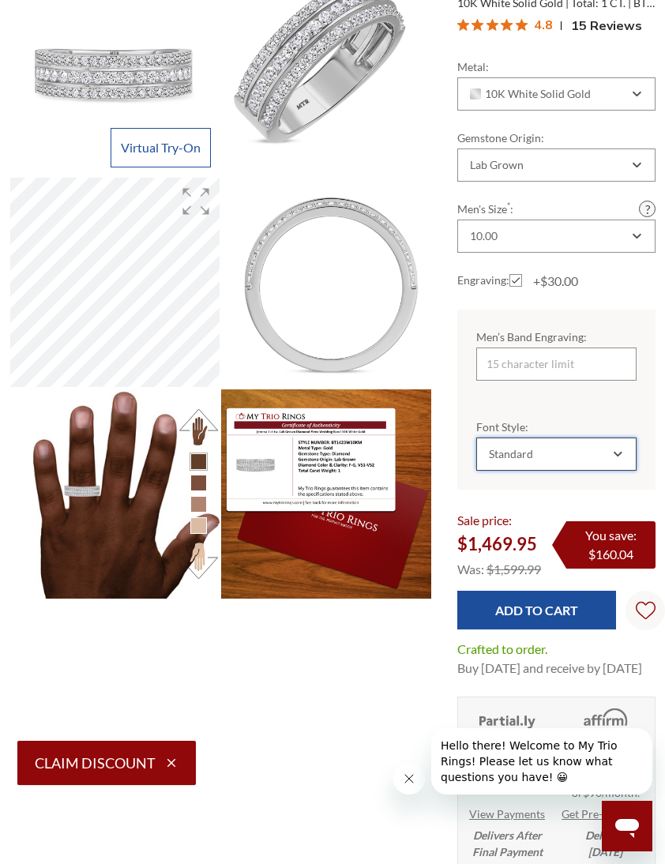
click at [567, 453] on div "Standard" at bounding box center [549, 454] width 124 height 13
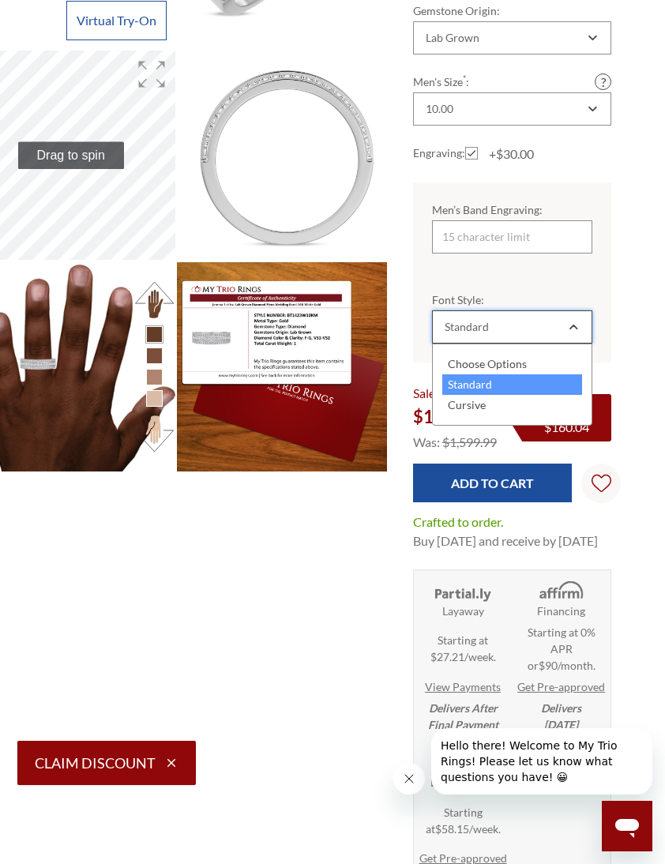
scroll to position [318, 44]
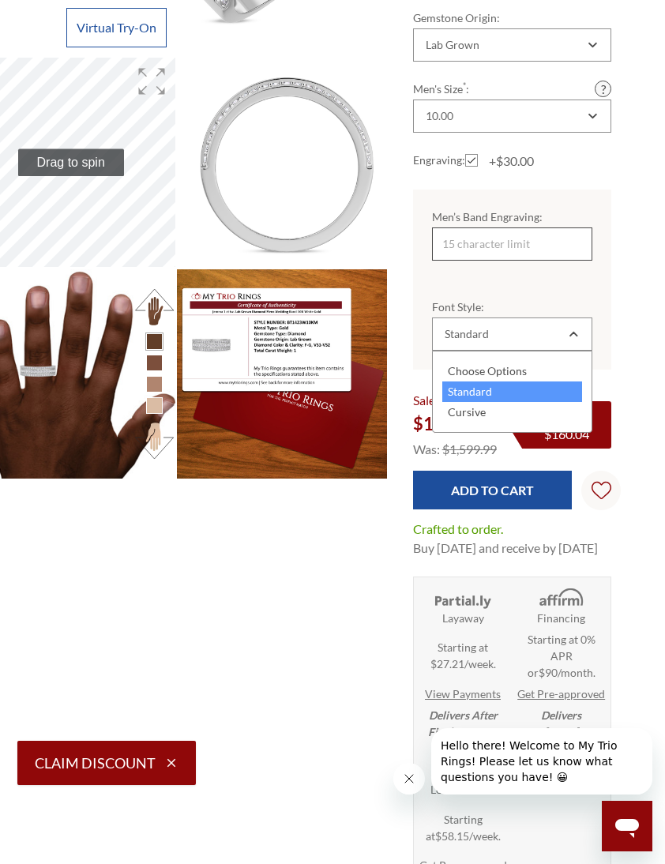
click at [551, 254] on input "Men’s Band Engraving:" at bounding box center [512, 243] width 160 height 33
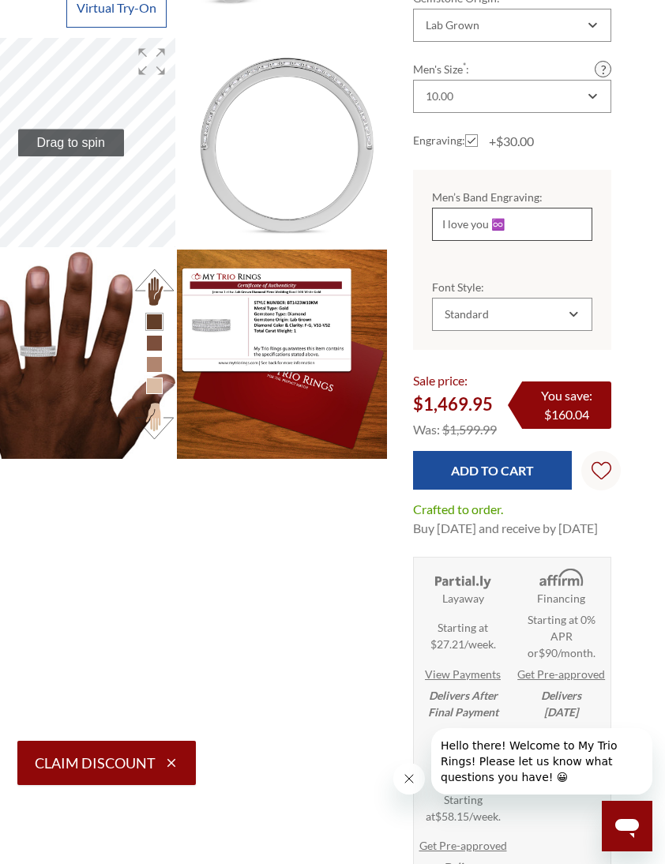
scroll to position [331, 44]
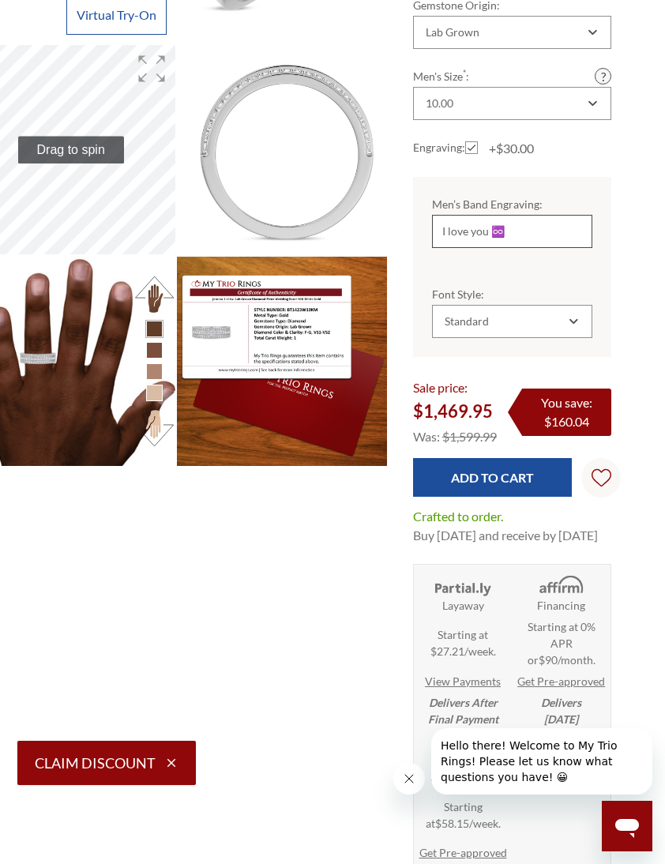
type input "I love you ♾️"
click at [532, 329] on div "Standard" at bounding box center [512, 321] width 160 height 33
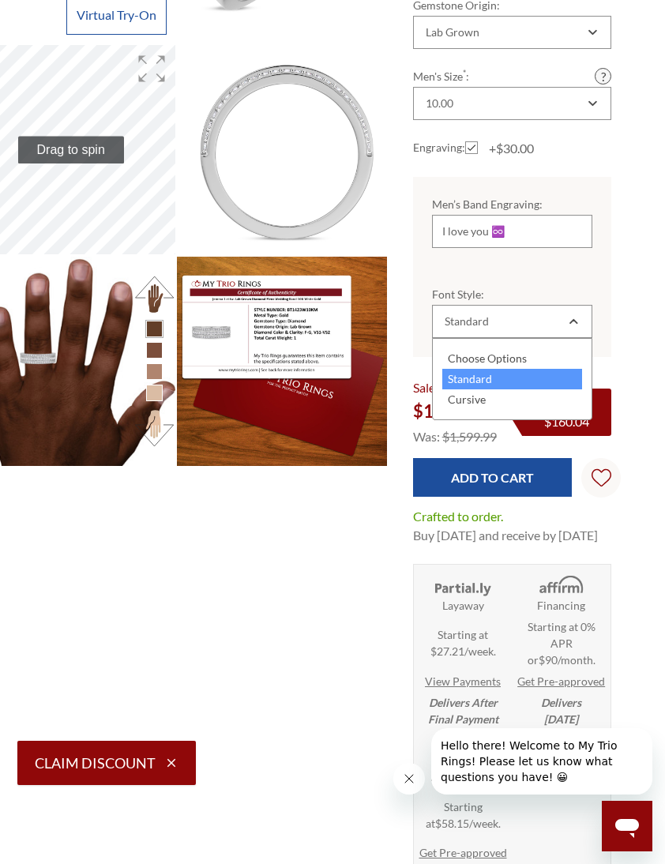
click at [495, 397] on div "Cursive" at bounding box center [512, 399] width 140 height 21
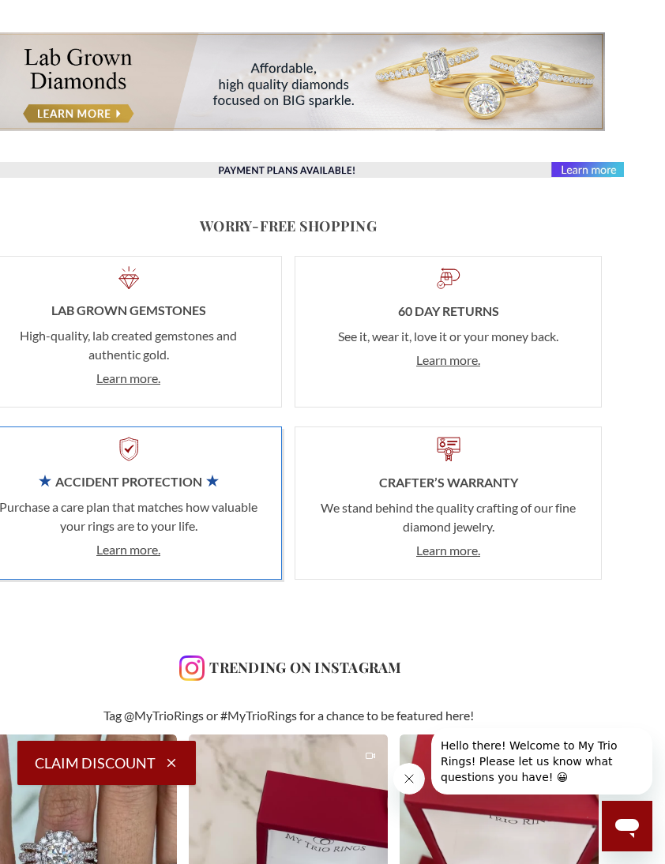
scroll to position [1245, 44]
click at [120, 785] on button "Claim Discount" at bounding box center [106, 763] width 178 height 44
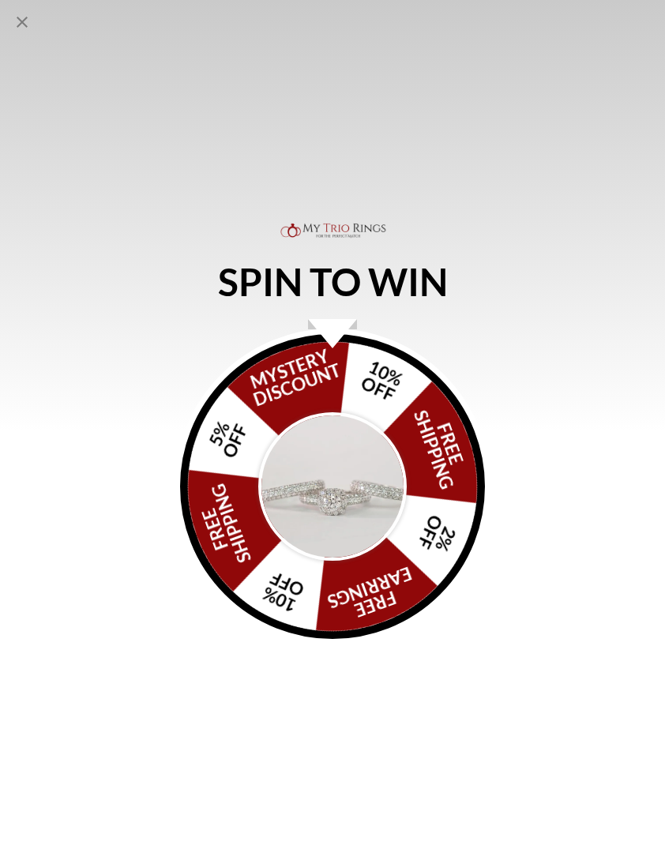
click at [365, 475] on img "Alia popup" at bounding box center [332, 486] width 148 height 148
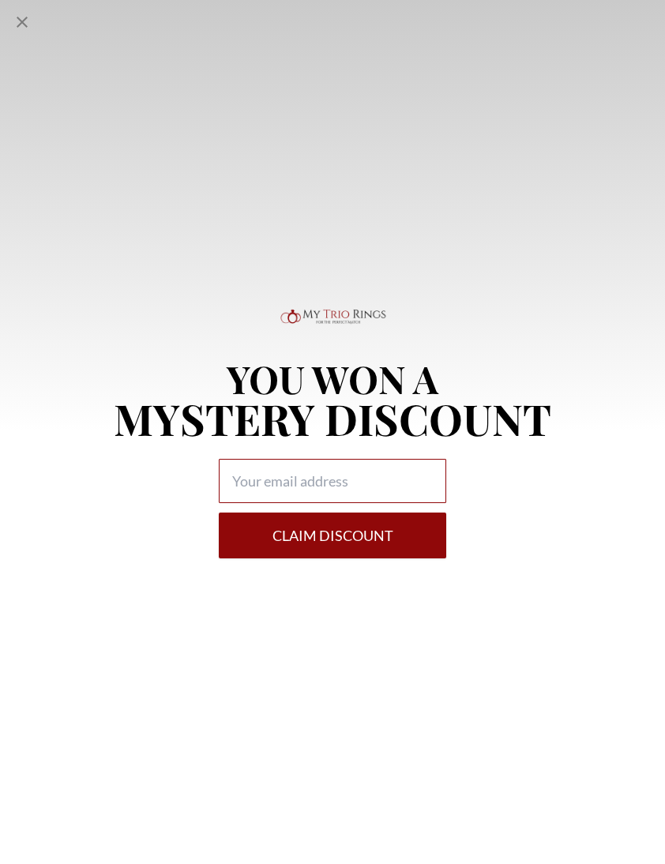
click at [351, 503] on input "Alia popup" at bounding box center [332, 481] width 227 height 44
type input "S"
type input "shaykenyonce@gmail.com"
click at [397, 558] on button "Claim DISCOUNT" at bounding box center [332, 536] width 227 height 46
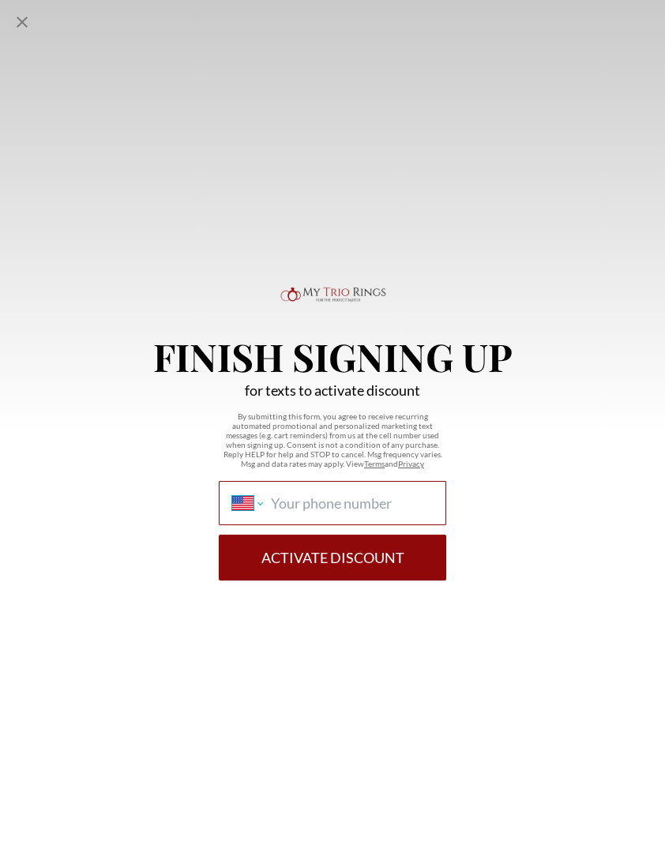
click at [252, 512] on select "International Afghanistan Åland Islands Albania Algeria American Samoa Andorra …" at bounding box center [247, 502] width 31 height 17
select select "GB"
type input "07803 365922"
click at [388, 580] on button "Activate Discount" at bounding box center [332, 558] width 227 height 46
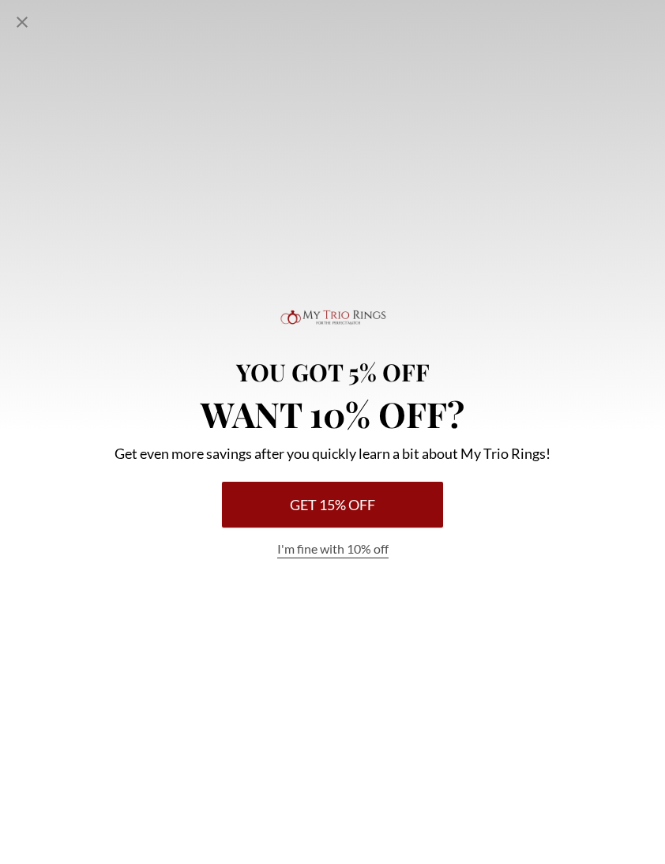
click at [393, 528] on button "Get 15% Off" at bounding box center [332, 505] width 221 height 46
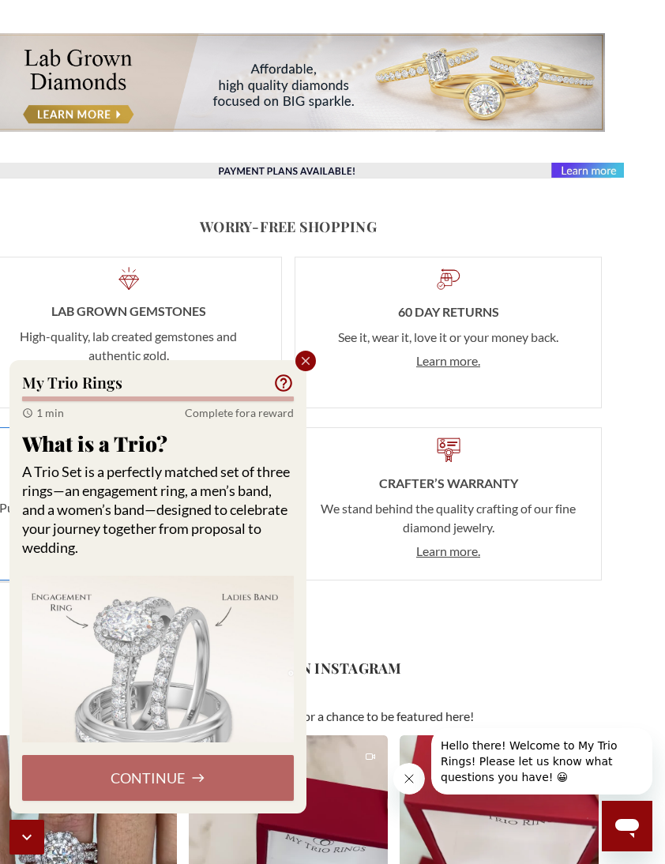
click at [238, 801] on div "Continue" at bounding box center [158, 778] width 272 height 46
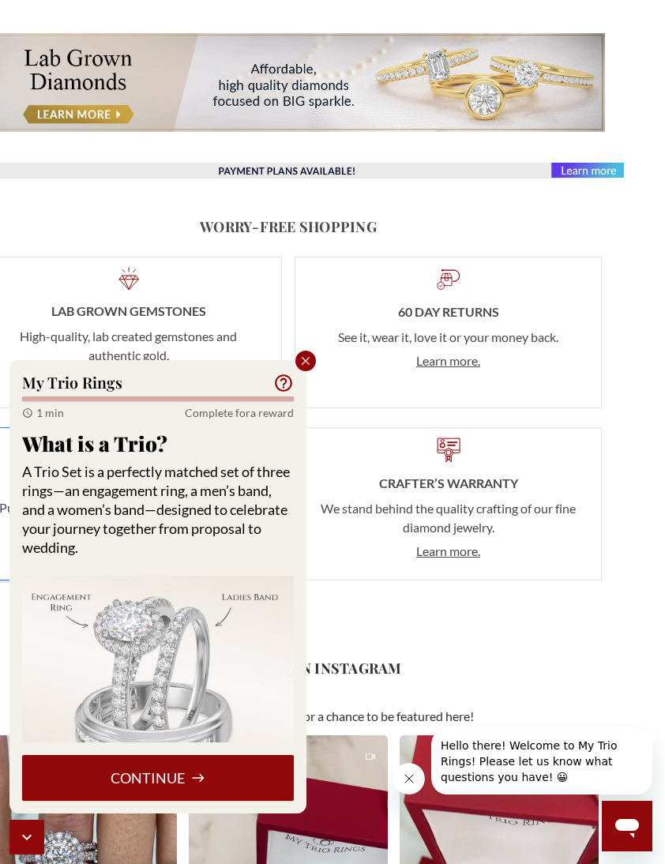
click at [254, 801] on button "Continue" at bounding box center [158, 778] width 272 height 46
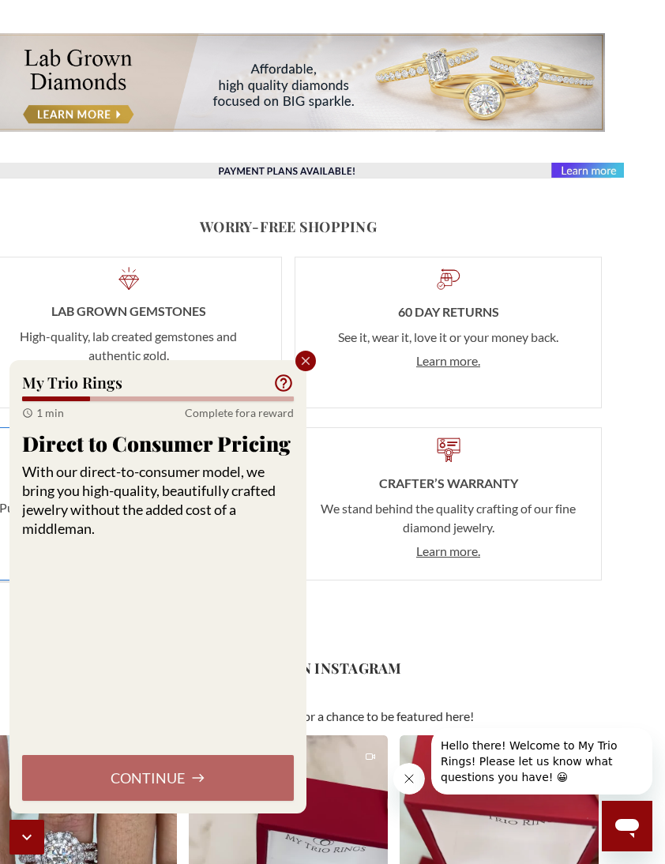
click at [231, 801] on div "Continue" at bounding box center [158, 778] width 272 height 46
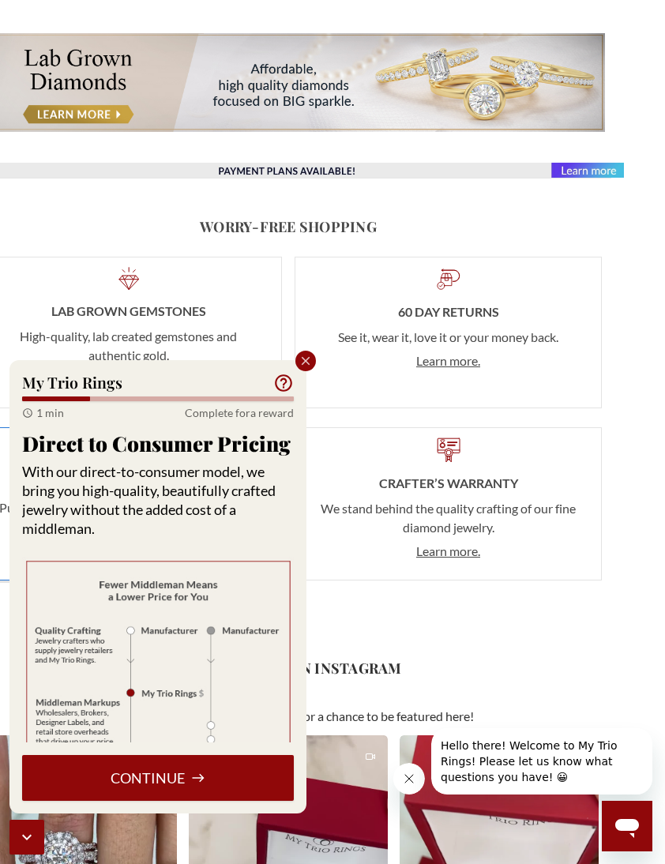
click at [247, 801] on button "Continue" at bounding box center [158, 778] width 272 height 46
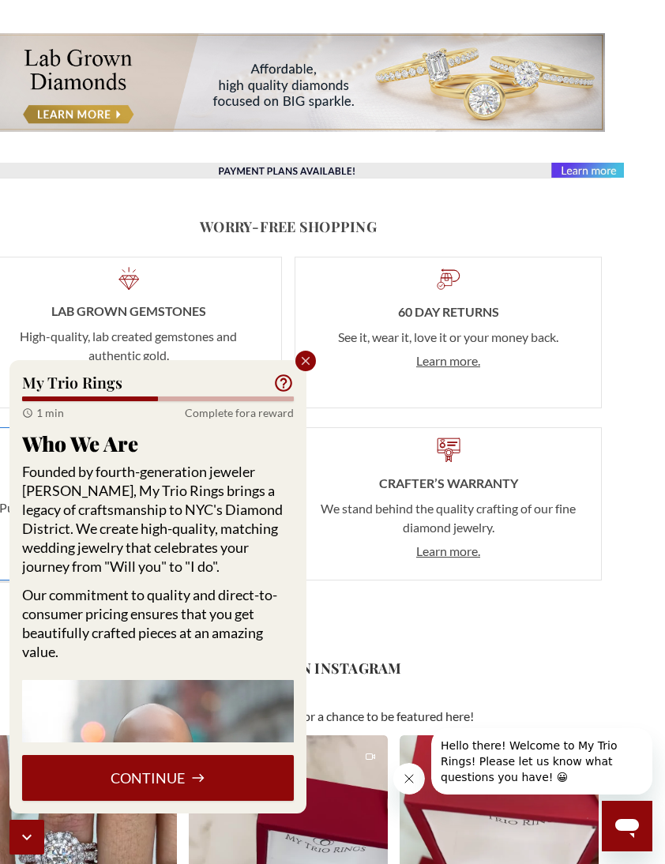
click at [269, 801] on button "Continue" at bounding box center [158, 778] width 272 height 46
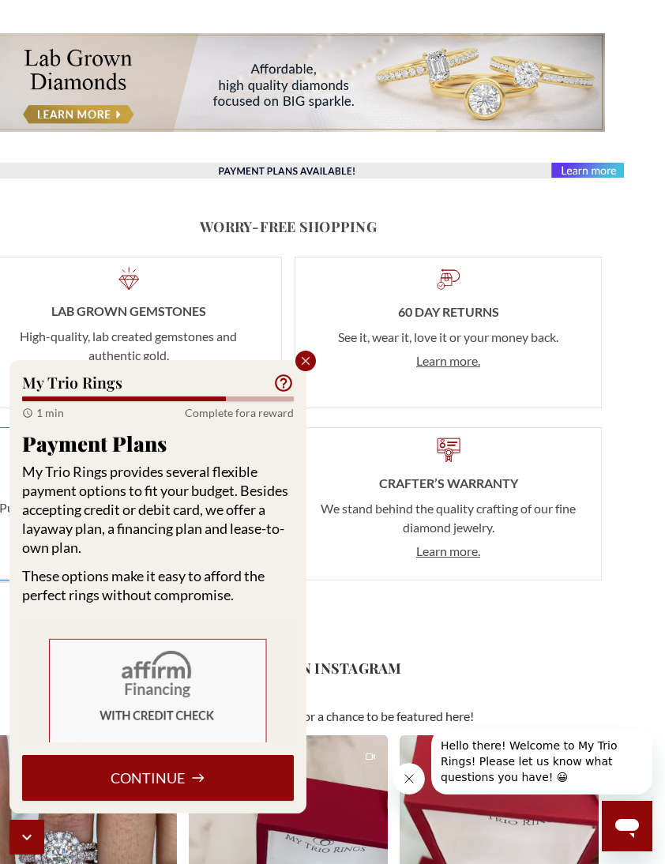
click at [245, 801] on button "Continue" at bounding box center [158, 778] width 272 height 46
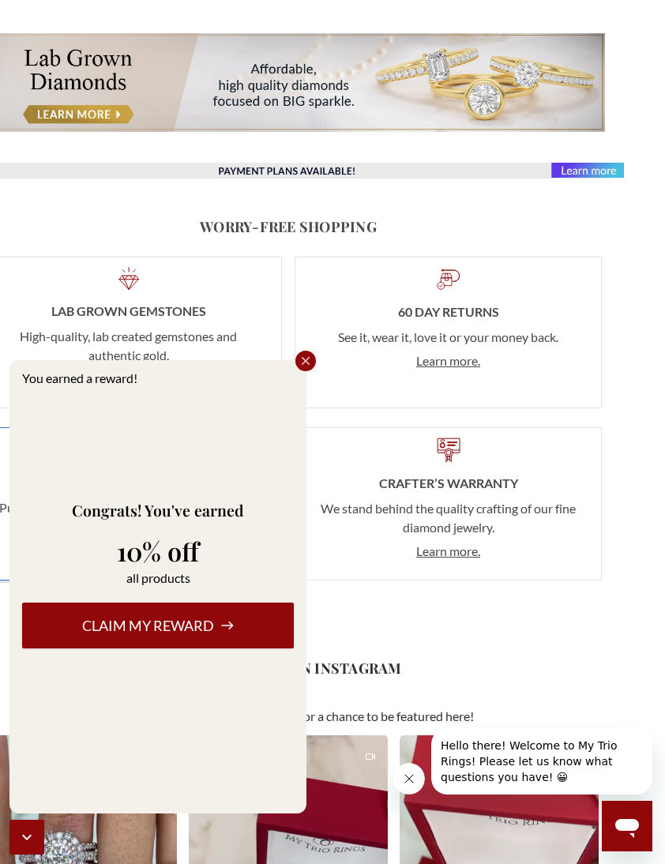
click at [239, 648] on button "Claim my reward" at bounding box center [158, 626] width 272 height 46
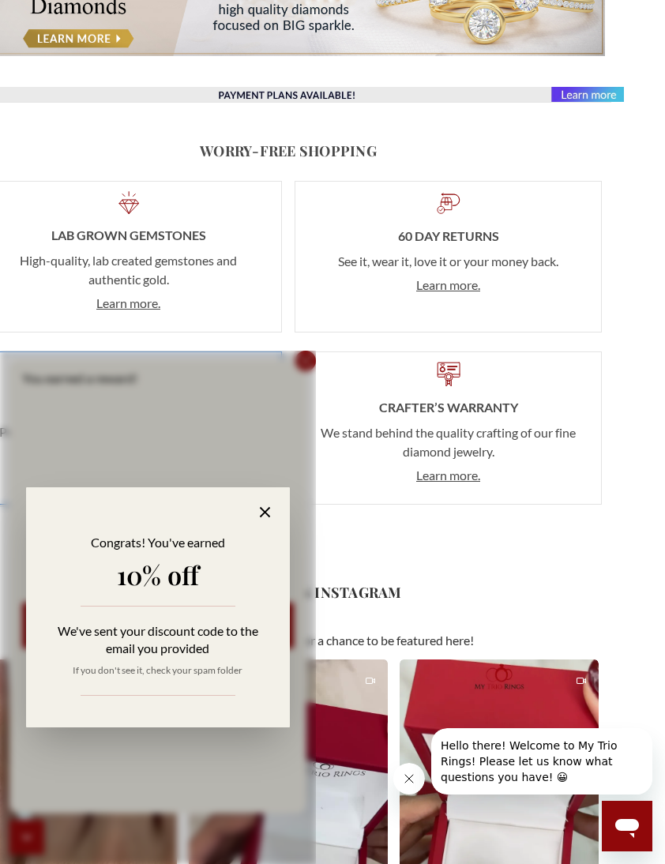
scroll to position [1358, 44]
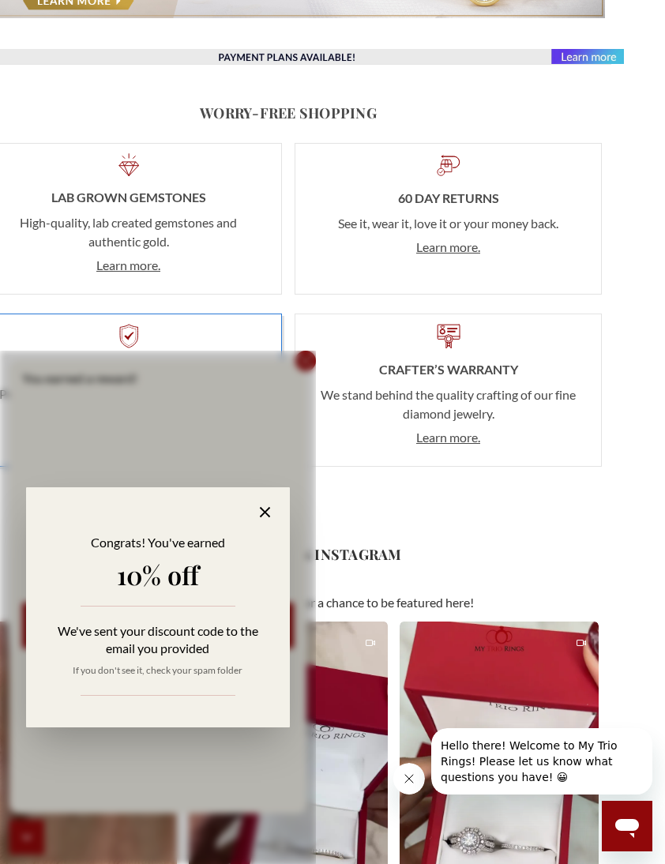
click at [274, 521] on icon at bounding box center [265, 512] width 18 height 18
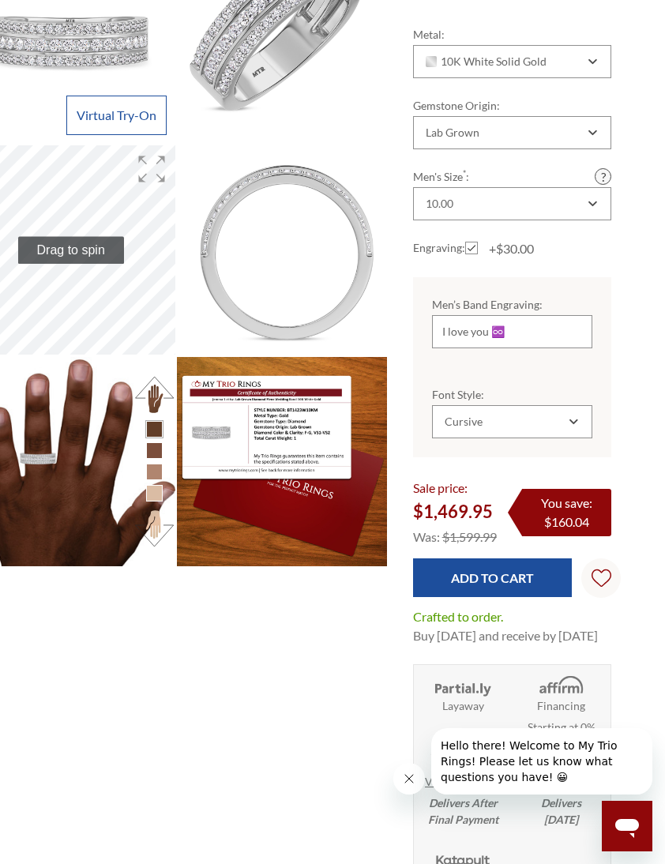
scroll to position [296, 44]
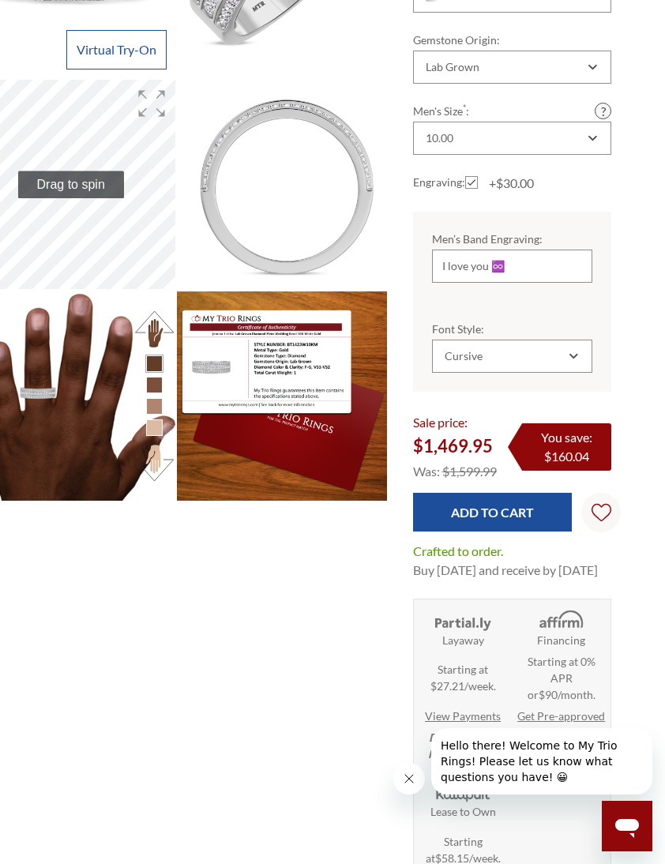
click at [520, 503] on input "Add to Cart" at bounding box center [493, 512] width 160 height 39
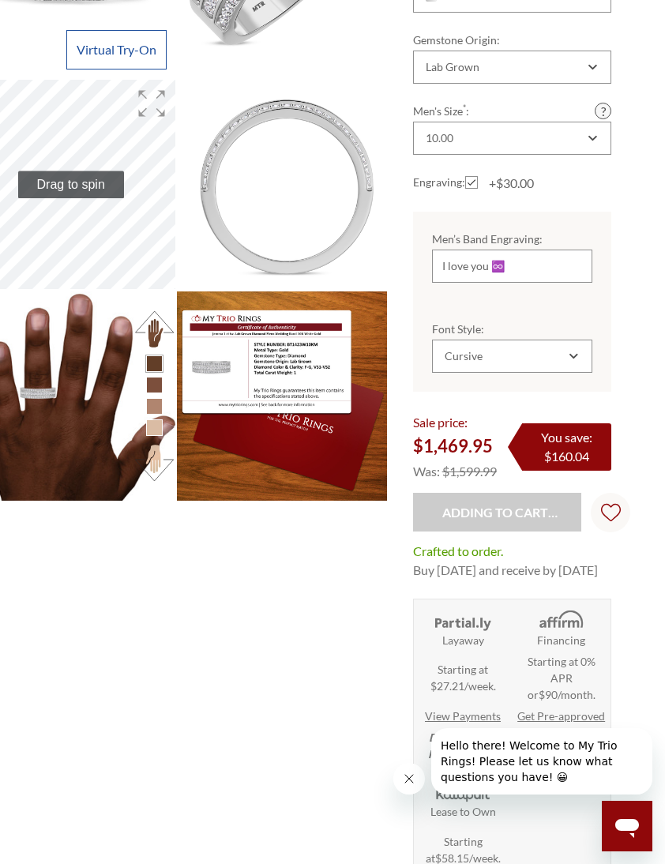
type input "Add to Cart"
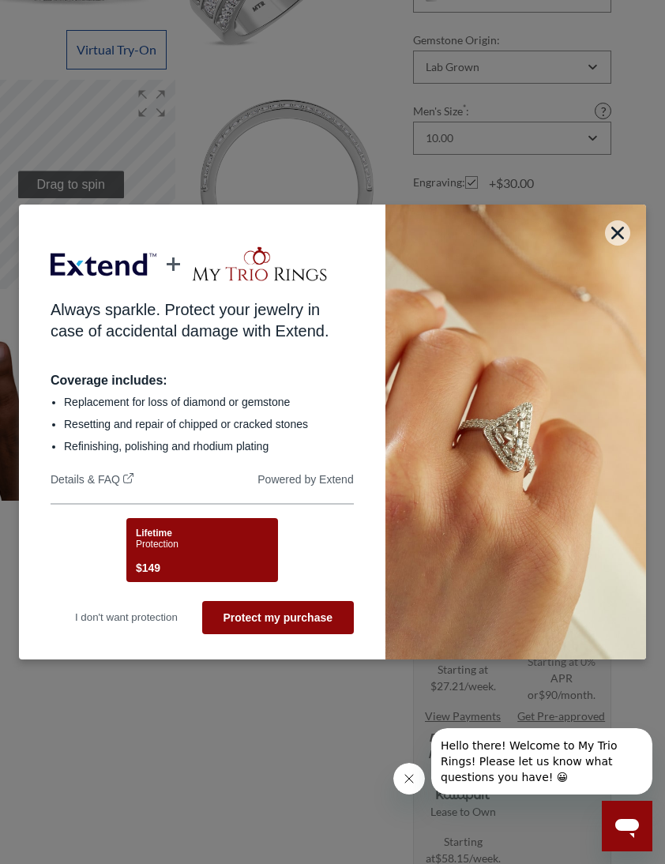
scroll to position [0, 0]
click at [286, 634] on button "Protect my purchase" at bounding box center [278, 617] width 152 height 33
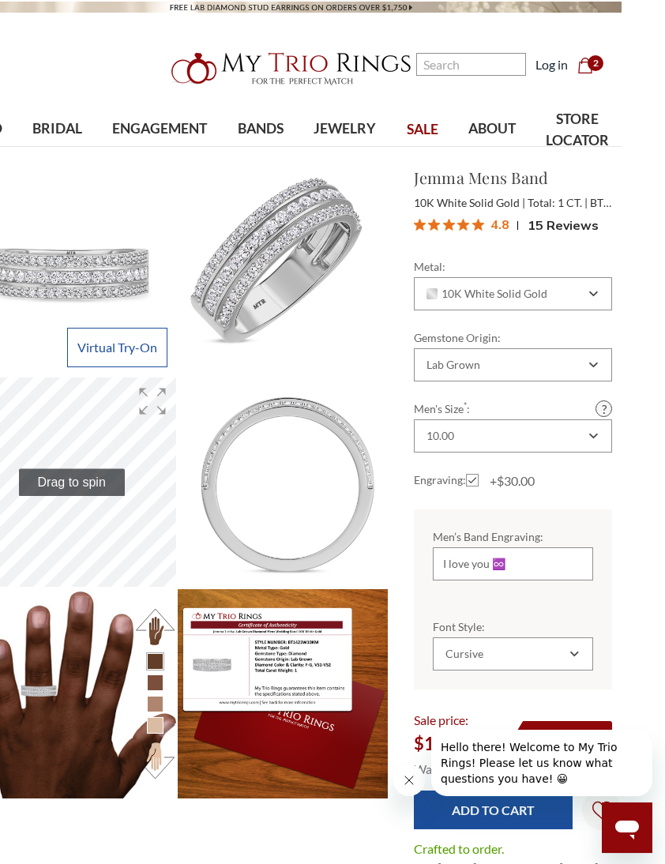
scroll to position [0, 44]
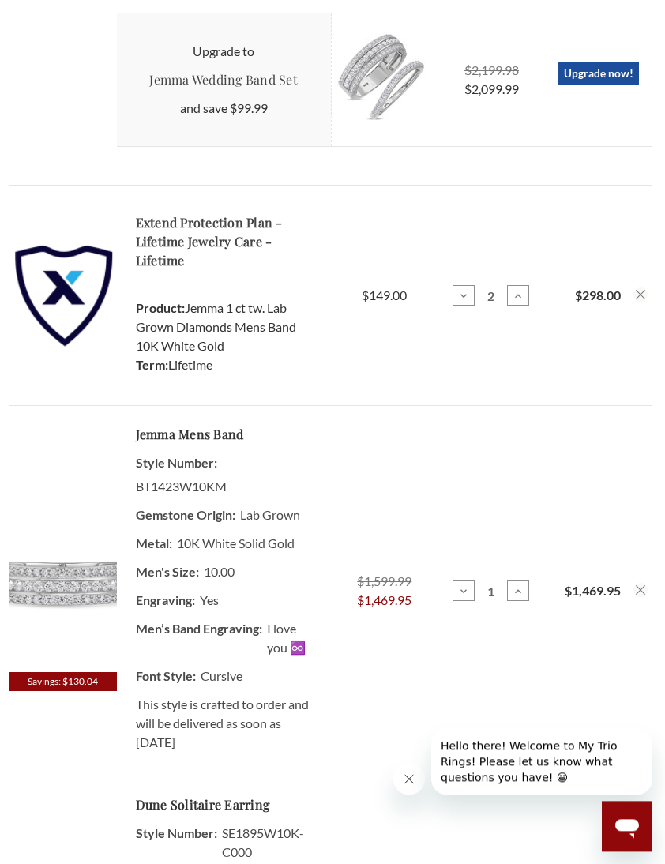
scroll to position [911, 0]
click at [638, 597] on button "Remove Jemma 1 ct tw. Lab Grown Diamonds Mens Band 10K White Gold from cart" at bounding box center [640, 590] width 14 height 14
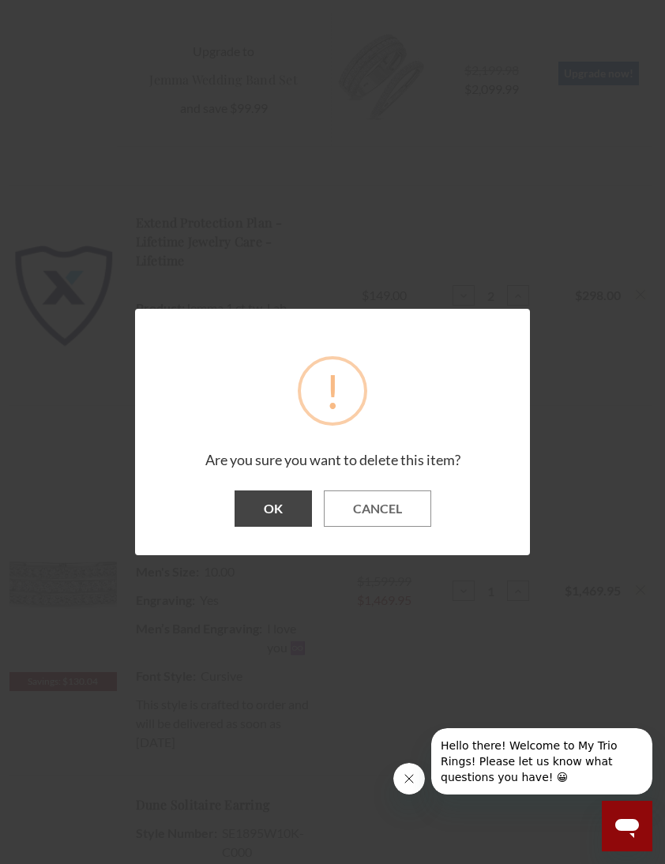
click at [276, 527] on button "OK" at bounding box center [273, 508] width 77 height 36
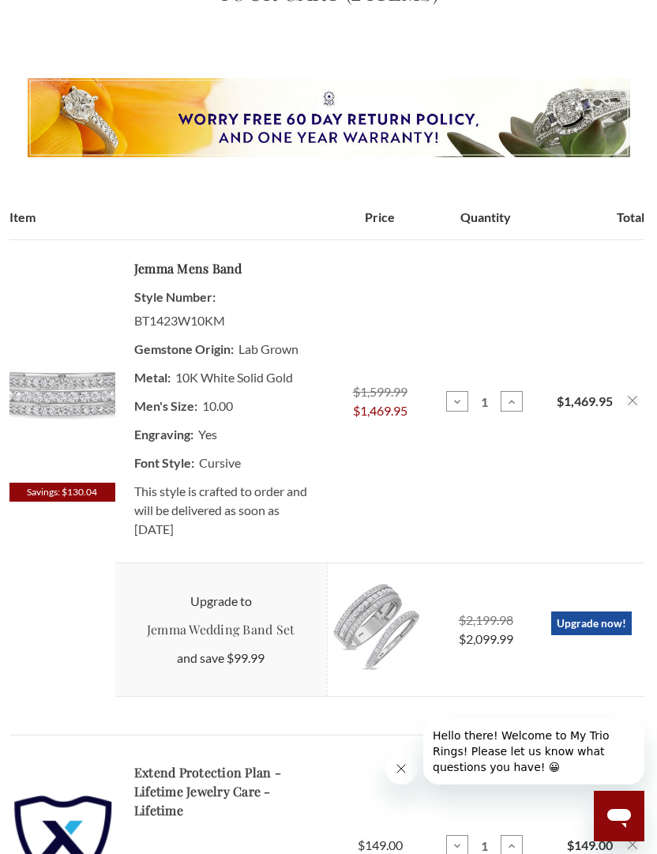
click at [96, 400] on img at bounding box center [62, 392] width 106 height 182
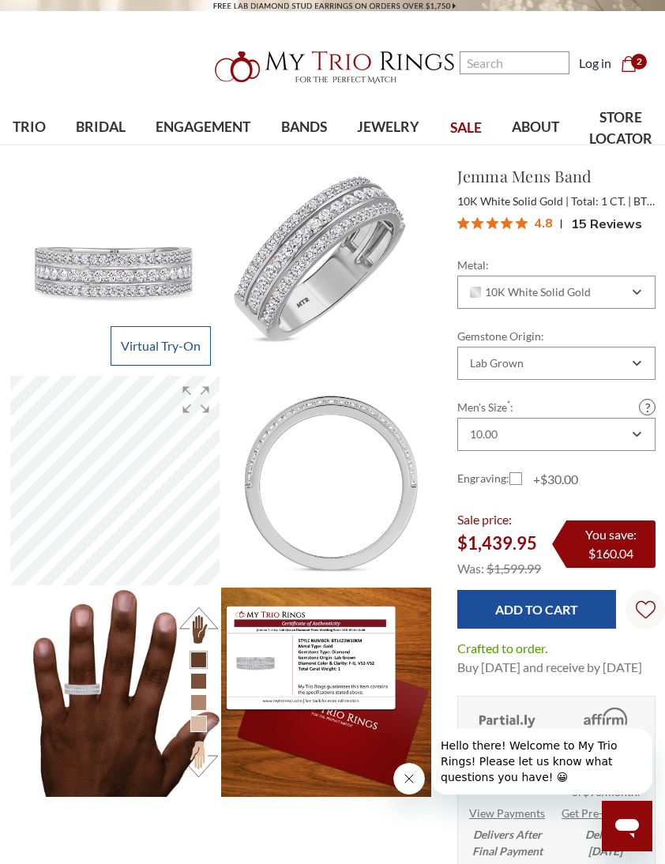
click at [633, 62] on span "2" at bounding box center [639, 62] width 16 height 16
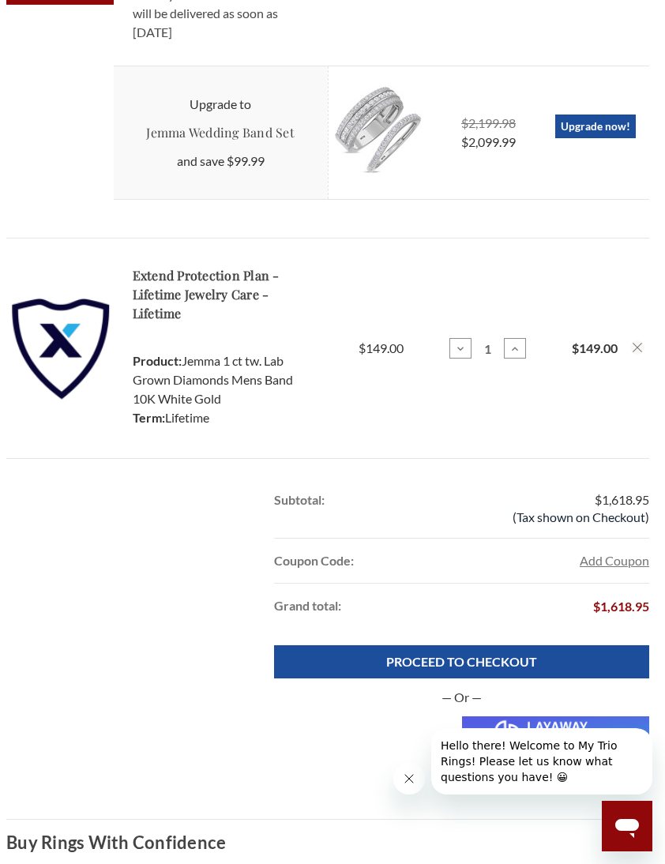
scroll to position [682, 5]
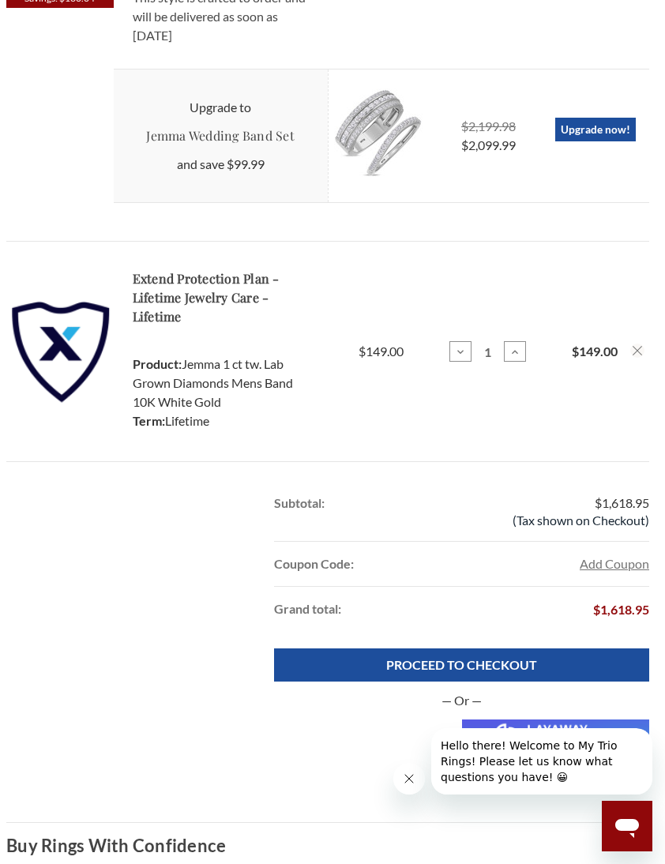
click at [612, 566] on button "Add Coupon" at bounding box center [615, 563] width 70 height 19
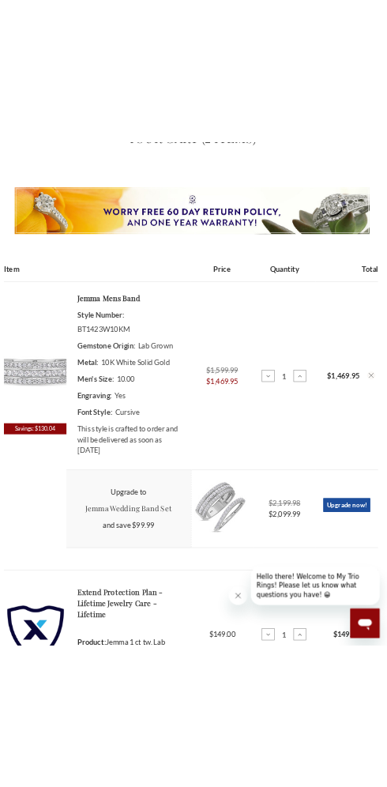
scroll to position [882, 0]
